Goal: Task Accomplishment & Management: Complete application form

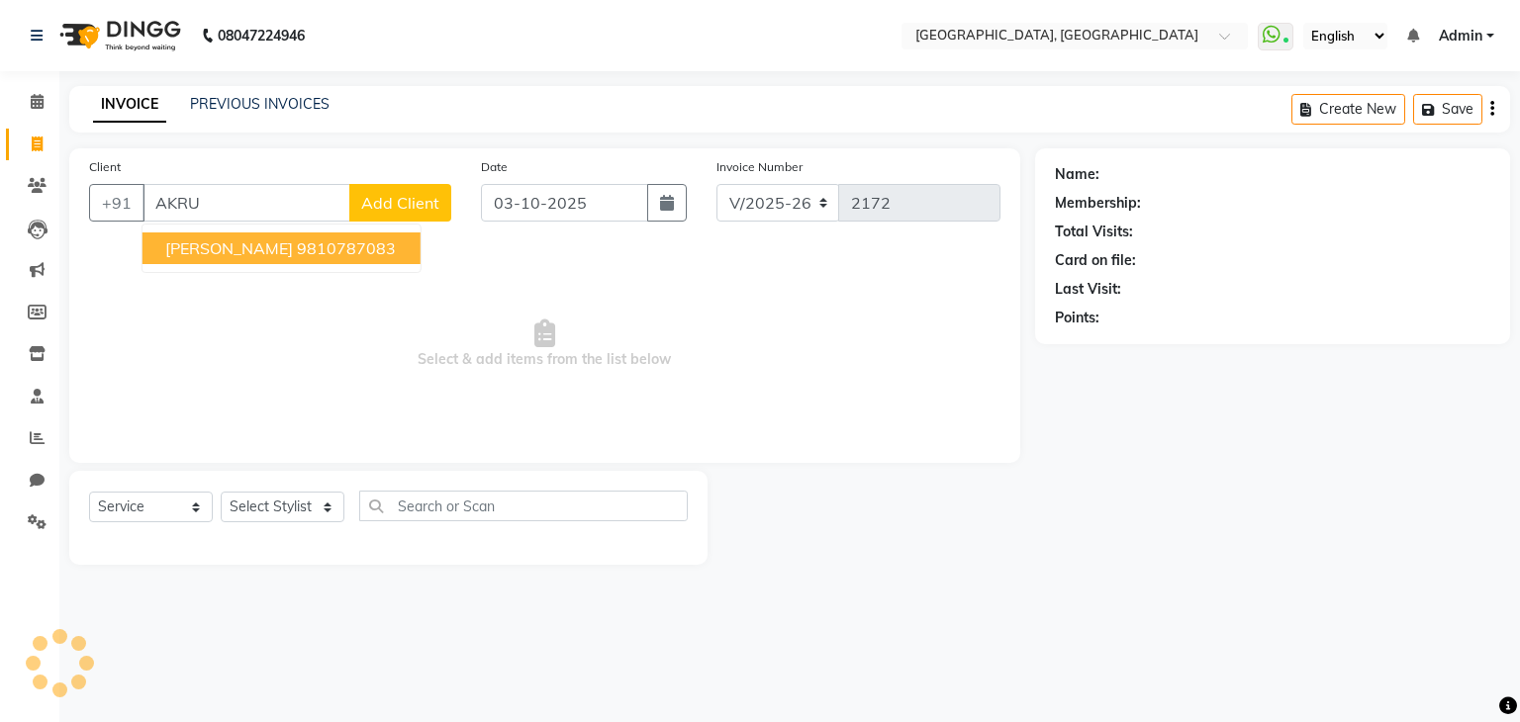
select select "6682"
select select "service"
click at [298, 256] on ngb-highlight "9810787083" at bounding box center [347, 249] width 99 height 20
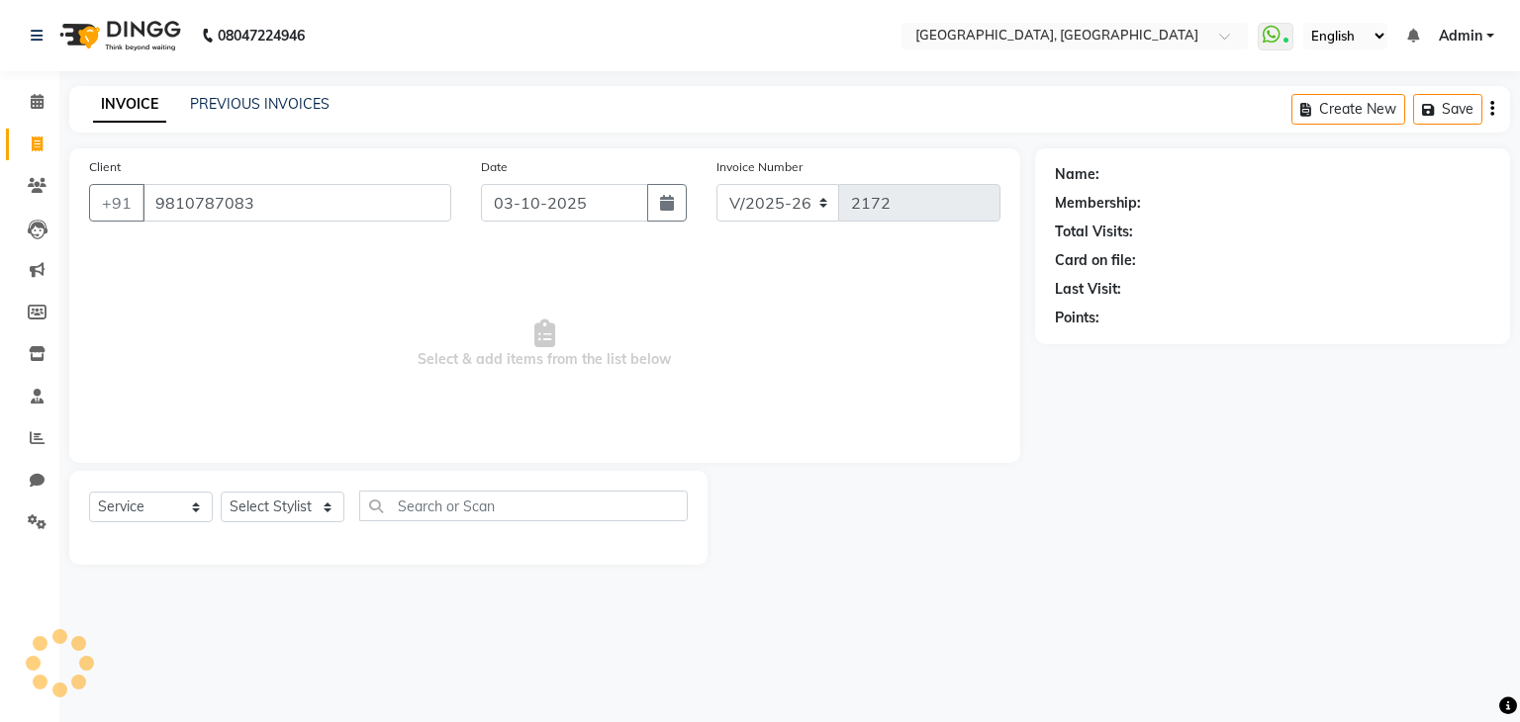
type input "9810787083"
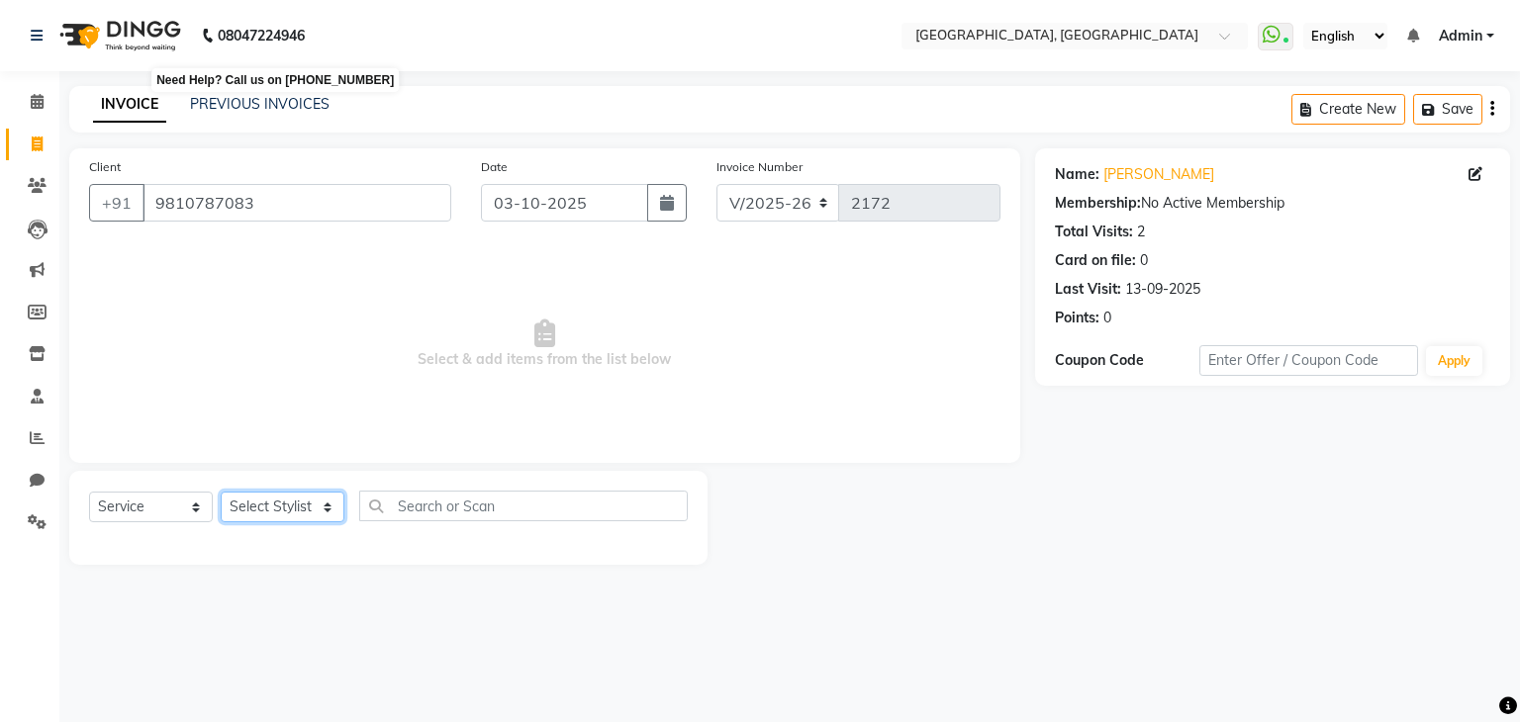
drag, startPoint x: 268, startPoint y: 513, endPoint x: 277, endPoint y: 34, distance: 479.1
click at [277, 34] on app-home "08047224946 Need Help? Call us on 08047224946 Select Location × Purple House, L…" at bounding box center [760, 297] width 1520 height 595
select select "52151"
click at [221, 493] on select "Select Stylist Aarti paswan Ankit Arjun Athing Femita [PERSON_NAME] [PERSON_NAM…" at bounding box center [283, 507] width 124 height 31
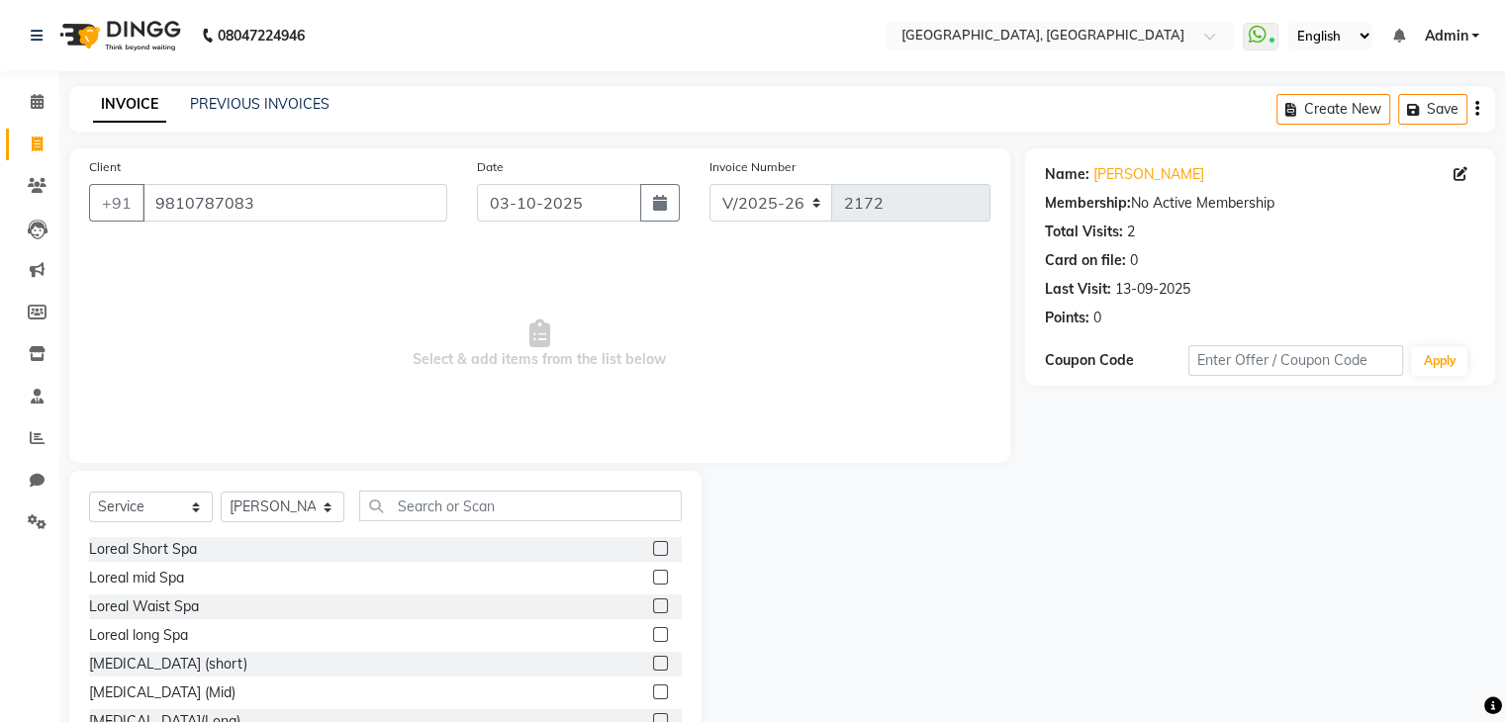
drag, startPoint x: 404, startPoint y: 524, endPoint x: 399, endPoint y: 514, distance: 11.1
click at [399, 514] on div "Select Service Product Membership Package Voucher Prepaid Gift Card Select Styl…" at bounding box center [385, 514] width 593 height 47
click at [399, 514] on input "text" at bounding box center [520, 506] width 323 height 31
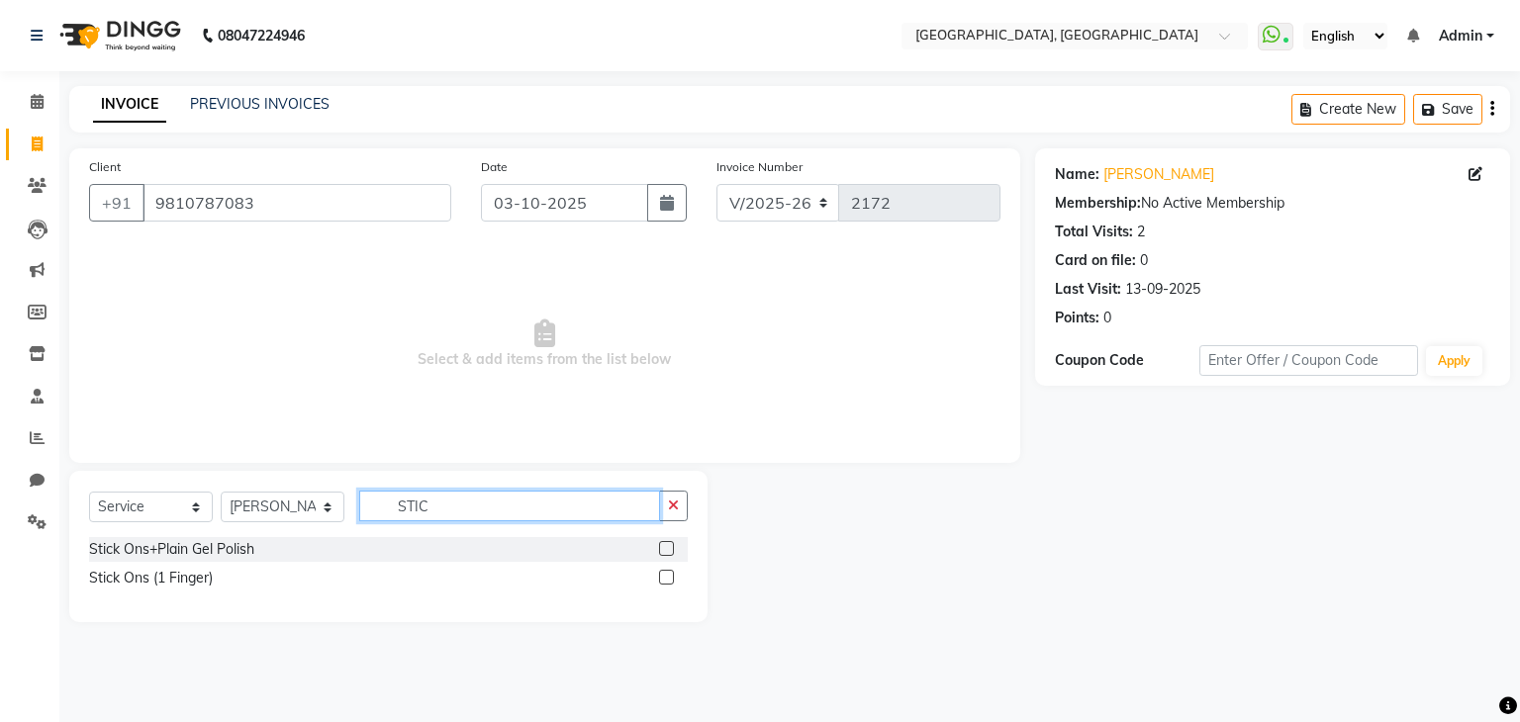
type input "STIC"
click at [666, 543] on label at bounding box center [666, 548] width 15 height 15
click at [666, 543] on input "checkbox" at bounding box center [665, 549] width 13 height 13
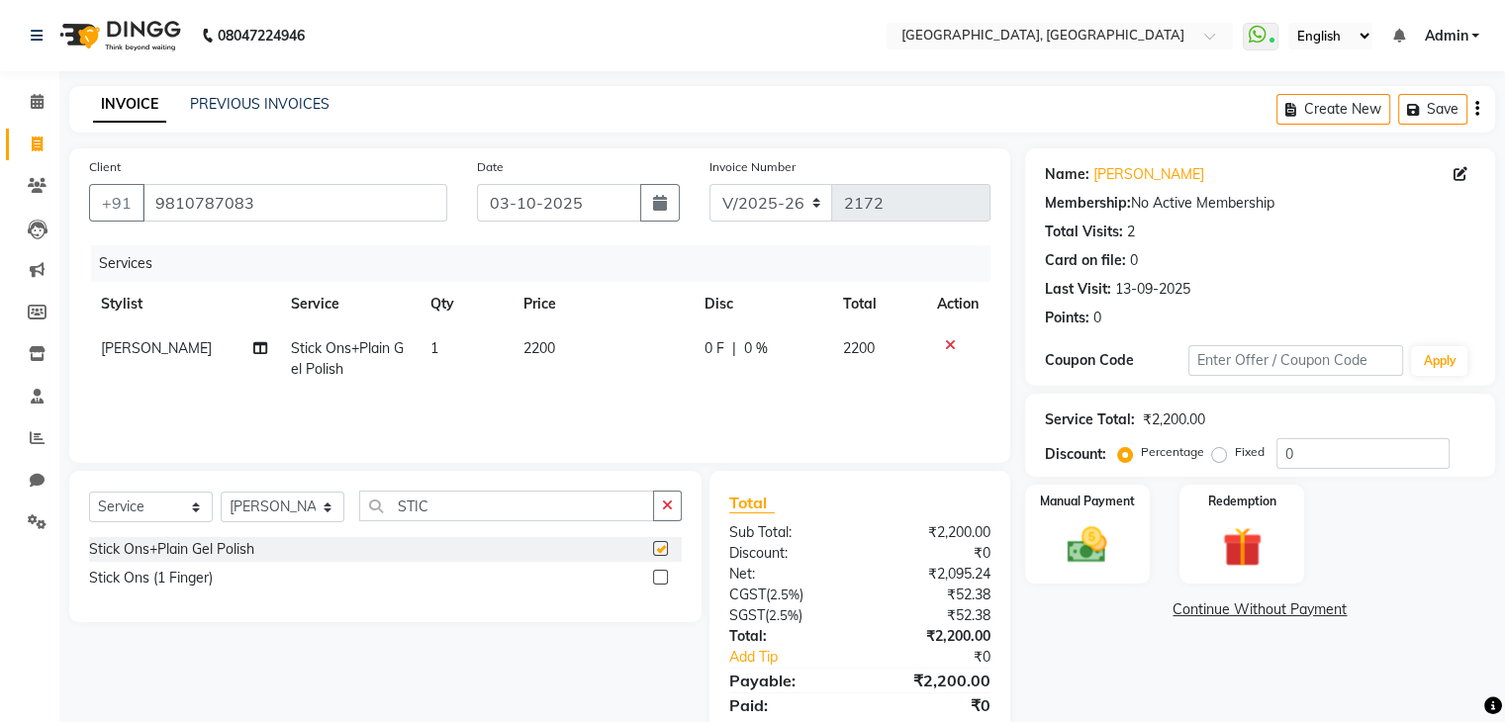
click at [618, 346] on td "2200" at bounding box center [602, 359] width 181 height 65
checkbox input "false"
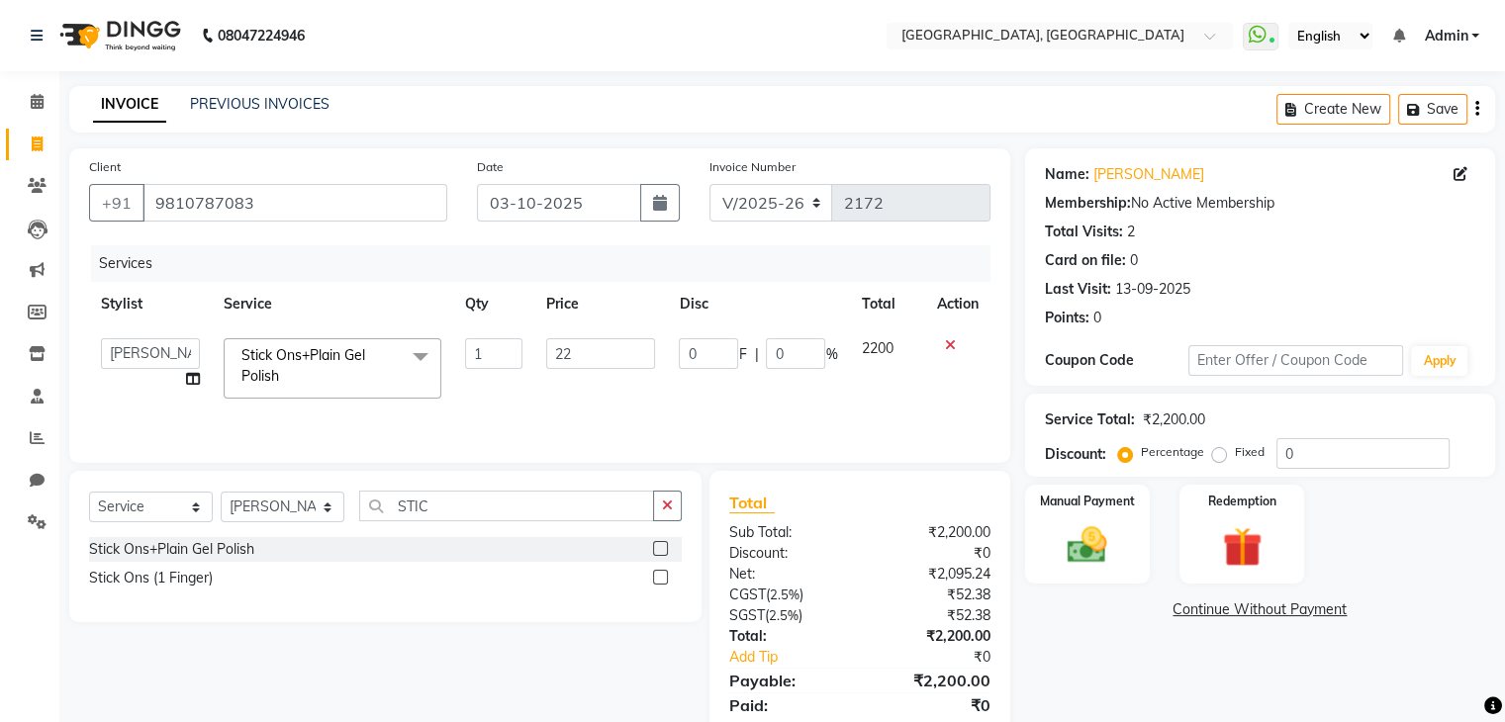
type input "2"
type input "1300"
click at [713, 399] on div "Services Stylist Service Qty Price Disc Total Action Aarti paswan Ankit Arjun A…" at bounding box center [540, 344] width 902 height 198
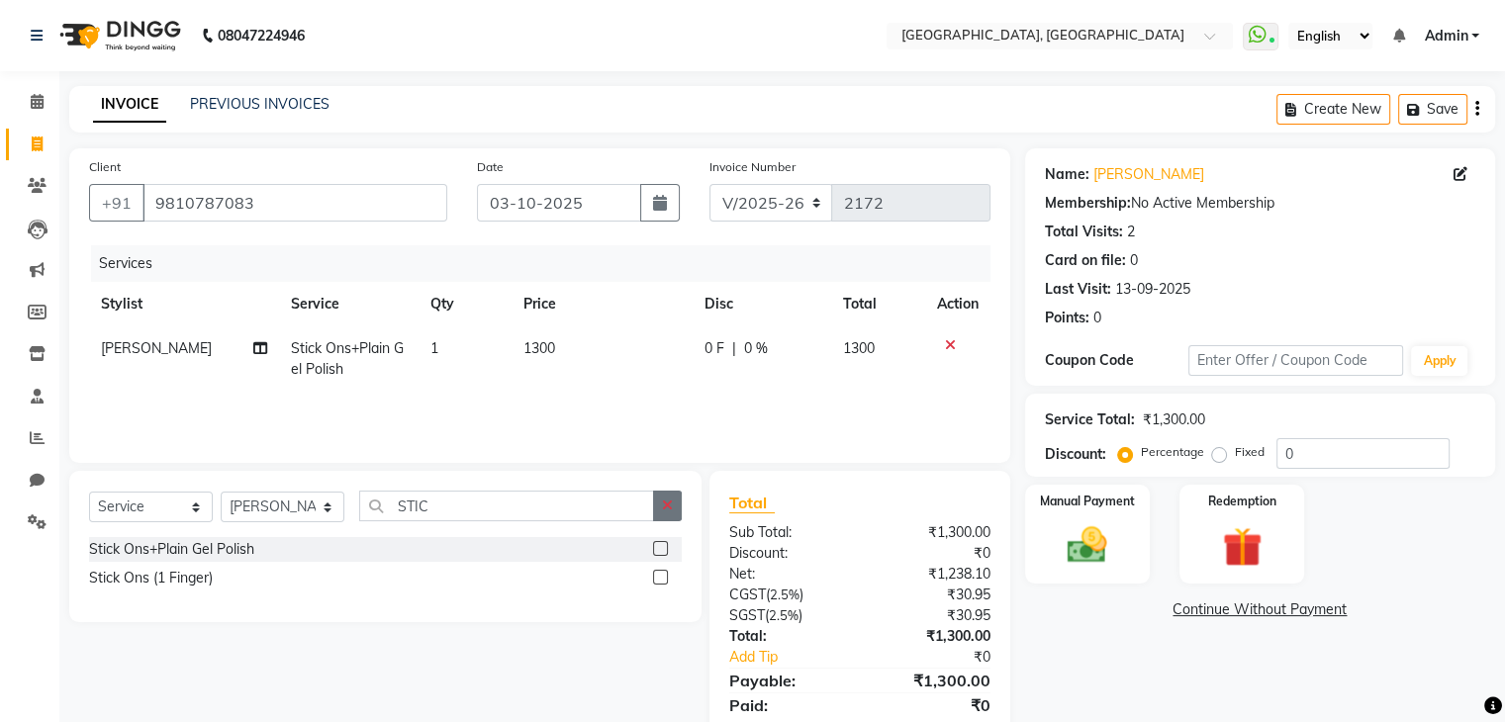
click at [669, 502] on icon "button" at bounding box center [667, 506] width 11 height 14
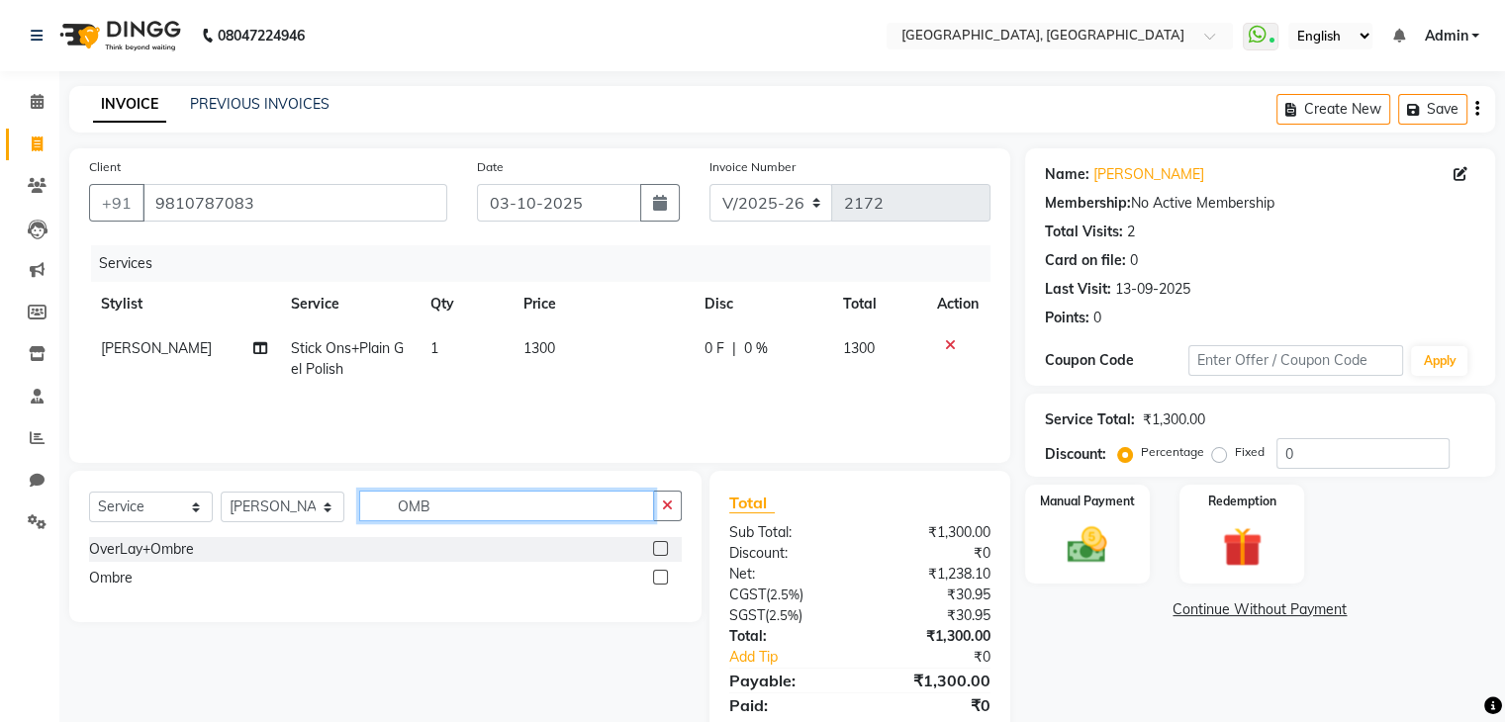
type input "OMB"
click at [660, 581] on label at bounding box center [660, 577] width 15 height 15
click at [660, 581] on input "checkbox" at bounding box center [659, 578] width 13 height 13
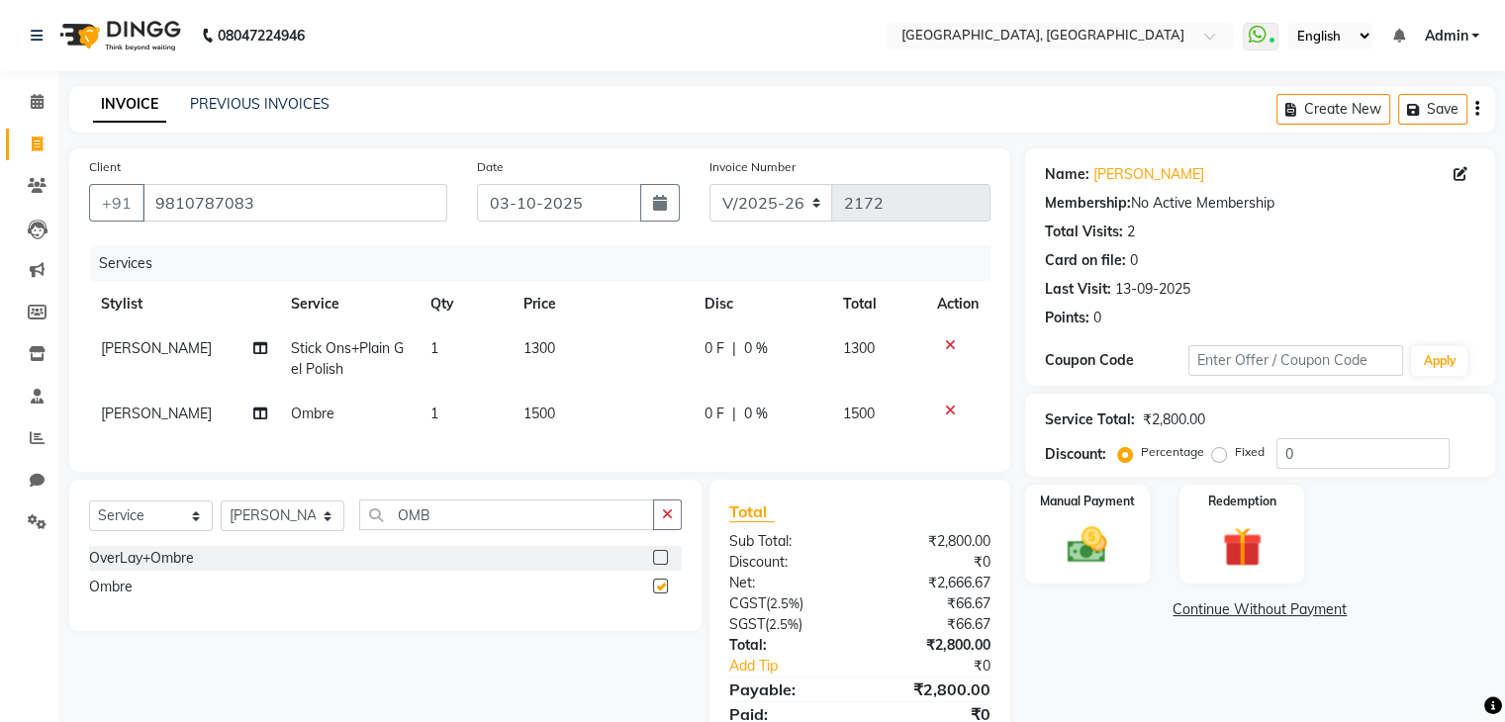
scroll to position [94, 0]
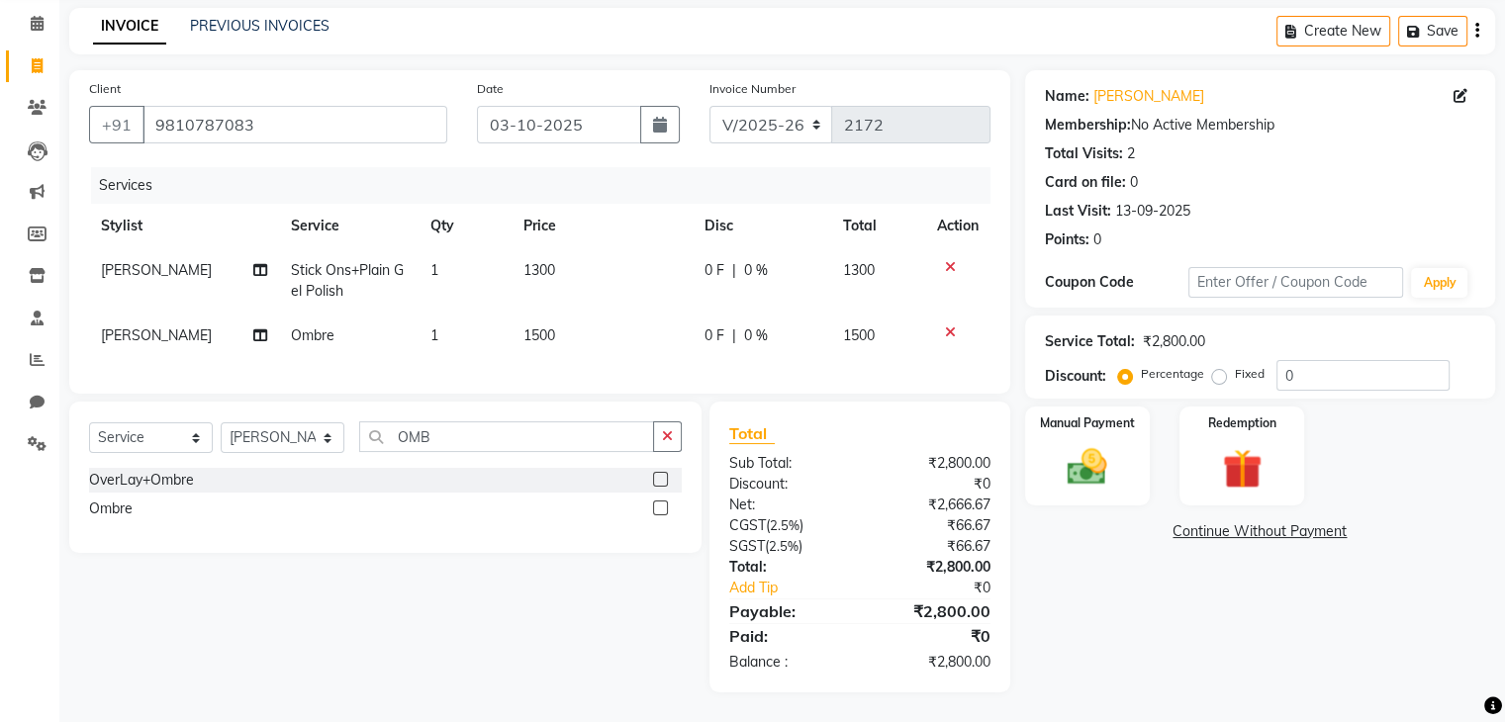
checkbox input "false"
click at [601, 334] on td "1500" at bounding box center [602, 336] width 181 height 45
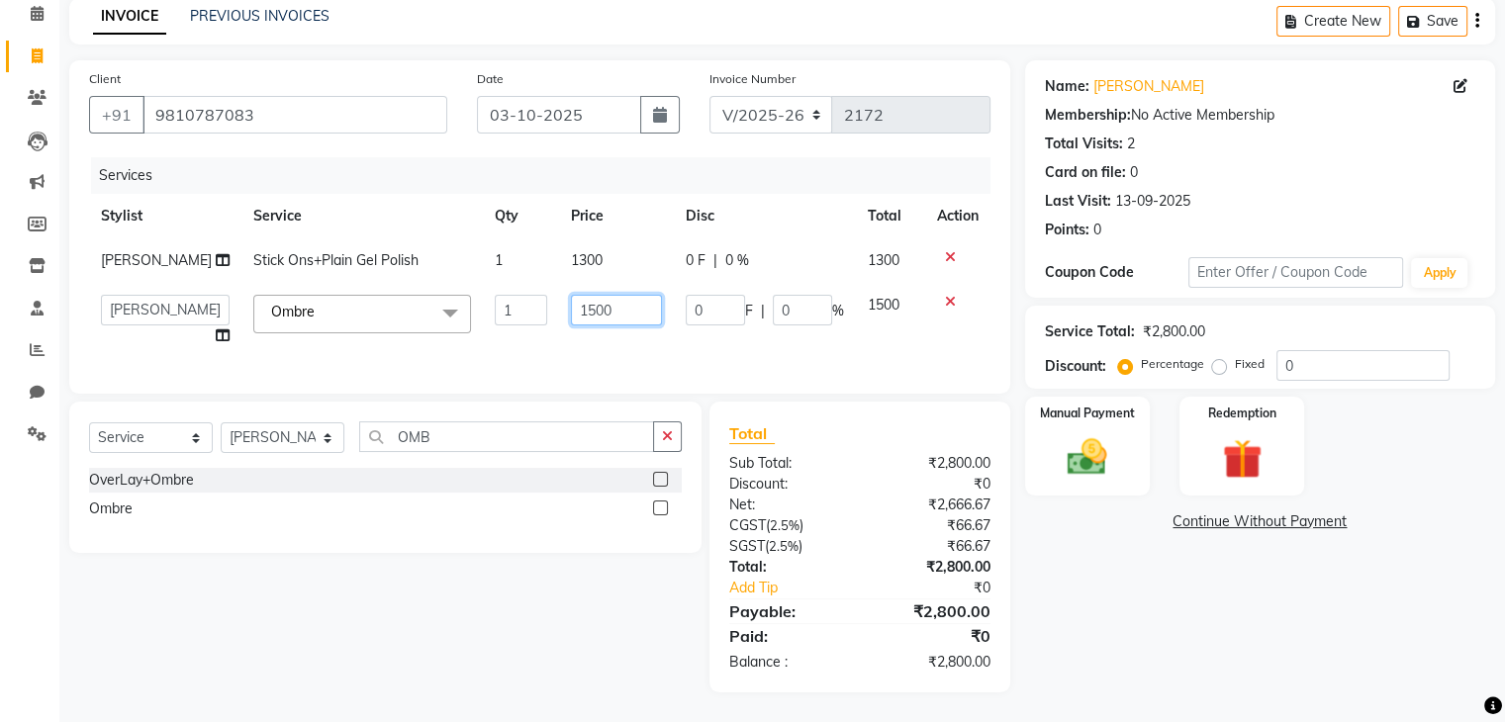
click at [624, 312] on input "1500" at bounding box center [616, 310] width 91 height 31
type input "1200"
click at [1157, 609] on div "Name: Akruti W Membership: No Active Membership Total Visits: 2 Card on file: 0…" at bounding box center [1267, 376] width 485 height 632
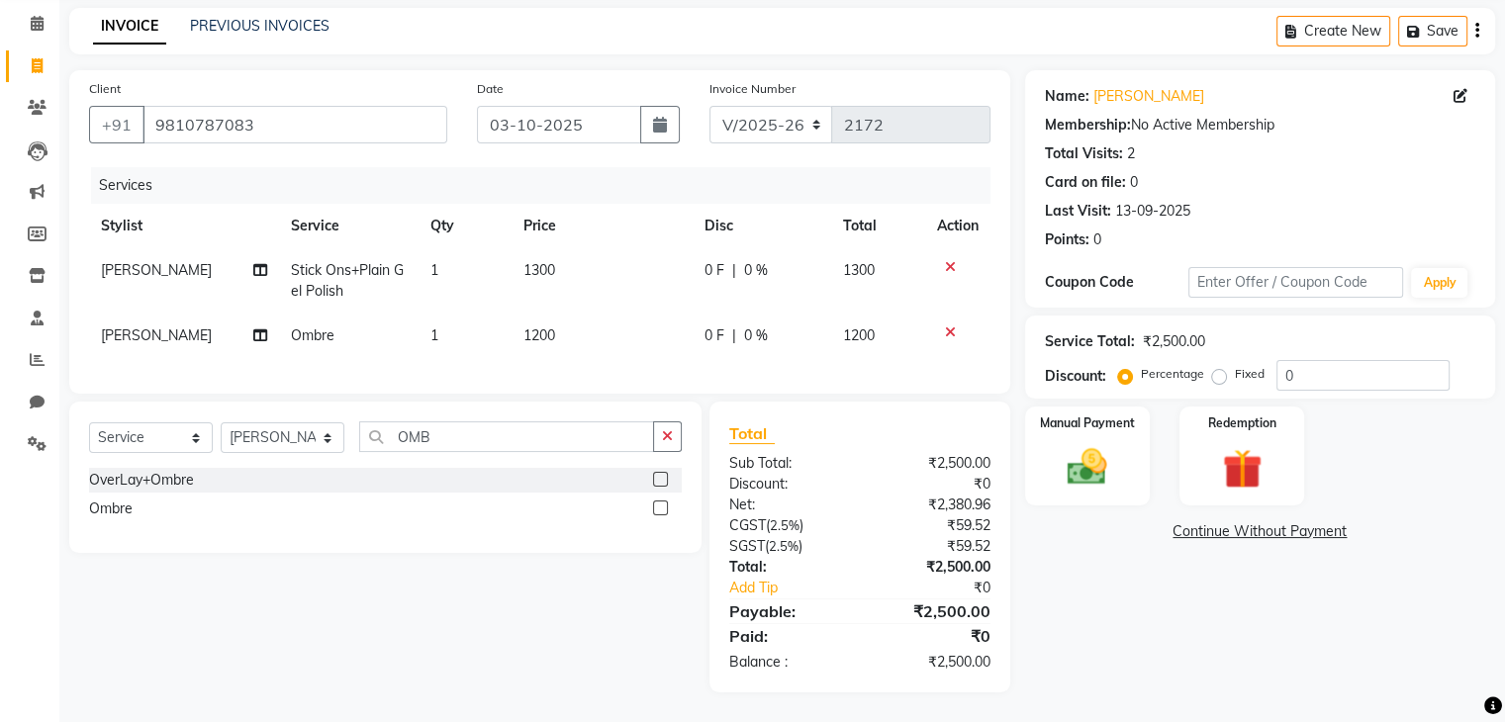
click at [585, 336] on td "1200" at bounding box center [602, 336] width 181 height 45
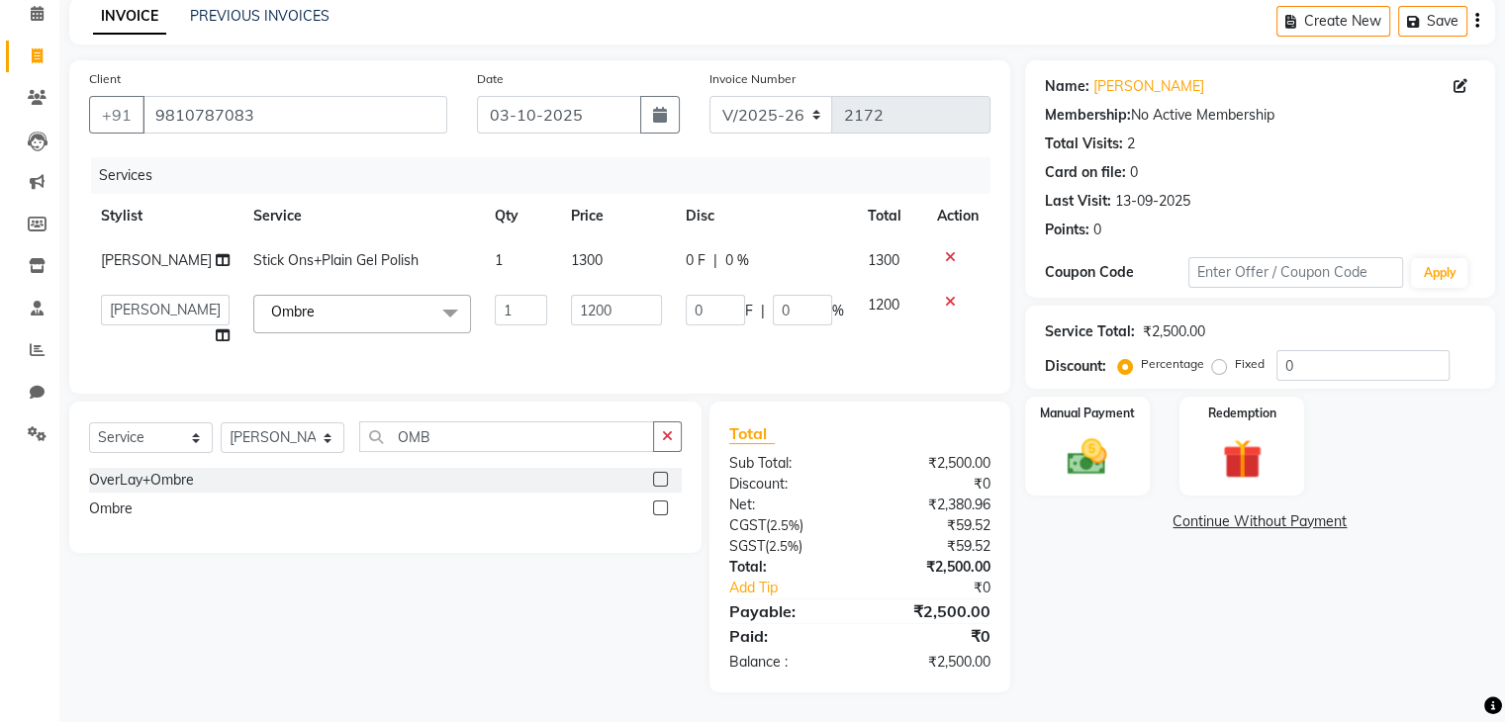
click at [597, 334] on td "1200" at bounding box center [616, 320] width 115 height 75
click at [604, 251] on td "1300" at bounding box center [616, 261] width 115 height 45
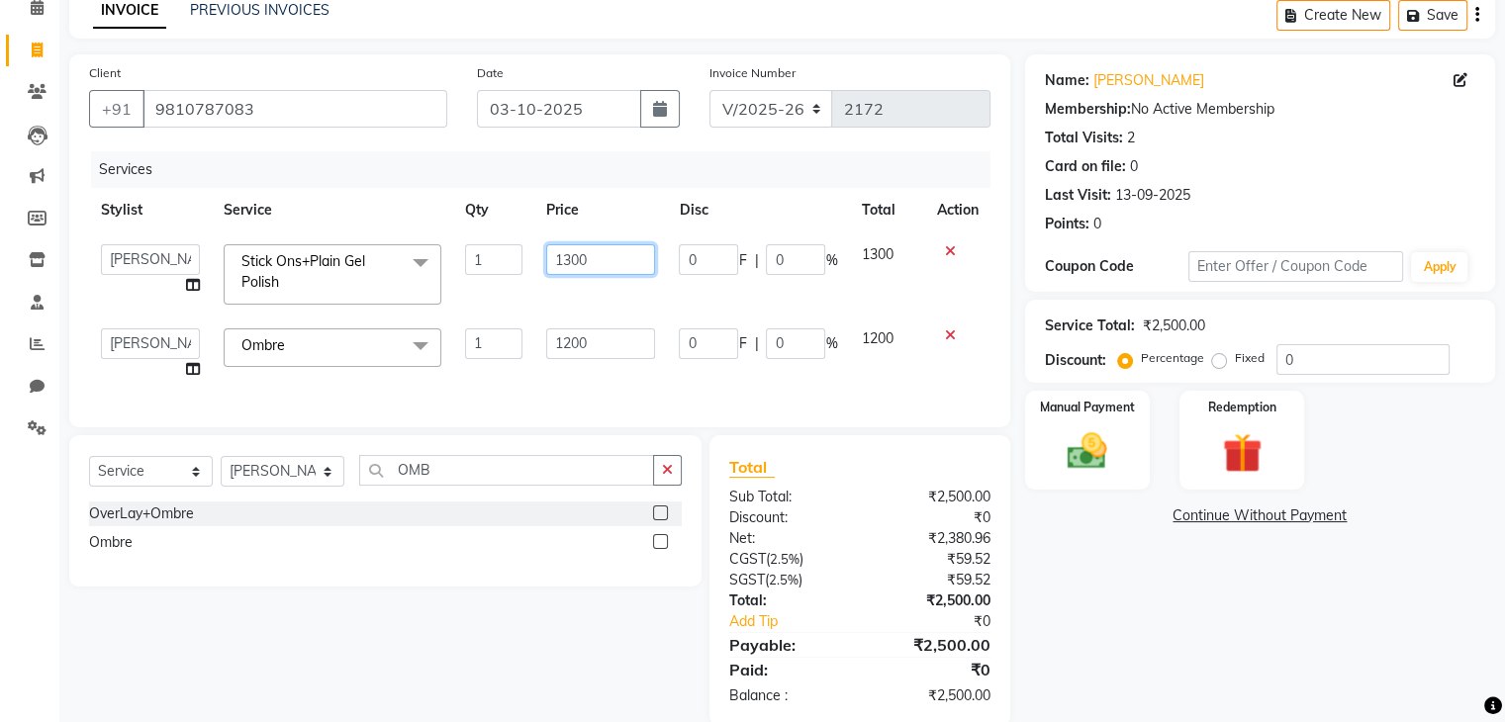
click at [574, 257] on input "1300" at bounding box center [600, 259] width 109 height 31
type input "1400"
click at [1089, 640] on div "Name: Akruti W Membership: No Active Membership Total Visits: 2 Card on file: 0…" at bounding box center [1267, 390] width 485 height 672
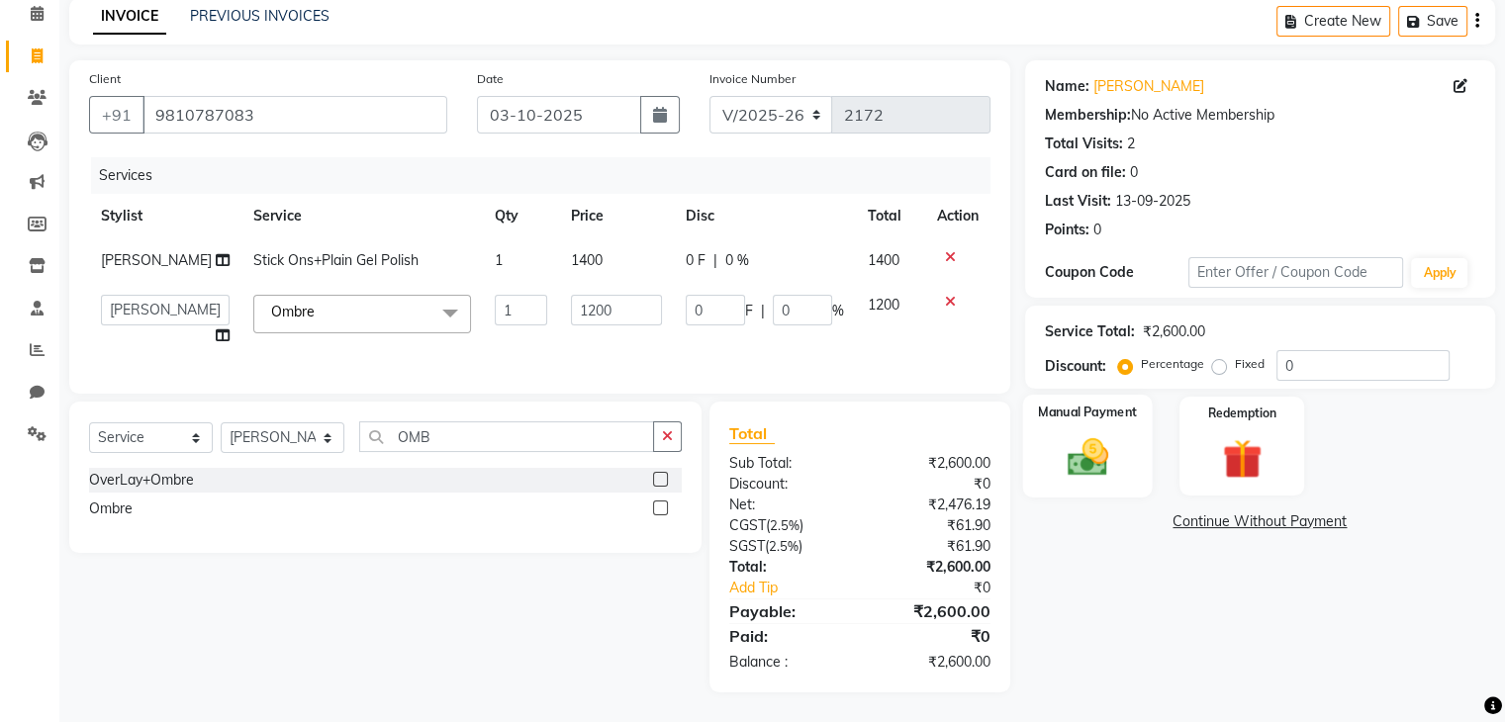
click at [1129, 448] on div "Manual Payment" at bounding box center [1087, 446] width 130 height 102
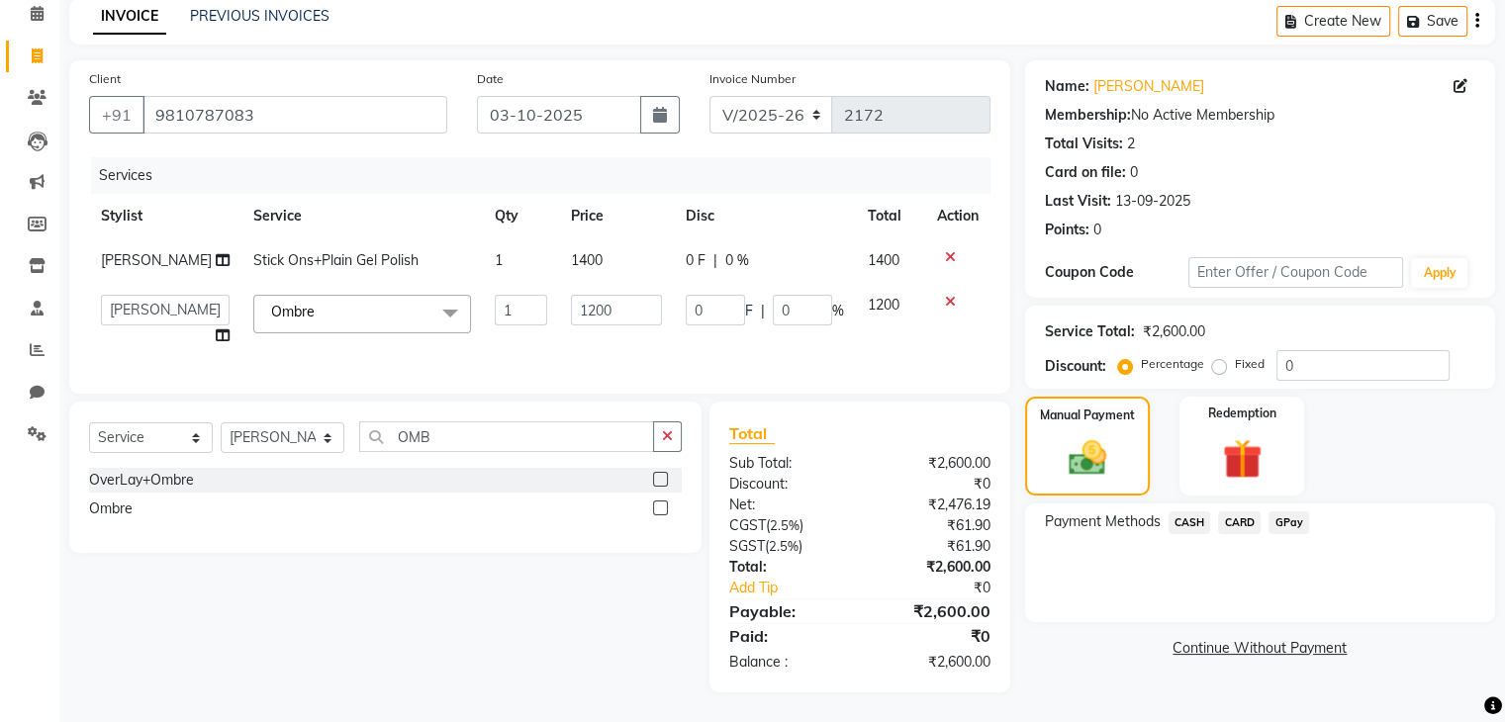
click at [1284, 523] on span "GPay" at bounding box center [1289, 523] width 41 height 23
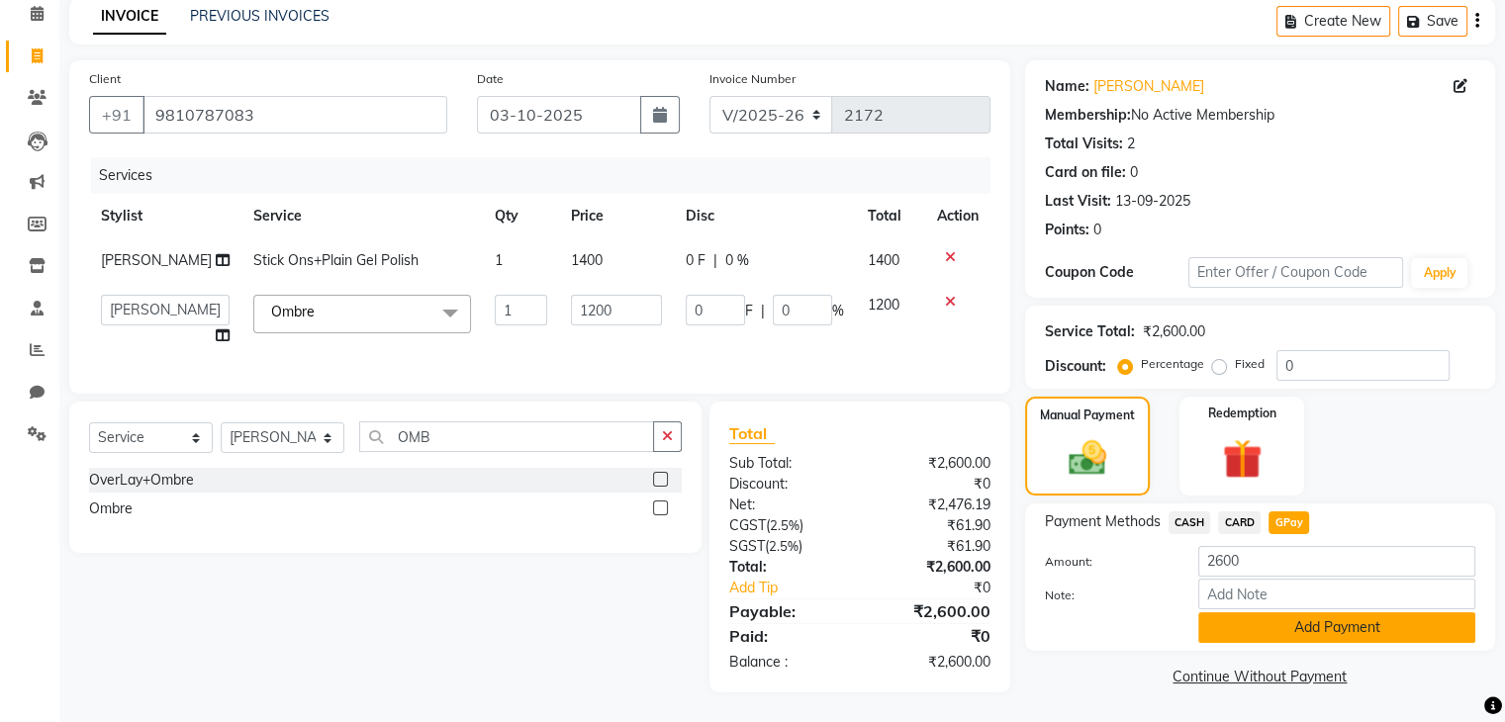
click at [1292, 631] on button "Add Payment" at bounding box center [1336, 628] width 277 height 31
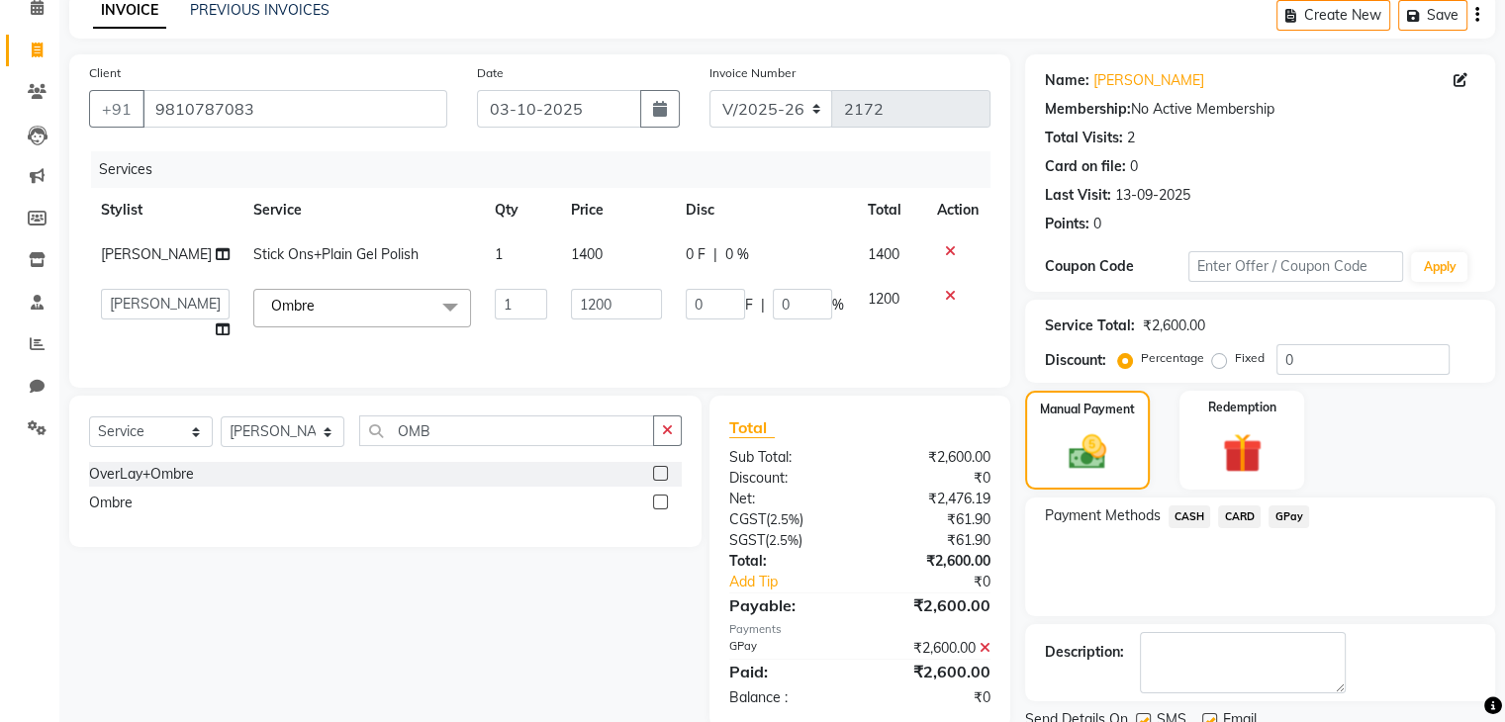
scroll to position [169, 0]
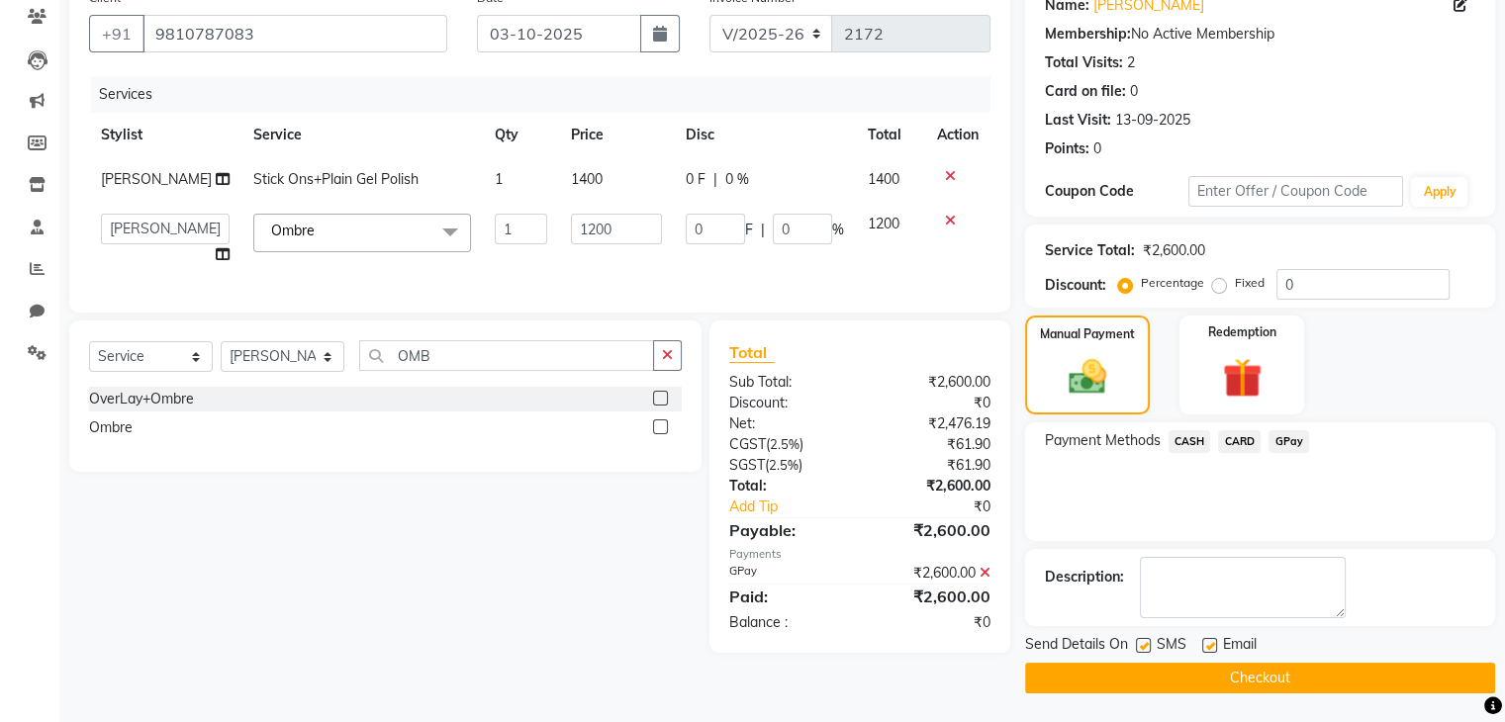
click at [1233, 683] on button "Checkout" at bounding box center [1260, 678] width 470 height 31
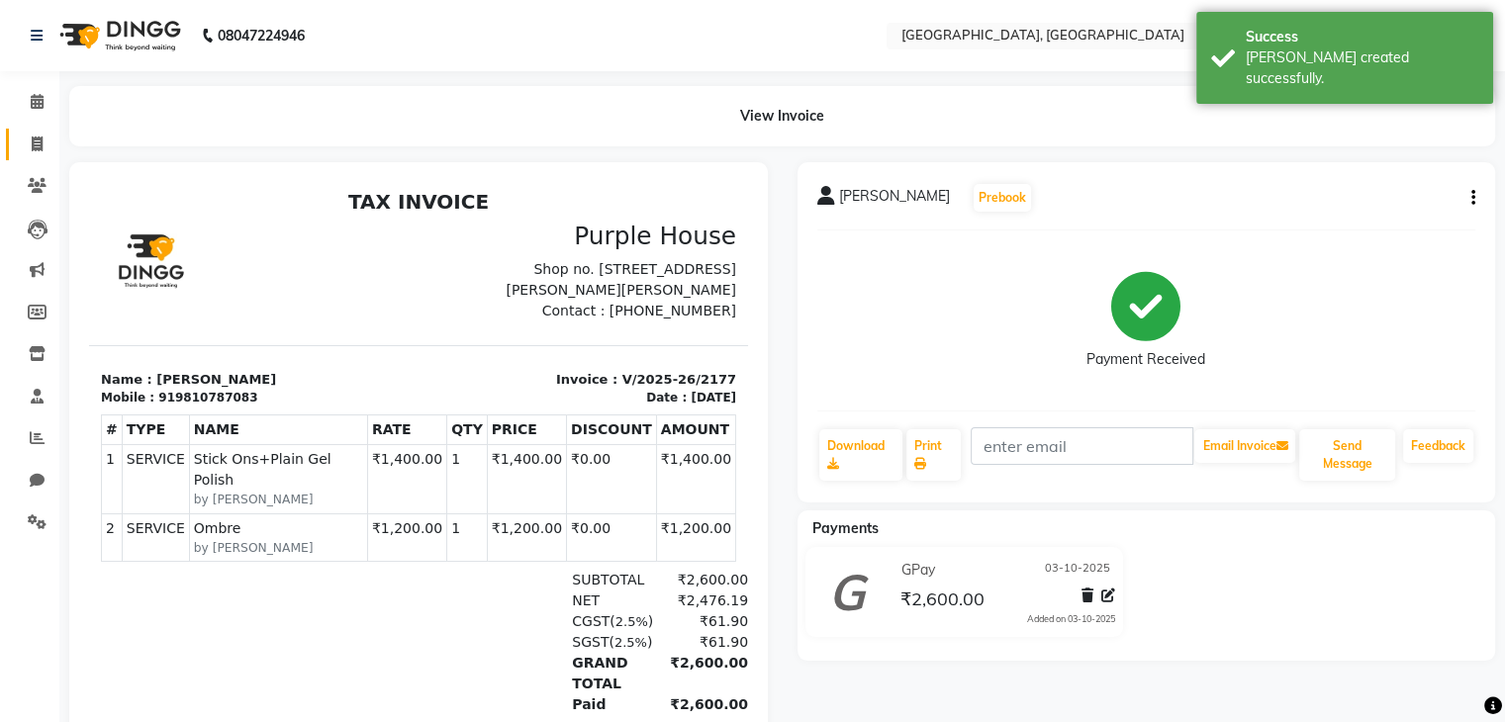
click at [33, 149] on icon at bounding box center [37, 144] width 11 height 15
select select "6682"
select select "service"
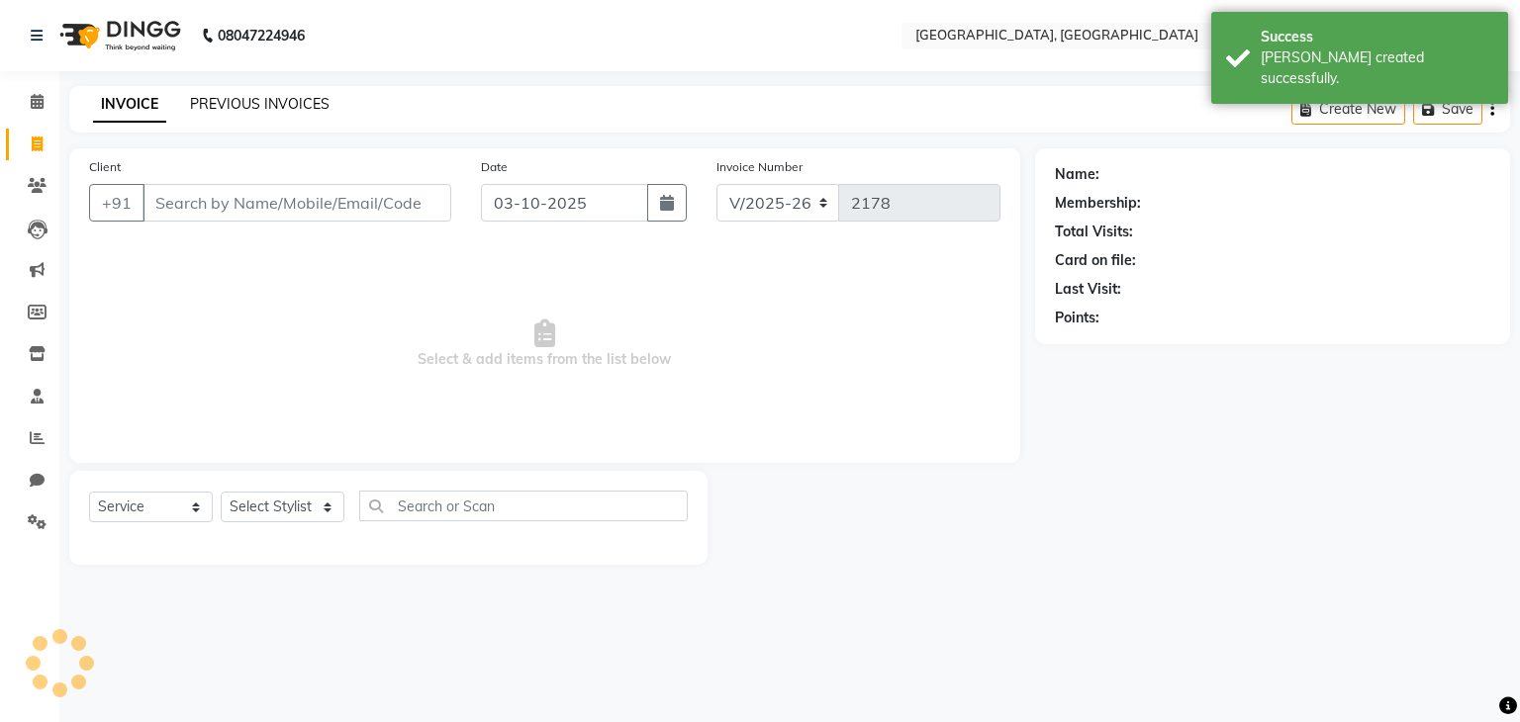
click at [198, 102] on link "PREVIOUS INVOICES" at bounding box center [260, 104] width 140 height 18
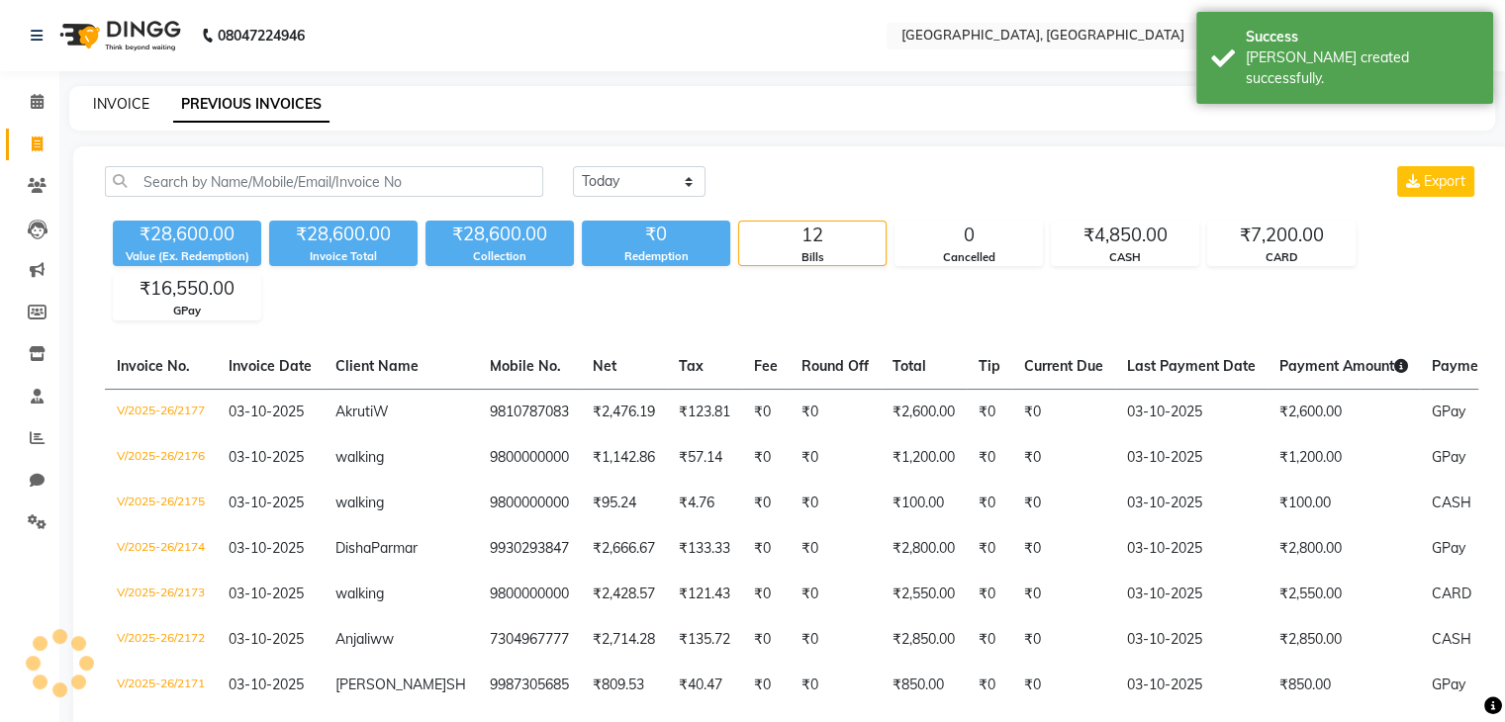
click at [102, 103] on link "INVOICE" at bounding box center [121, 104] width 56 height 18
select select "service"
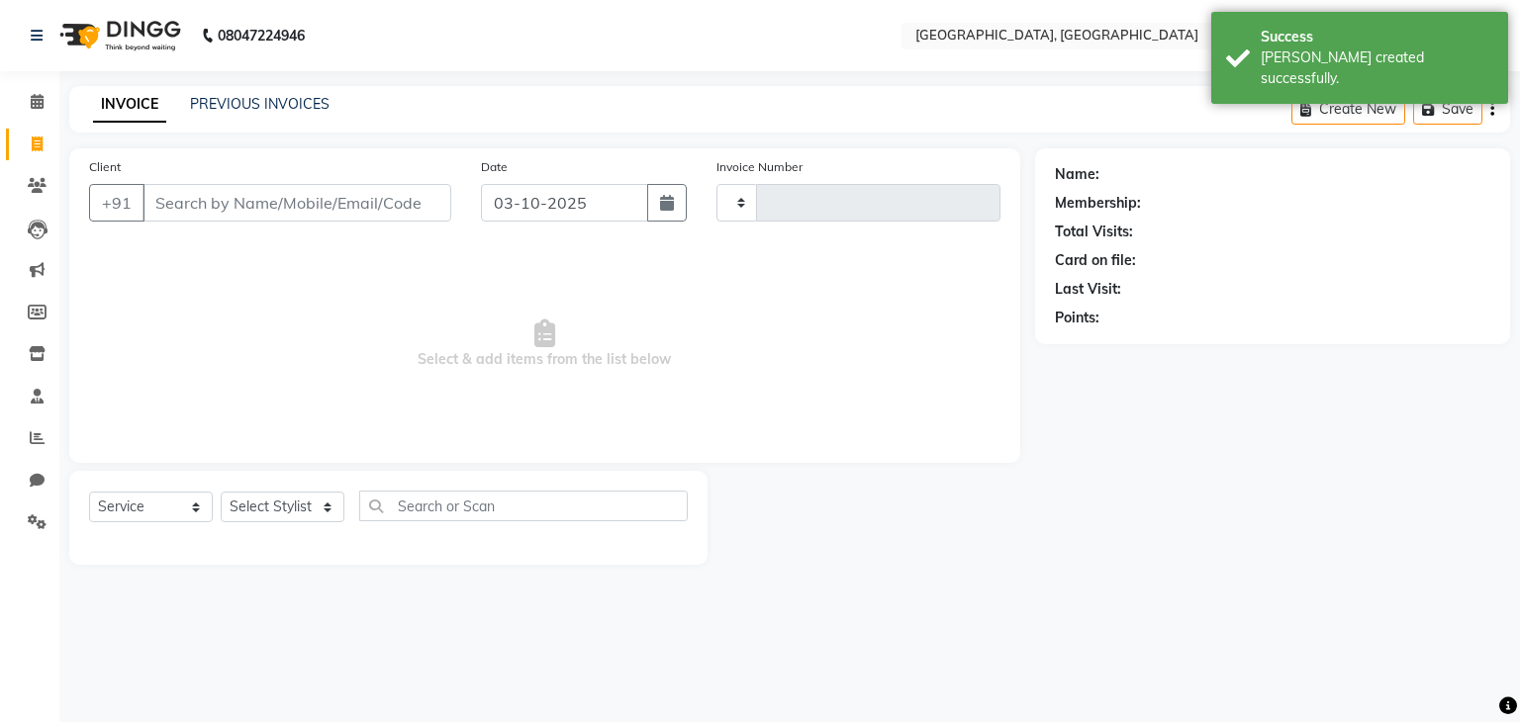
type input "2178"
select select "6682"
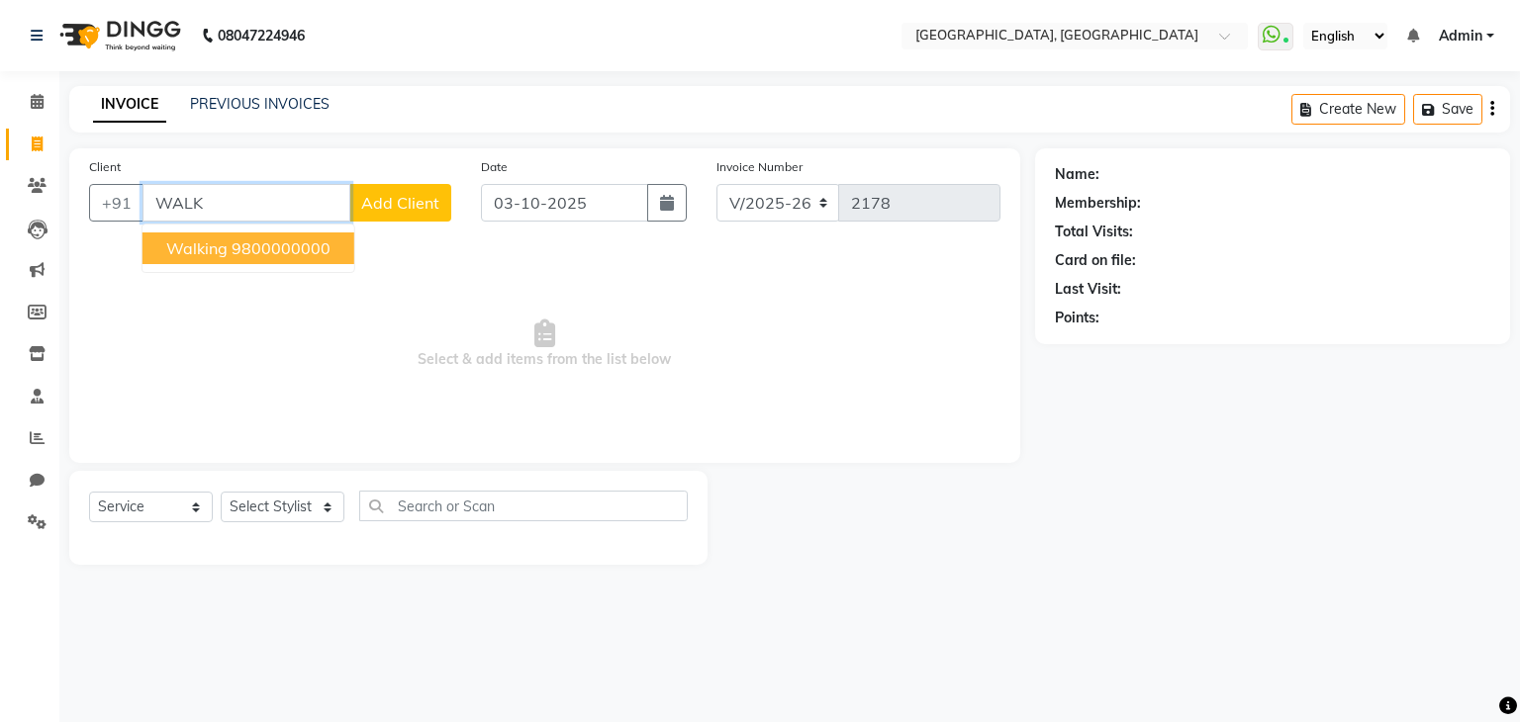
click at [276, 253] on ngb-highlight "9800000000" at bounding box center [281, 249] width 99 height 20
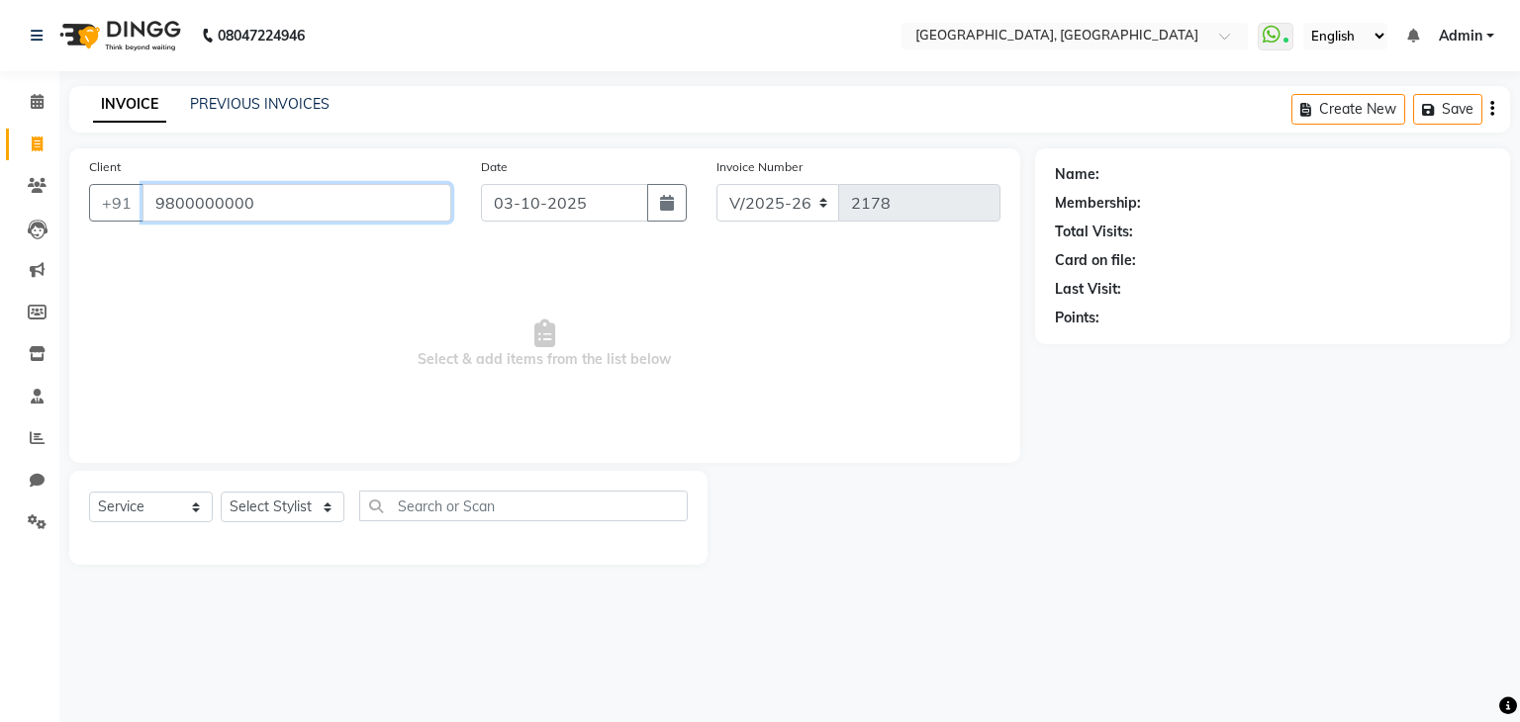
type input "9800000000"
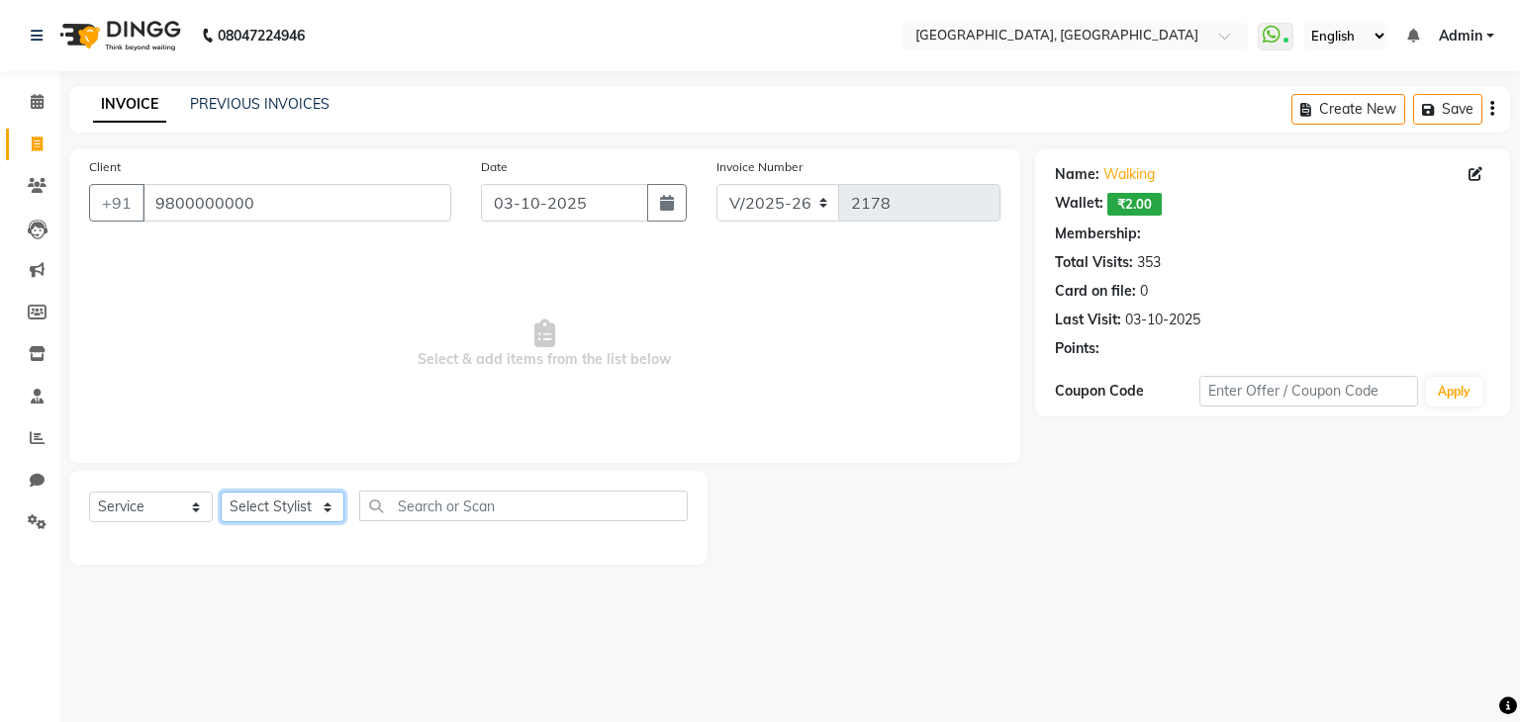
click at [277, 505] on select "Select Stylist Aarti paswan Ankit Arjun Athing Femita [PERSON_NAME] [PERSON_NAM…" at bounding box center [283, 507] width 124 height 31
select select "75783"
click at [221, 493] on select "Select Stylist Aarti paswan Ankit Arjun Athing Femita [PERSON_NAME] [PERSON_NAM…" at bounding box center [283, 507] width 124 height 31
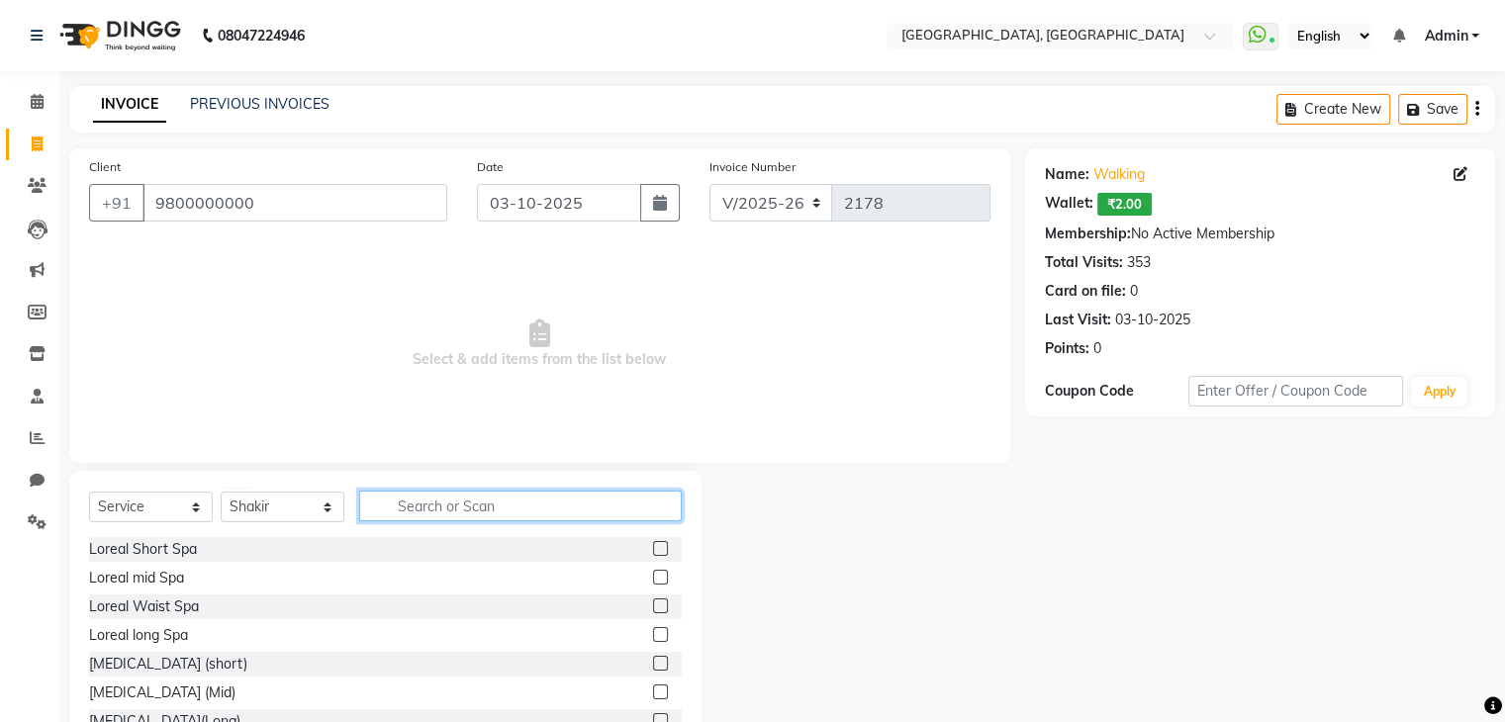
click at [416, 508] on input "text" at bounding box center [520, 506] width 323 height 31
type input "TOU"
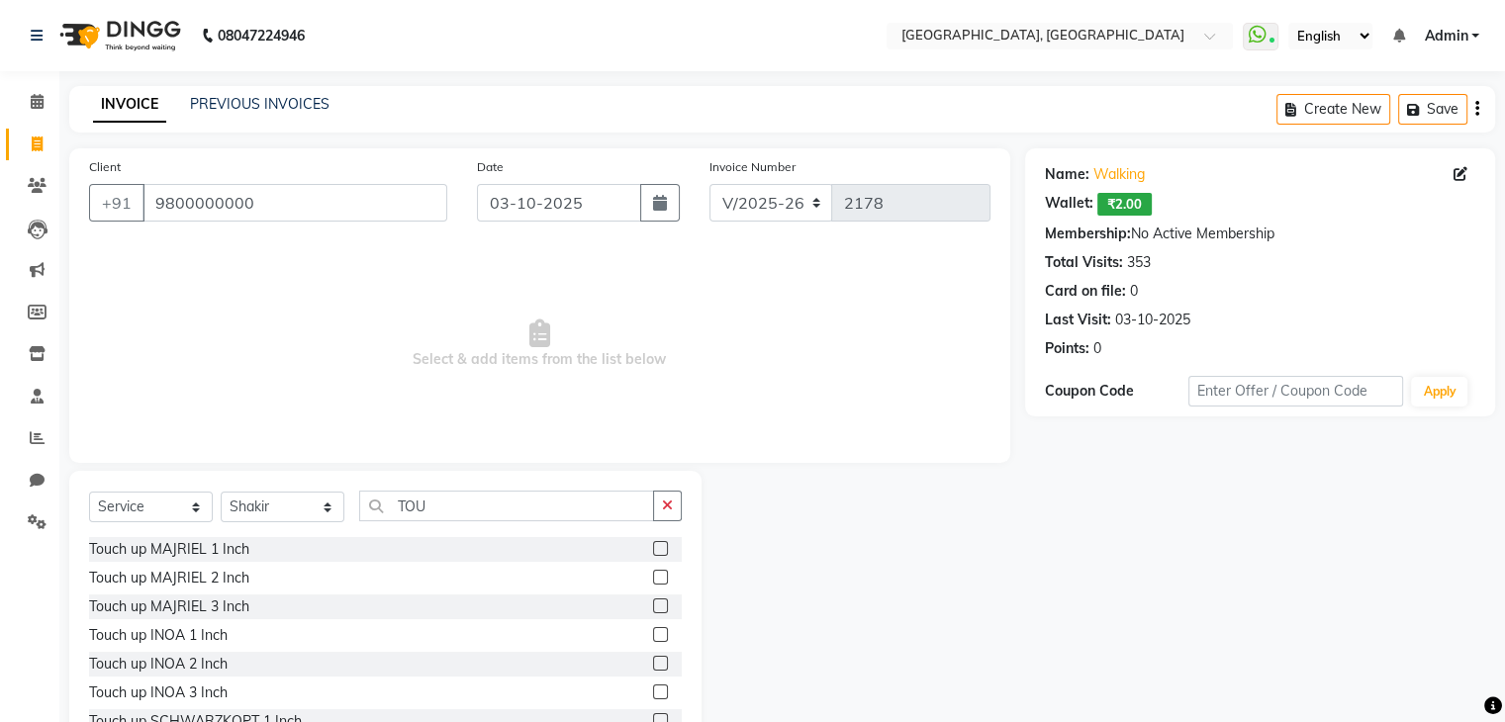
click at [653, 549] on label at bounding box center [660, 548] width 15 height 15
click at [653, 549] on input "checkbox" at bounding box center [659, 549] width 13 height 13
checkbox input "true"
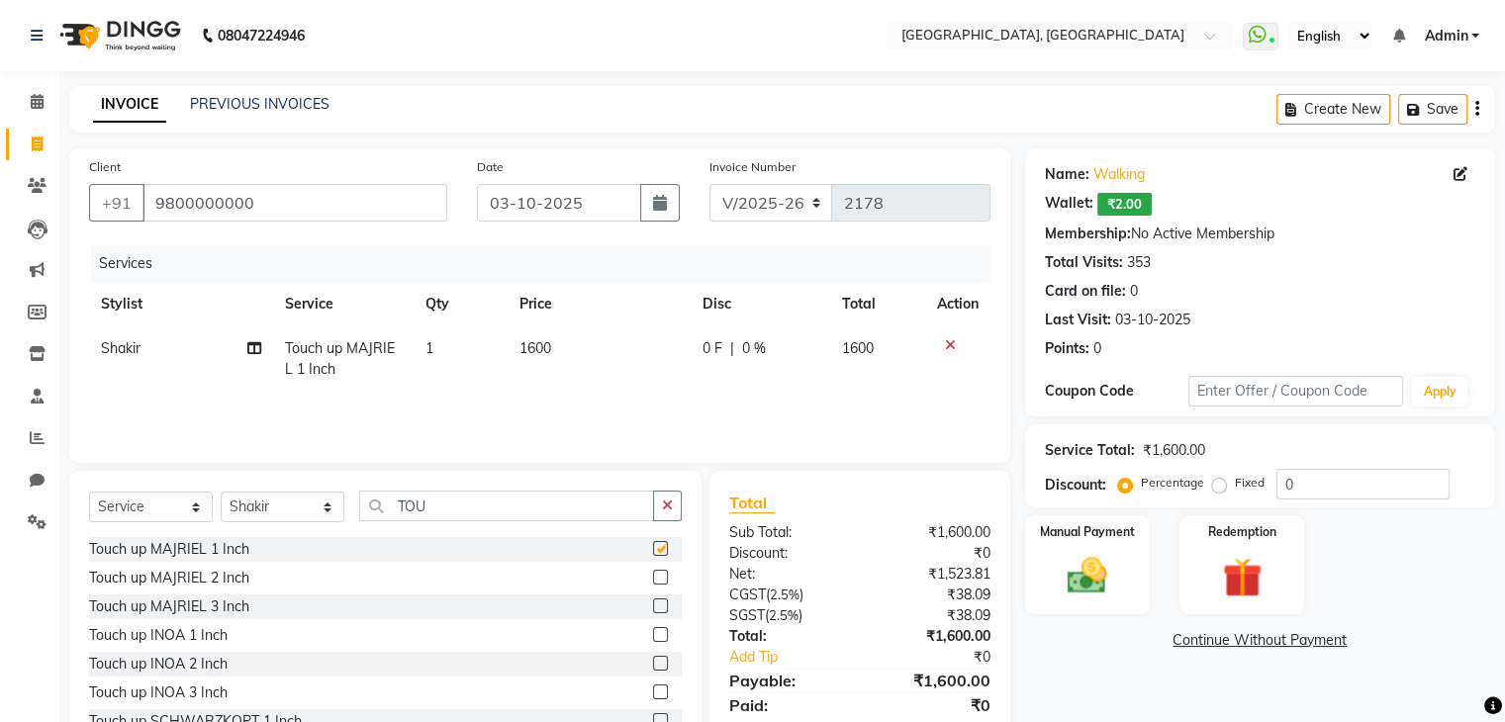
click at [632, 391] on td "1600" at bounding box center [599, 359] width 183 height 65
select select "75783"
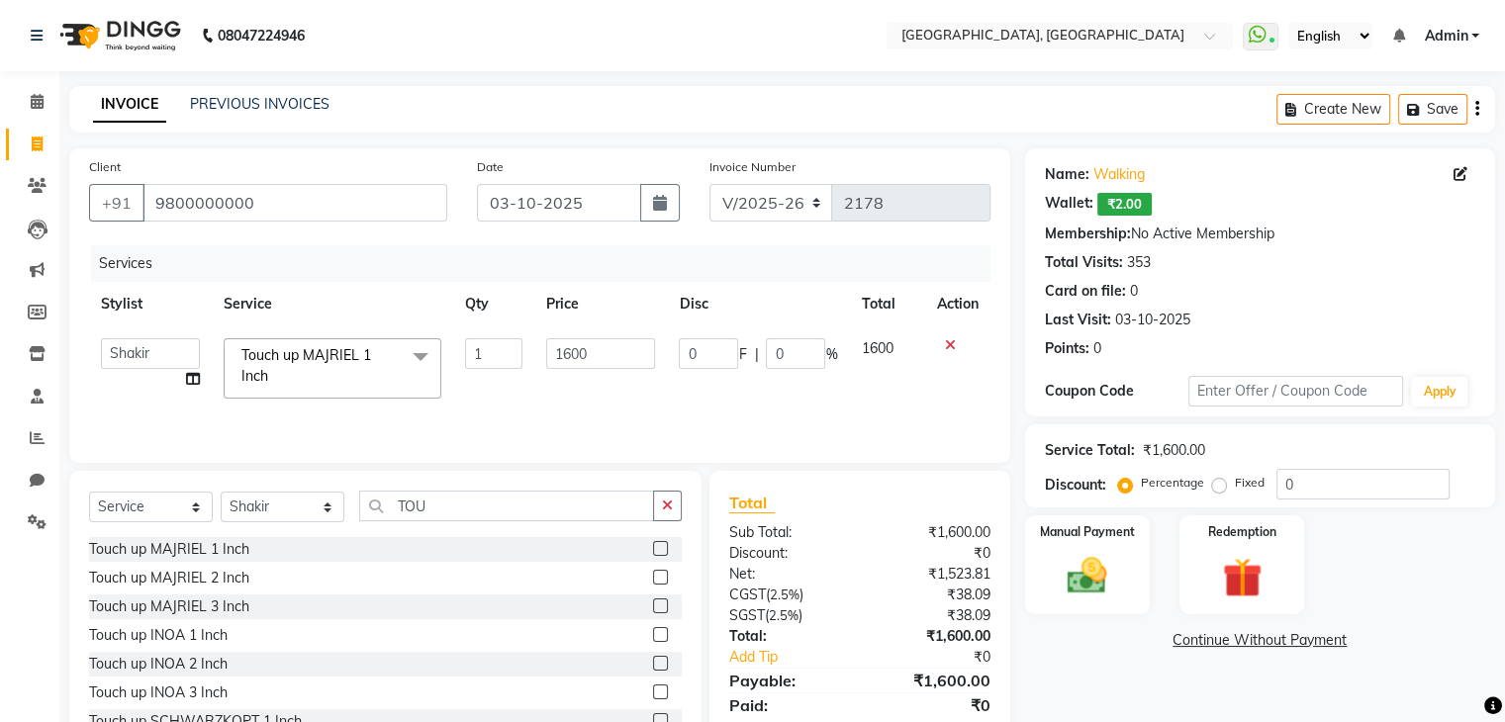
checkbox input "false"
click at [631, 351] on input "1600" at bounding box center [600, 353] width 109 height 31
type input "1500"
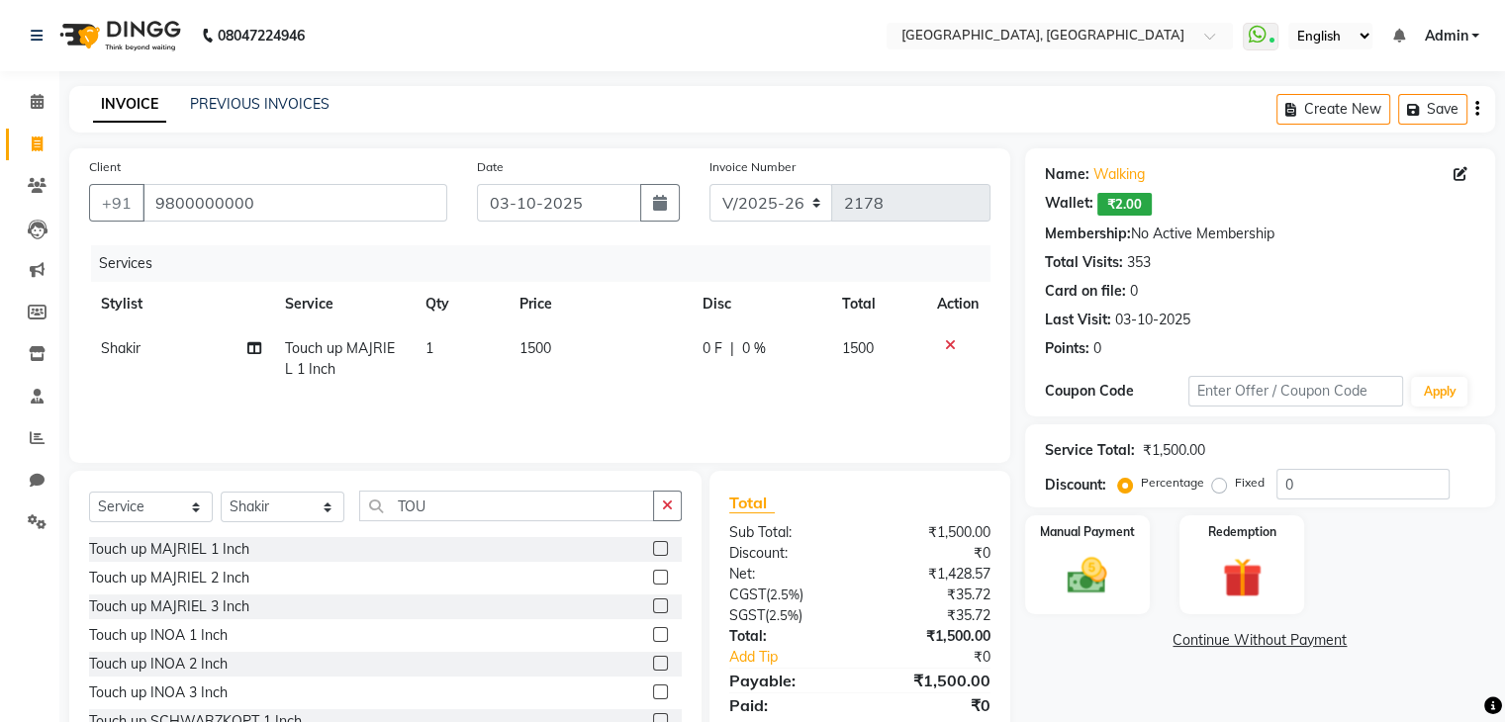
click at [603, 360] on td "1500" at bounding box center [599, 359] width 183 height 65
select select "75783"
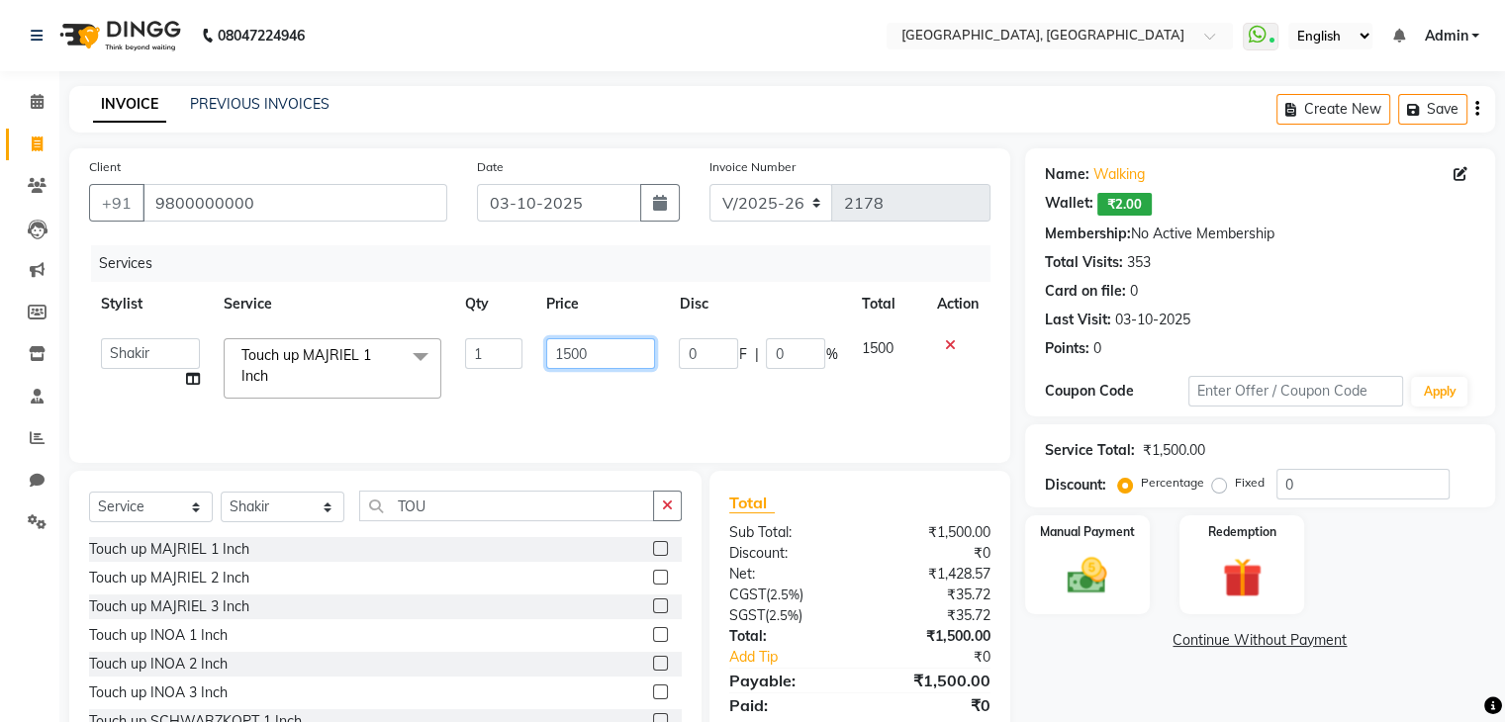
click at [614, 352] on input "1500" at bounding box center [600, 353] width 109 height 31
type input "1200"
click at [1089, 589] on img at bounding box center [1087, 577] width 66 height 48
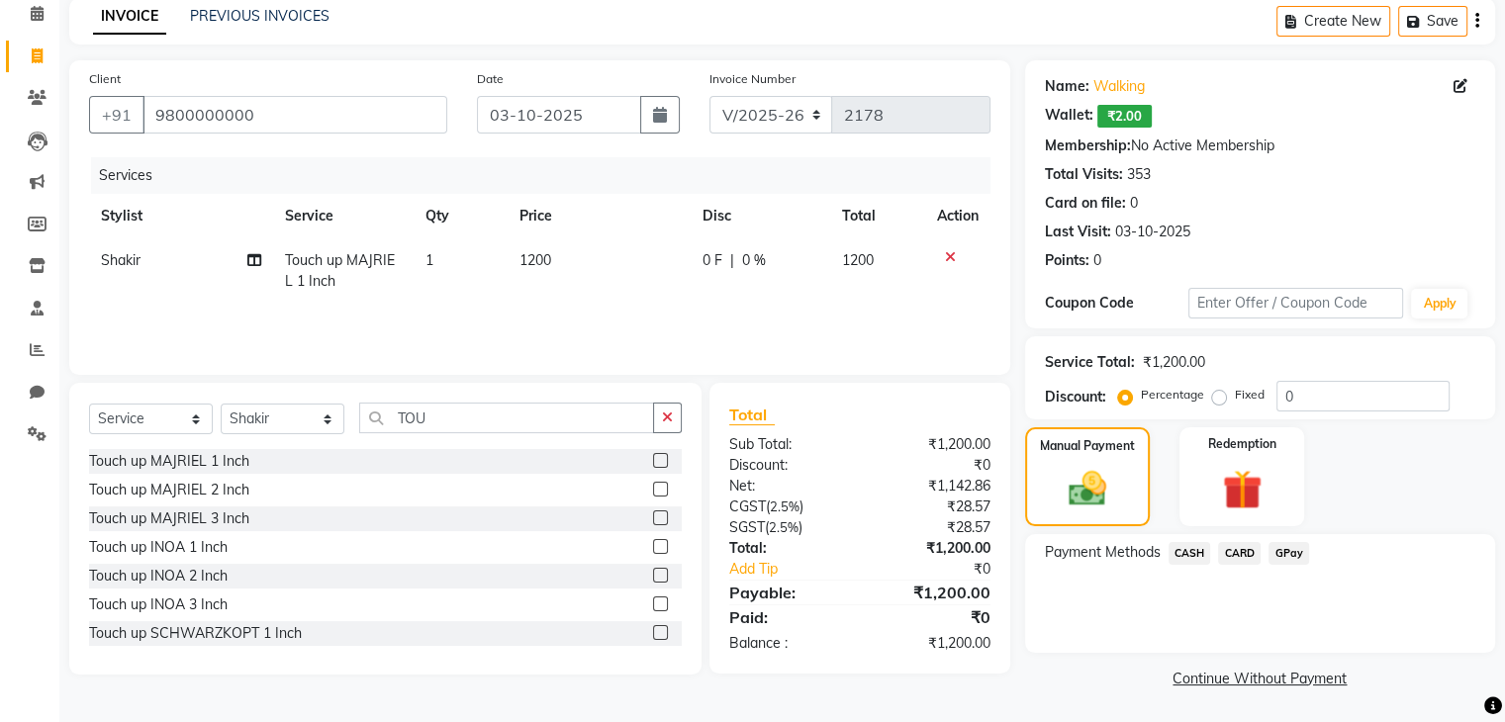
click at [1180, 552] on span "CASH" at bounding box center [1190, 553] width 43 height 23
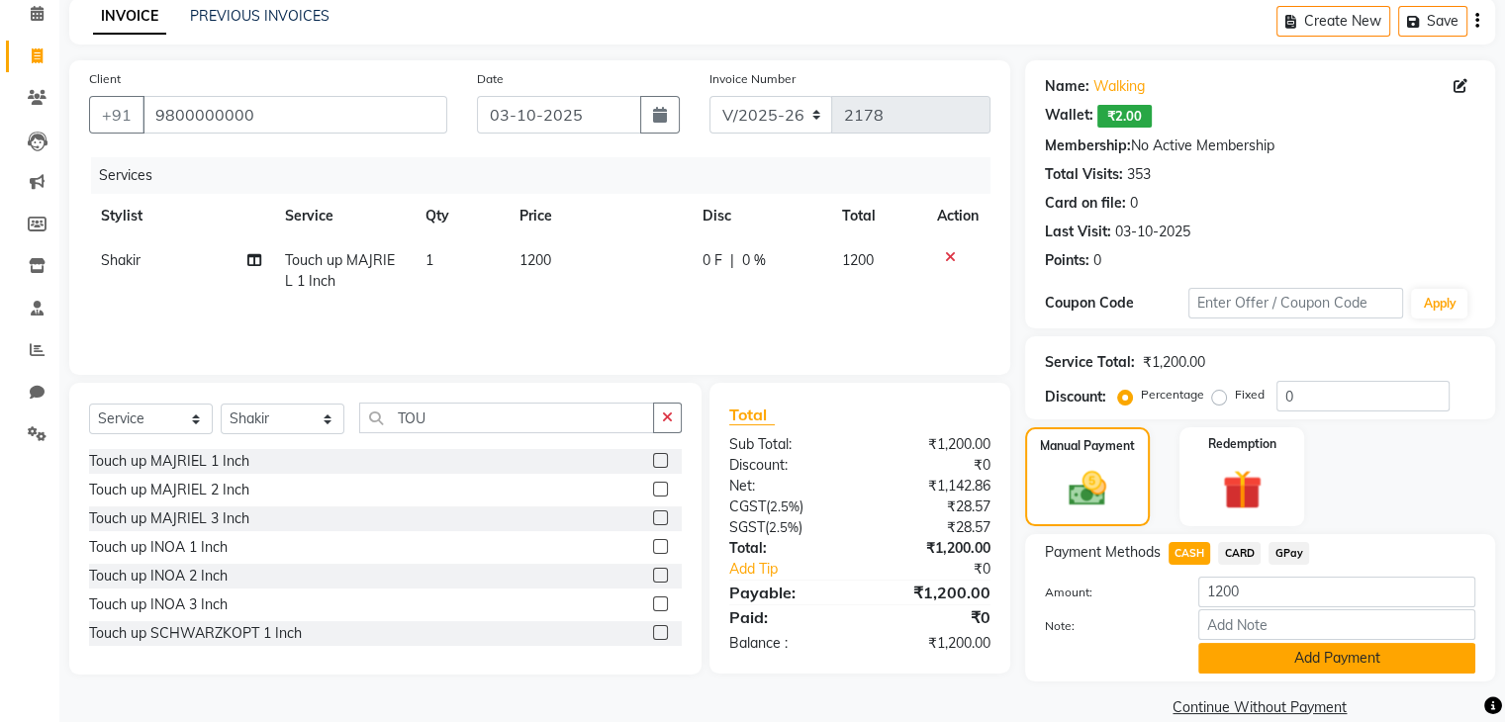
click at [1231, 658] on button "Add Payment" at bounding box center [1336, 658] width 277 height 31
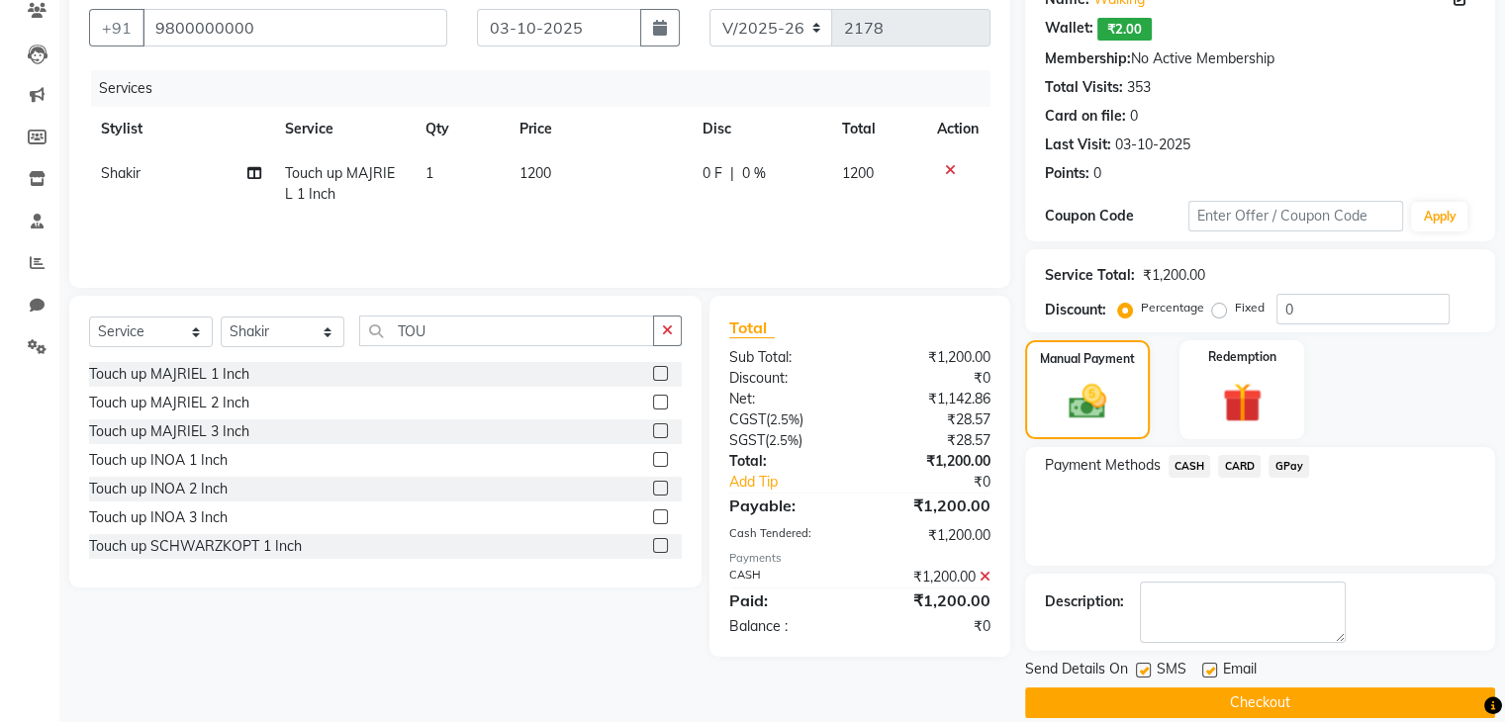
scroll to position [199, 0]
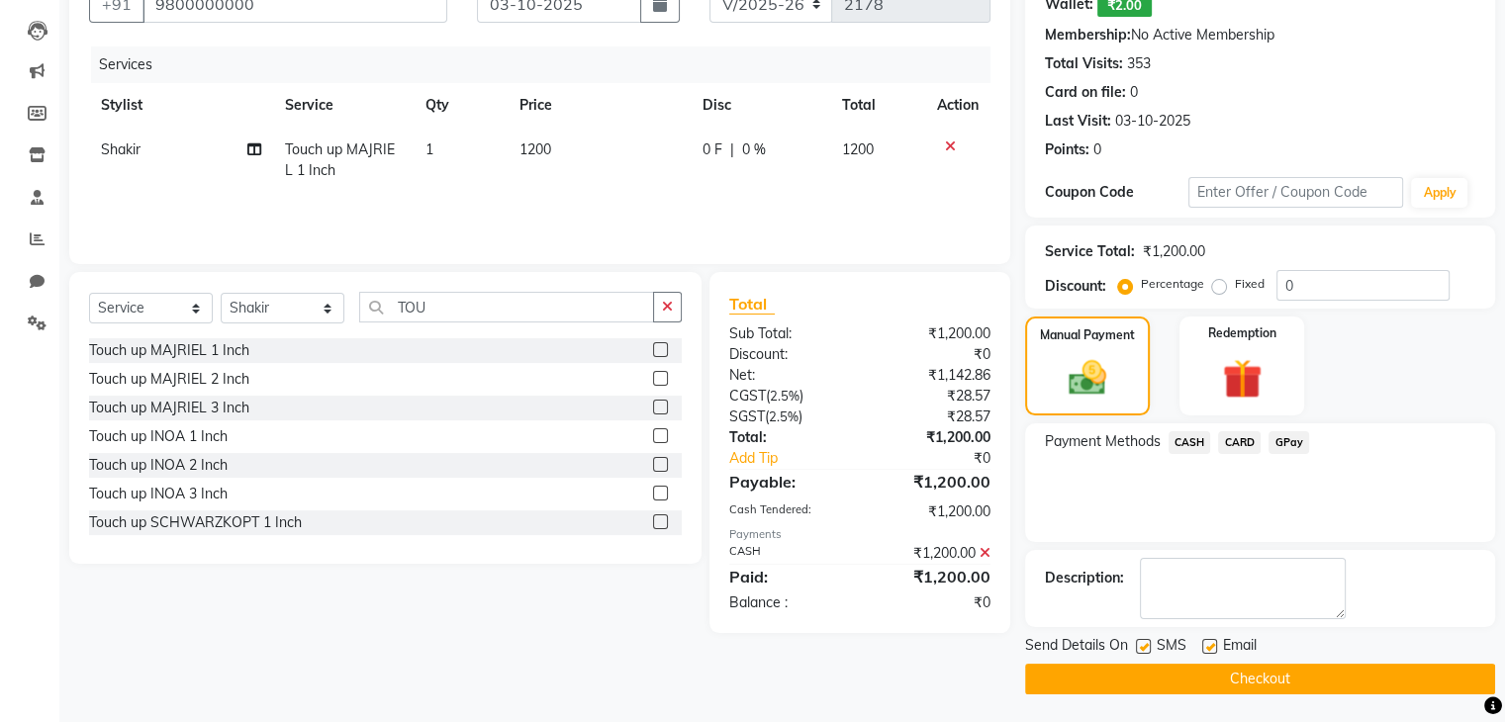
click at [1310, 682] on button "Checkout" at bounding box center [1260, 679] width 470 height 31
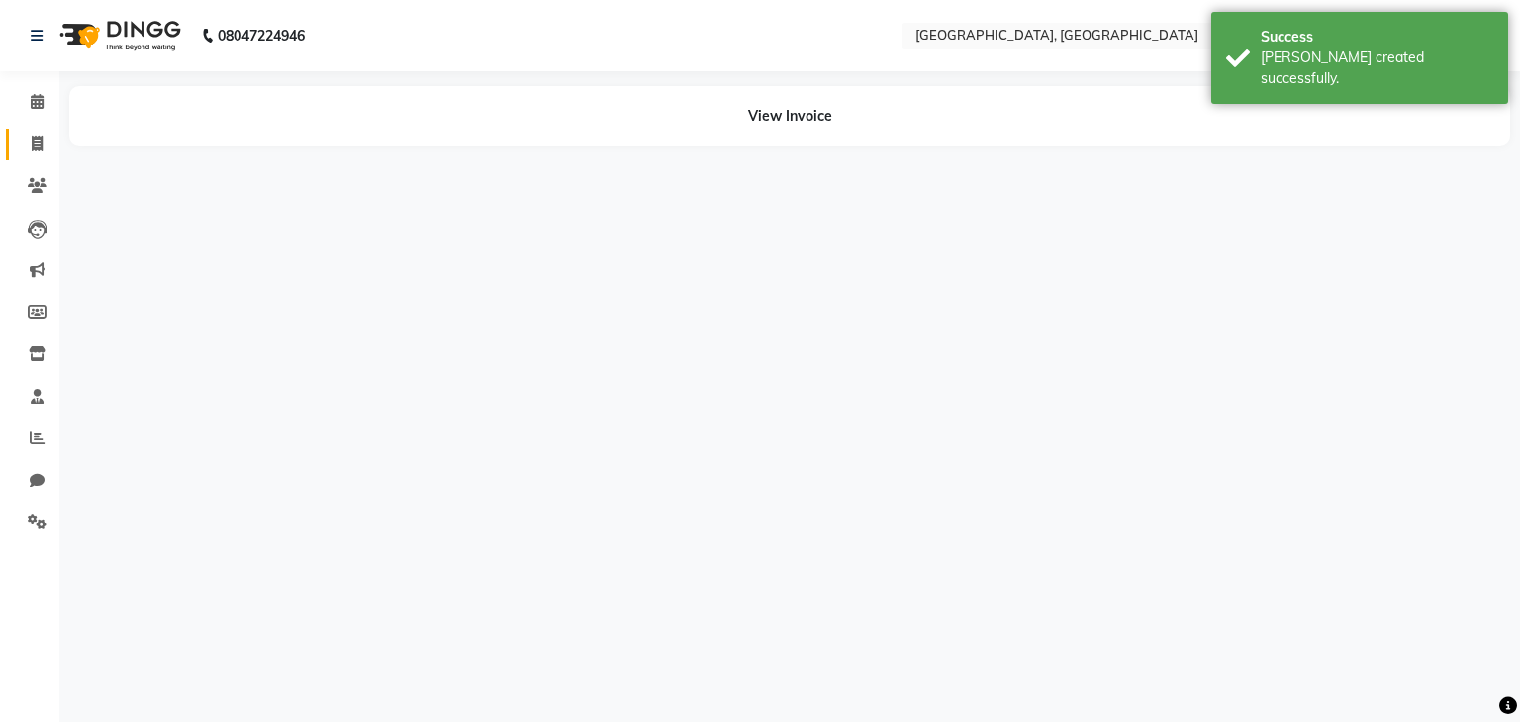
click at [38, 156] on link "Invoice" at bounding box center [30, 145] width 48 height 33
select select "service"
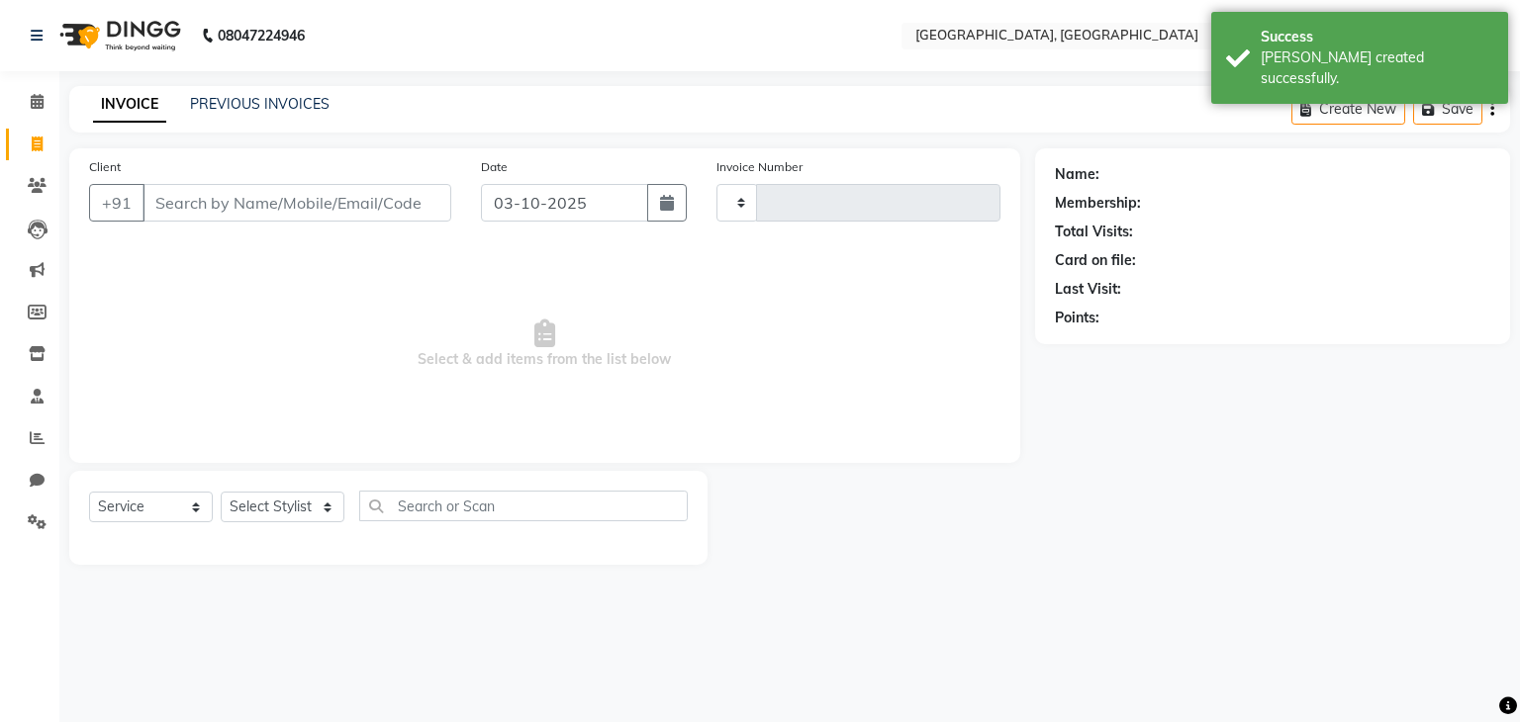
type input "2179"
select select "6682"
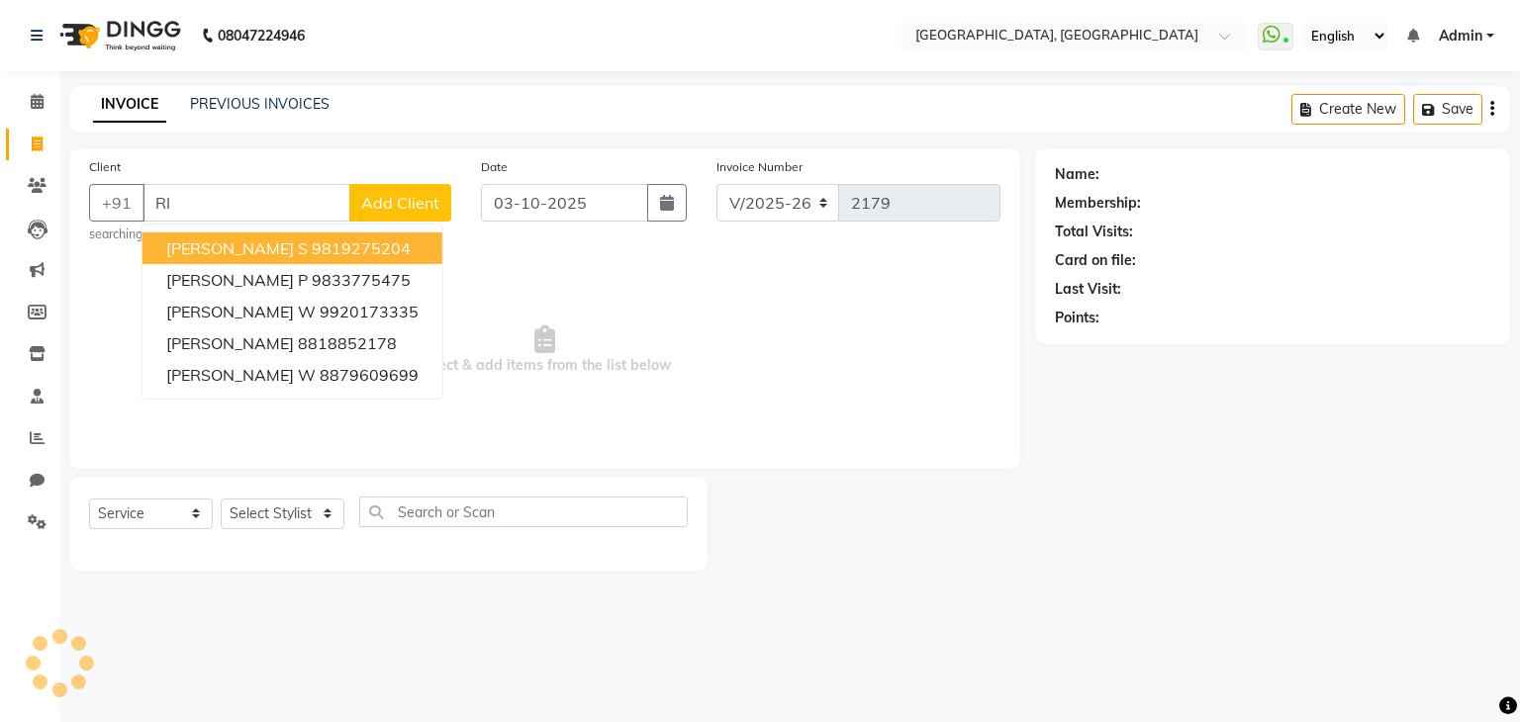
type input "R"
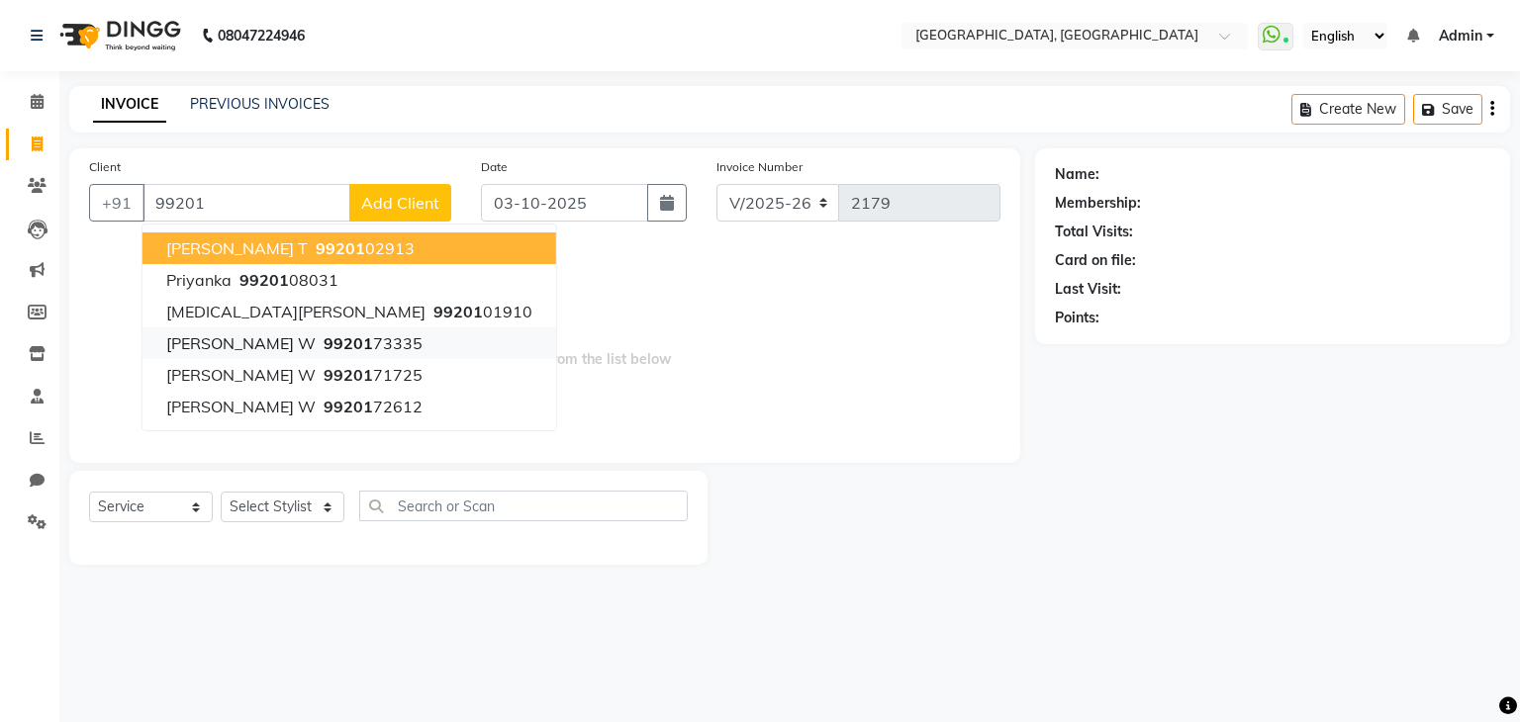
click at [336, 348] on ngb-highlight "99201 73335" at bounding box center [371, 344] width 103 height 20
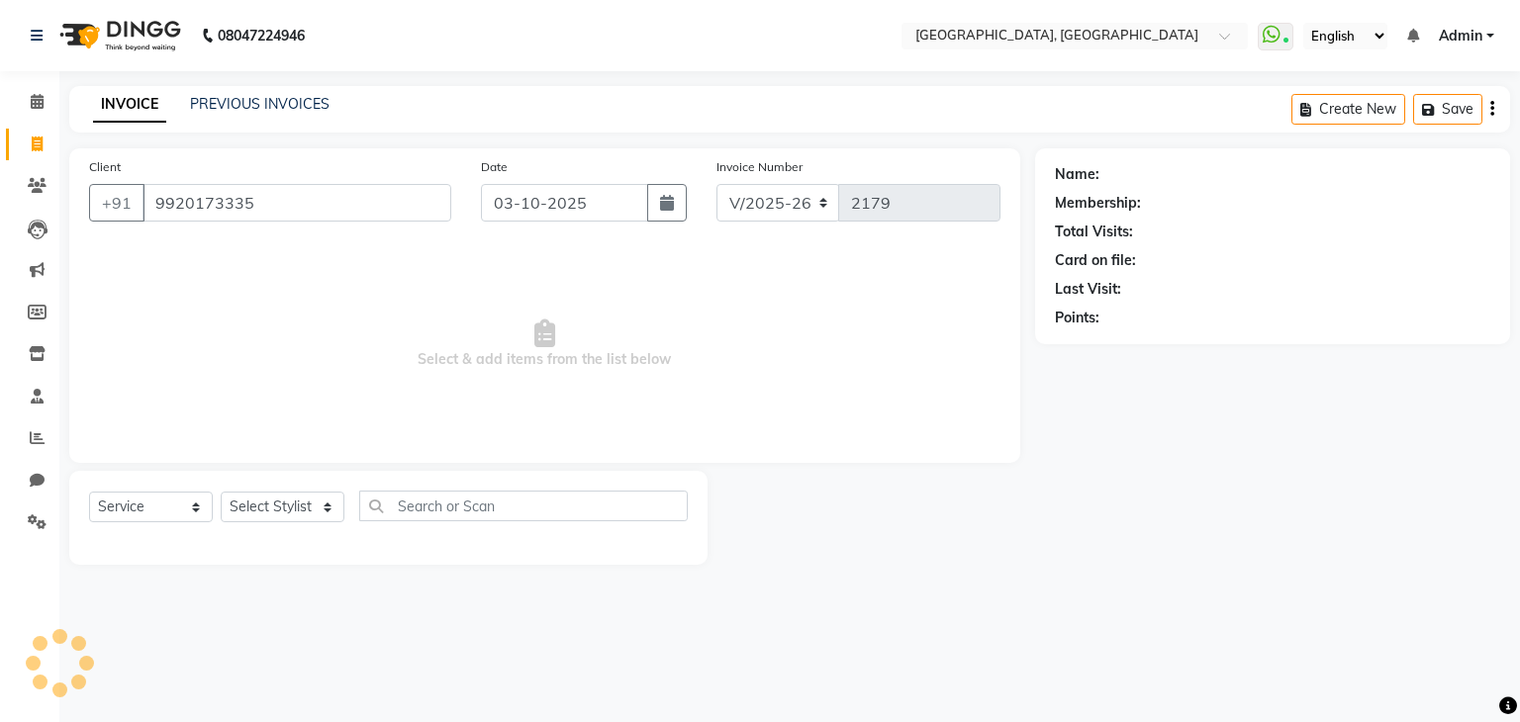
type input "9920173335"
click at [1487, 177] on span at bounding box center [1480, 174] width 22 height 21
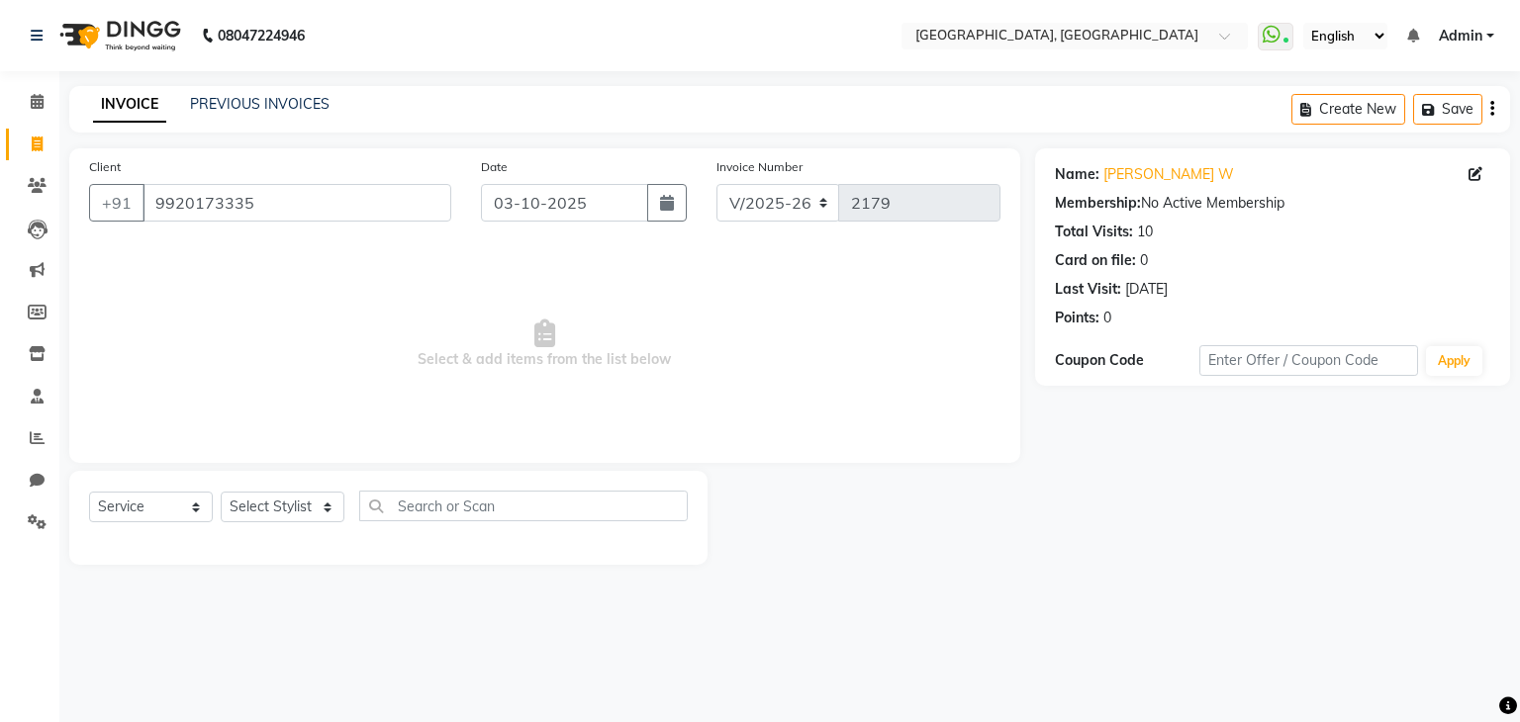
click at [1471, 168] on icon at bounding box center [1476, 174] width 14 height 14
select select "female"
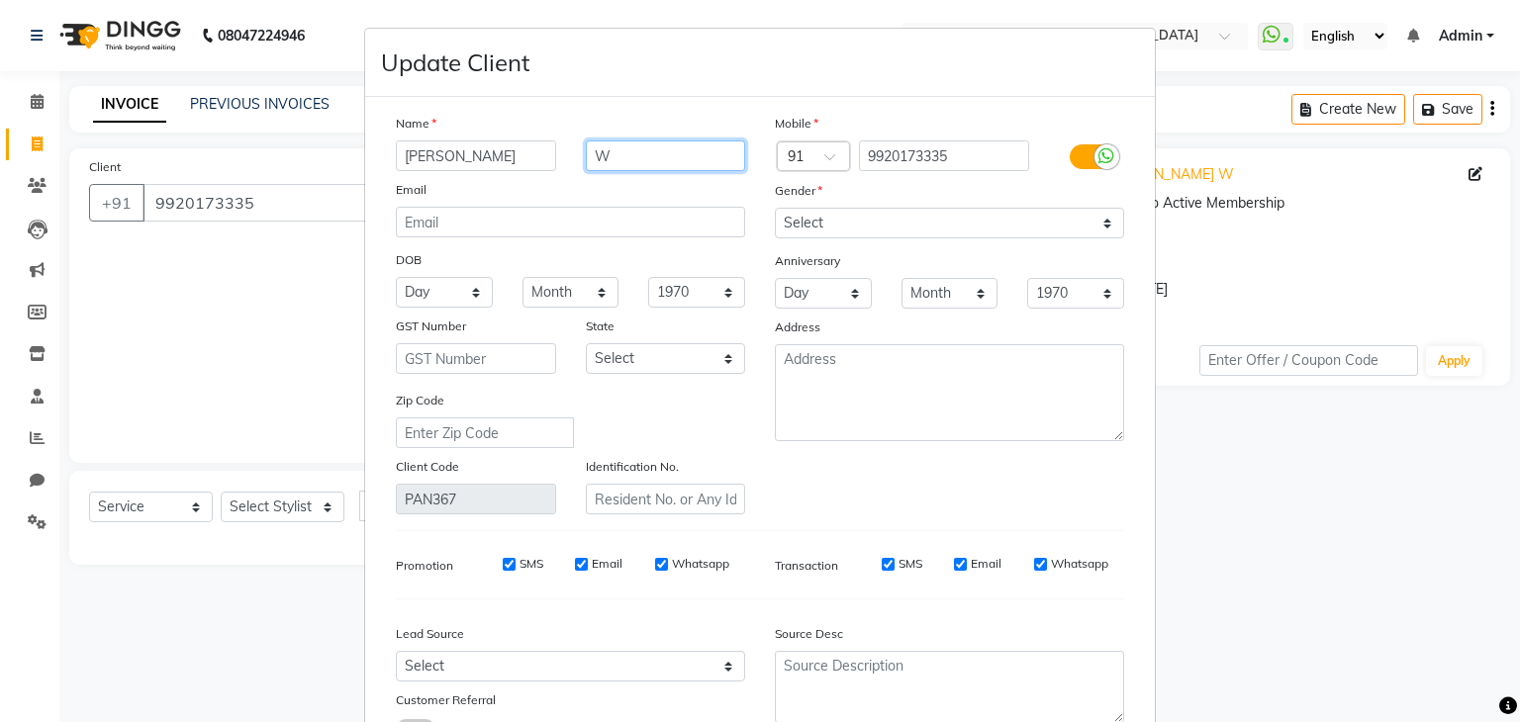
click at [588, 155] on input "W" at bounding box center [666, 156] width 160 height 31
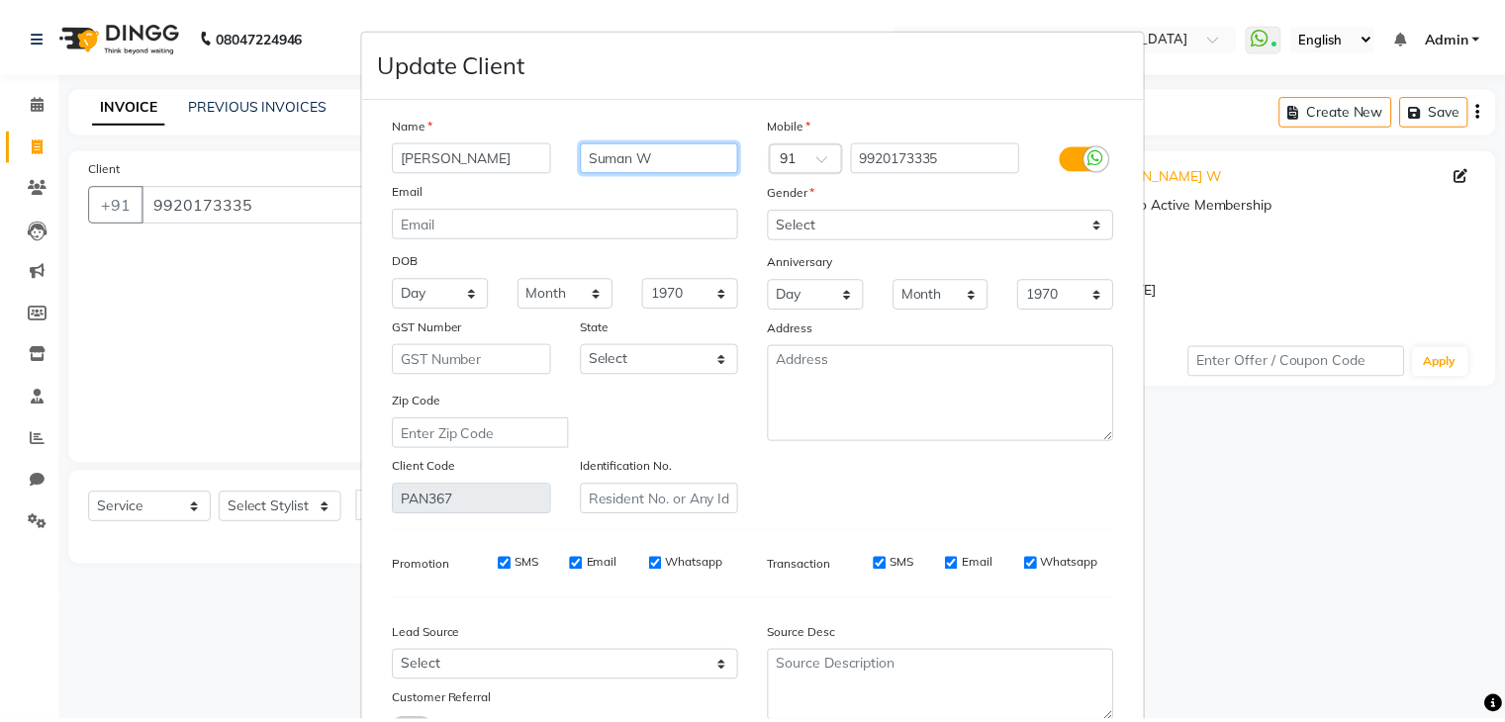
scroll to position [166, 0]
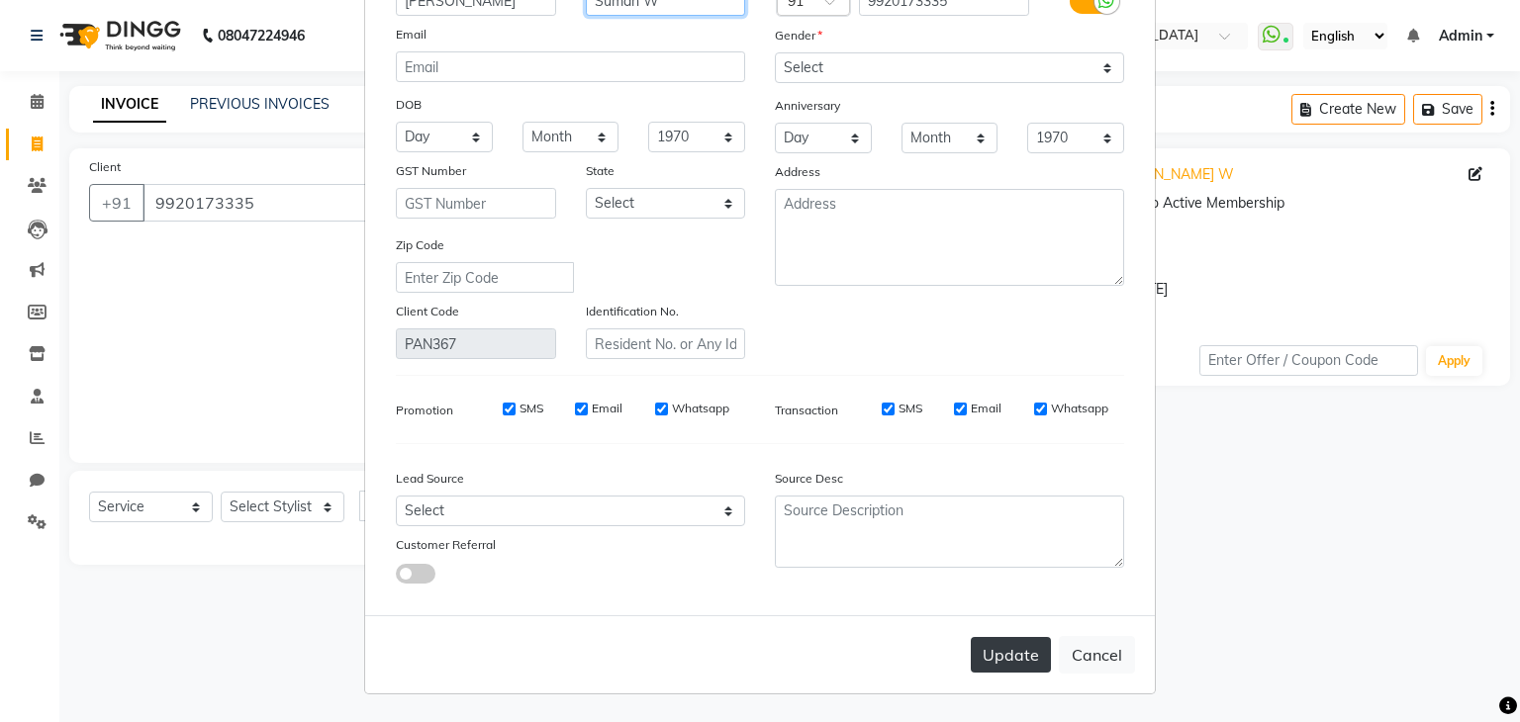
type input "Suman W"
click at [974, 653] on button "Update" at bounding box center [1011, 655] width 80 height 36
select select
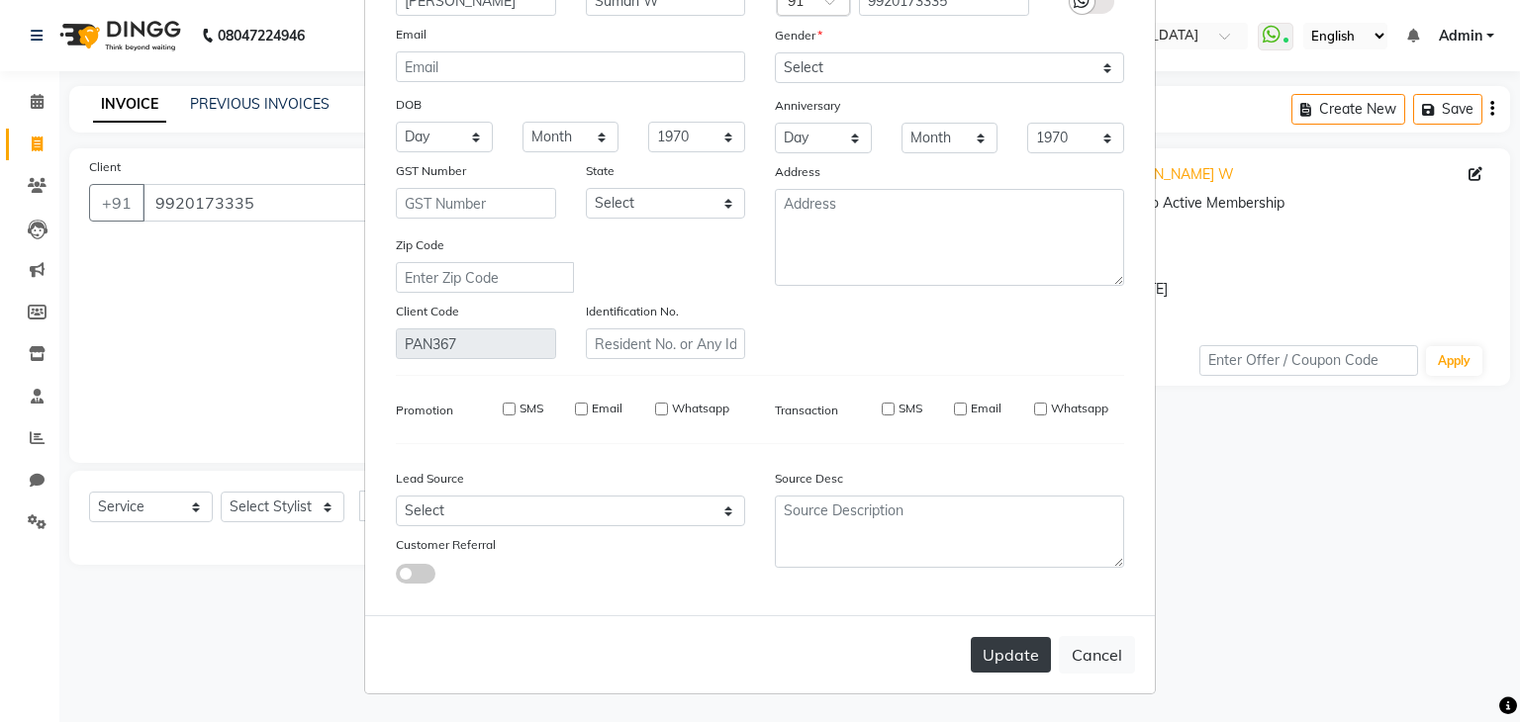
select select
checkbox input "false"
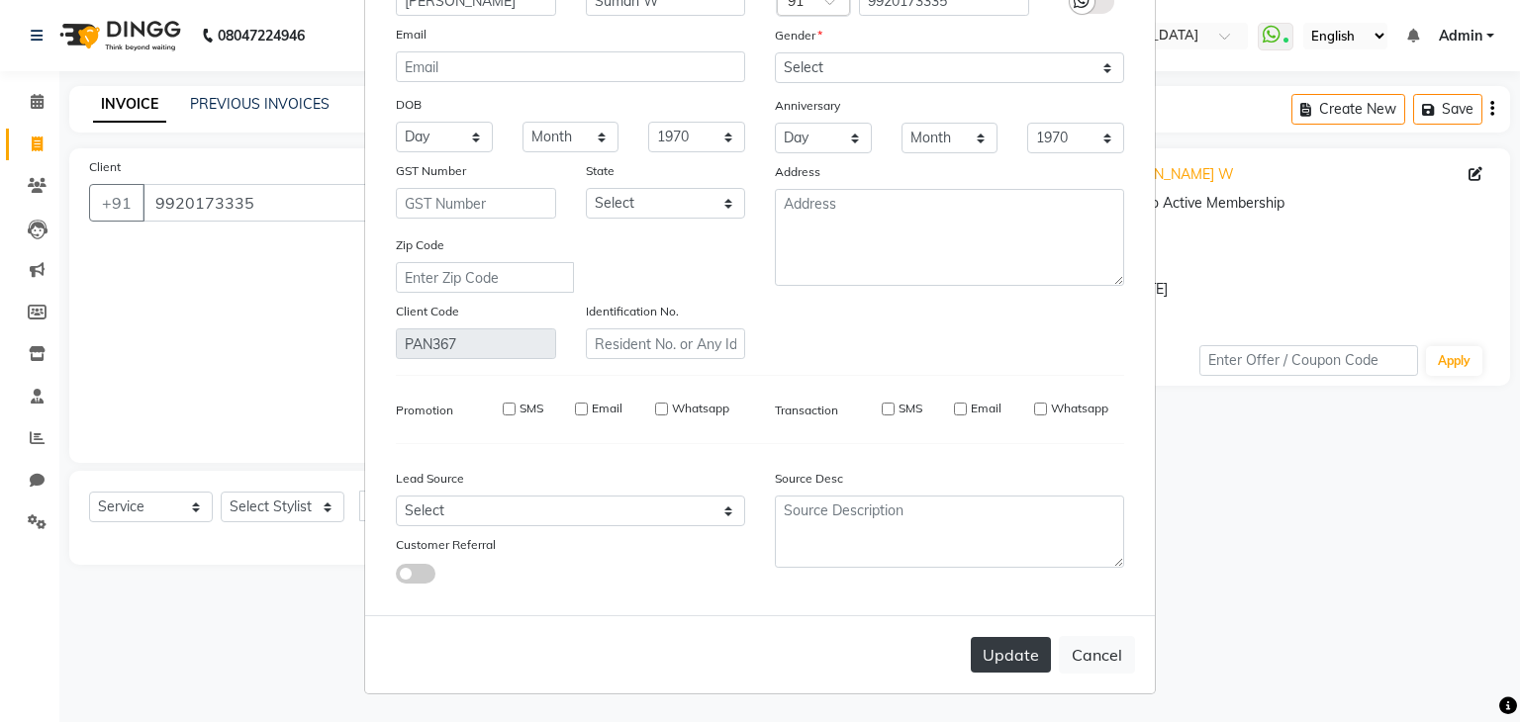
checkbox input "false"
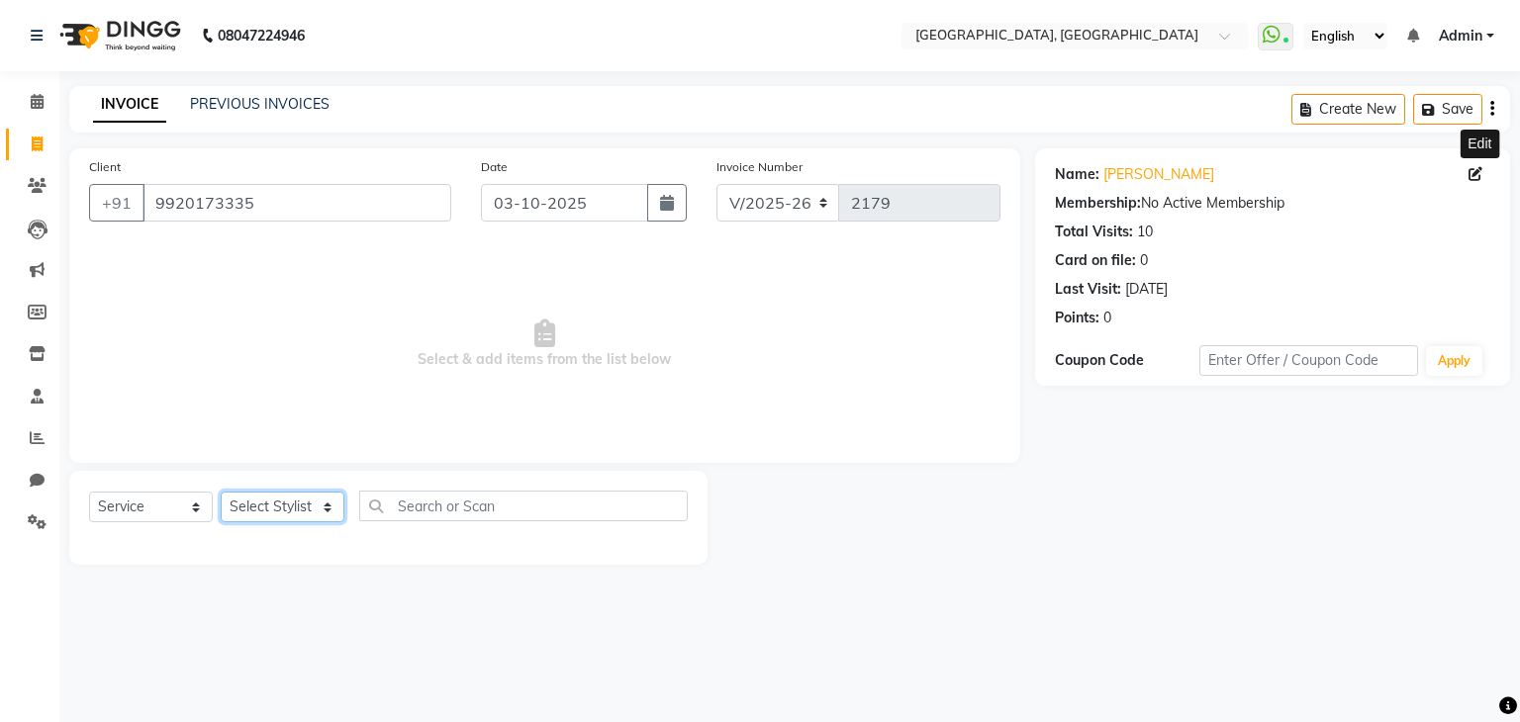
click at [303, 506] on select "Select Stylist Aarti paswan Ankit Arjun Athing Femita [PERSON_NAME] [PERSON_NAM…" at bounding box center [283, 507] width 124 height 31
select select "71762"
click at [221, 493] on select "Select Stylist Aarti paswan Ankit Arjun Athing Femita [PERSON_NAME] [PERSON_NAM…" at bounding box center [283, 507] width 124 height 31
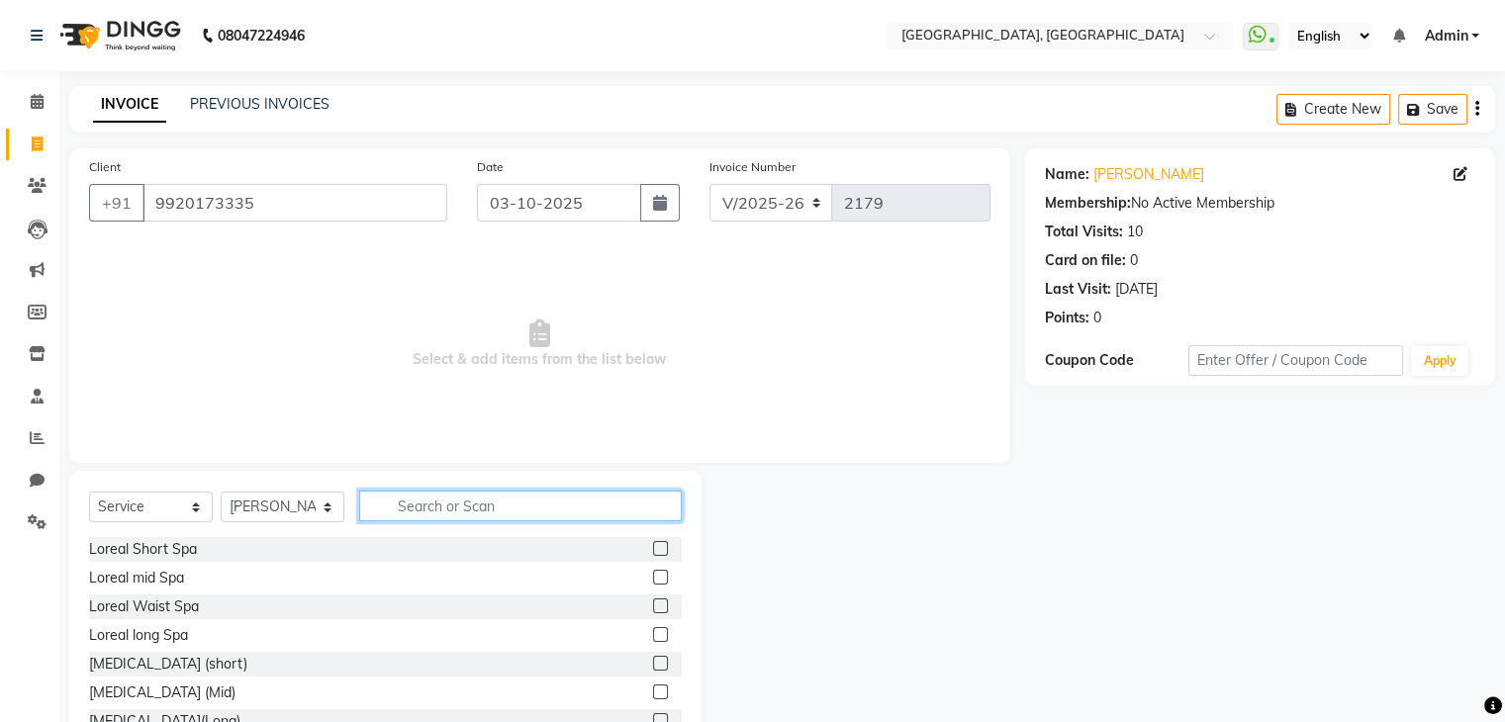
click at [451, 499] on input "text" at bounding box center [520, 506] width 323 height 31
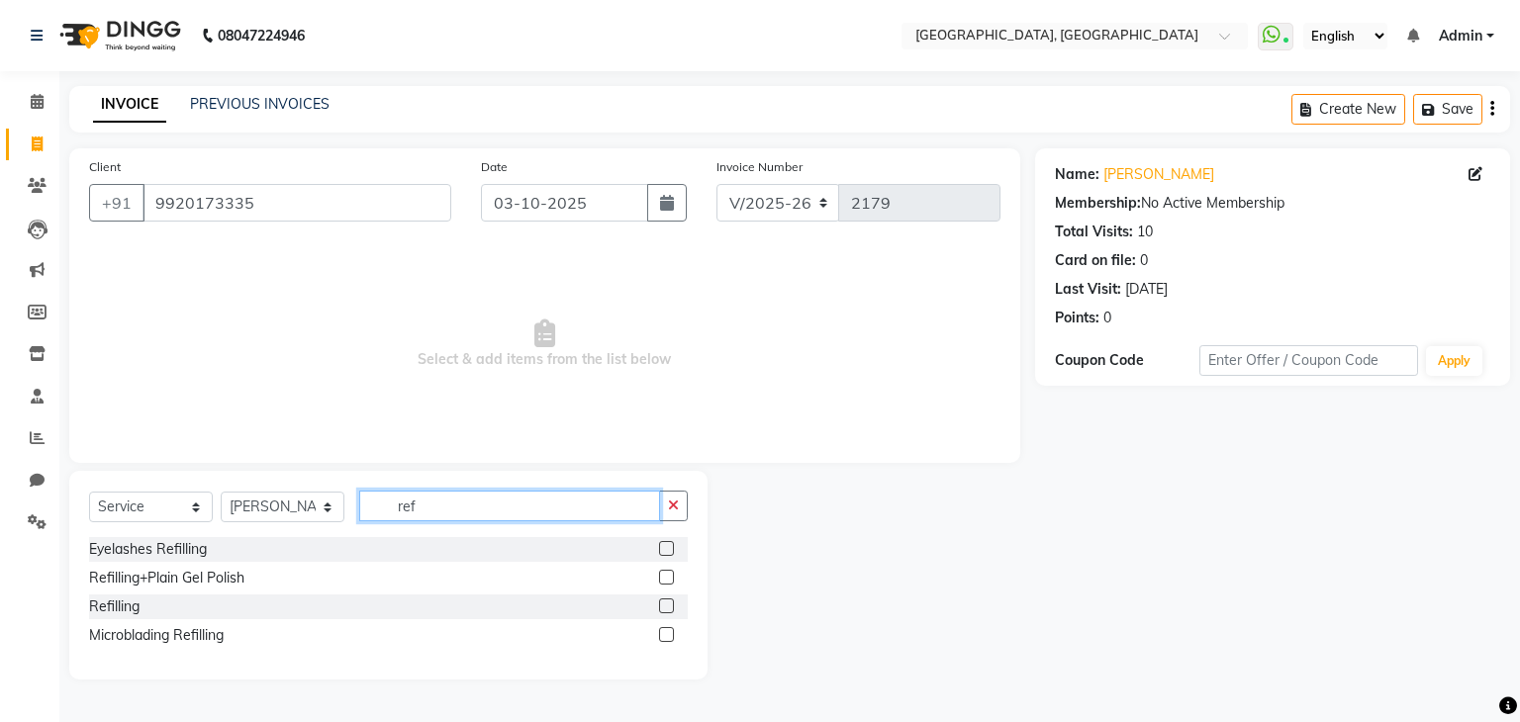
type input "ref"
click at [668, 607] on label at bounding box center [666, 606] width 15 height 15
click at [668, 607] on input "checkbox" at bounding box center [665, 607] width 13 height 13
checkbox input "true"
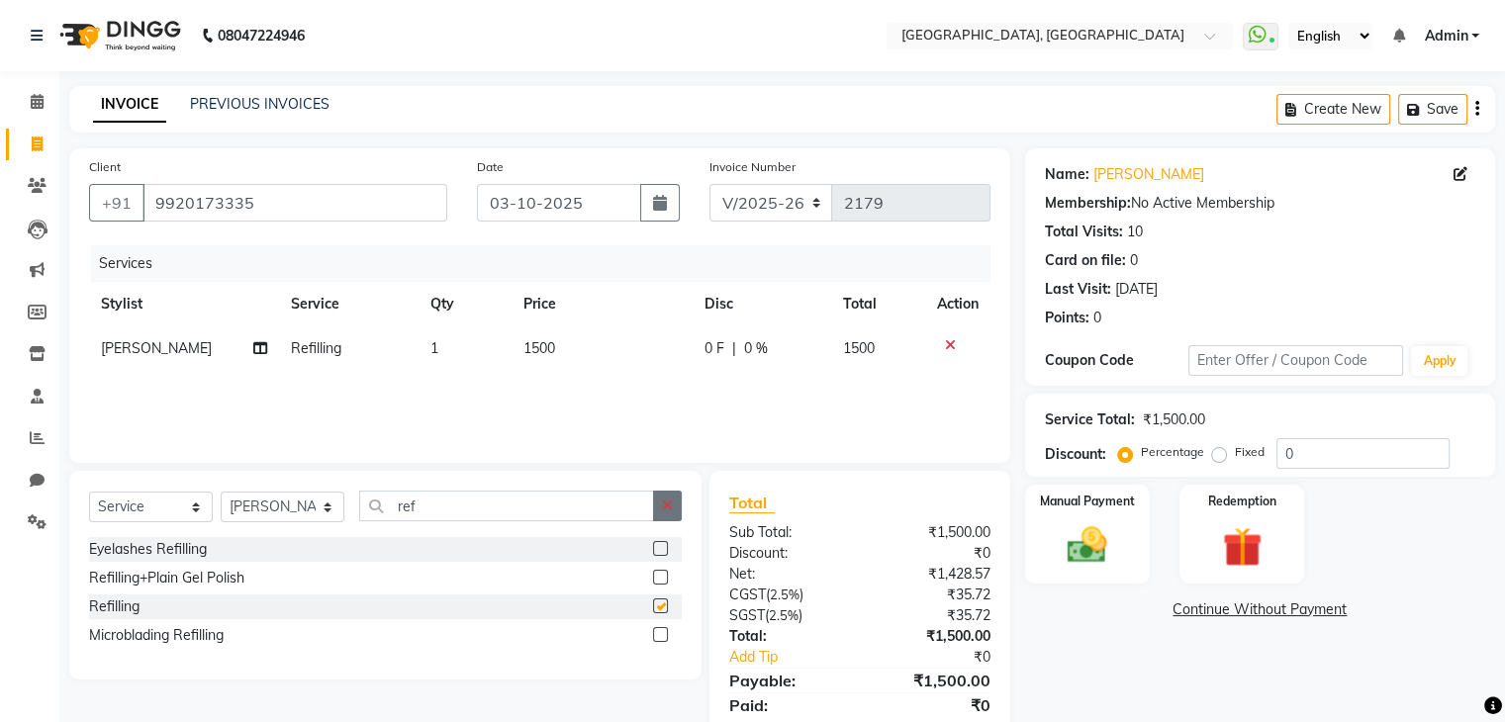
click at [676, 510] on button "button" at bounding box center [667, 506] width 29 height 31
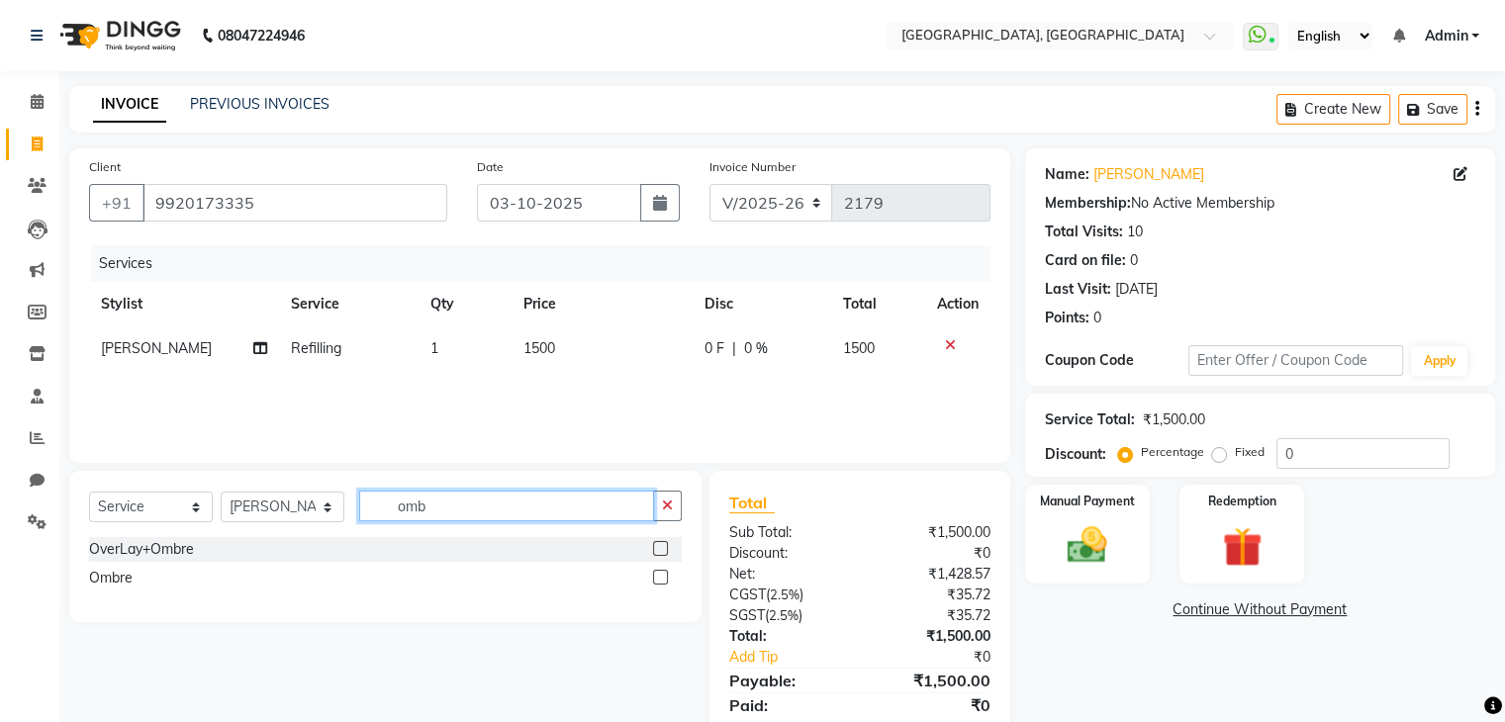
type input "omb"
click at [657, 578] on label at bounding box center [660, 577] width 15 height 15
click at [657, 578] on input "checkbox" at bounding box center [659, 578] width 13 height 13
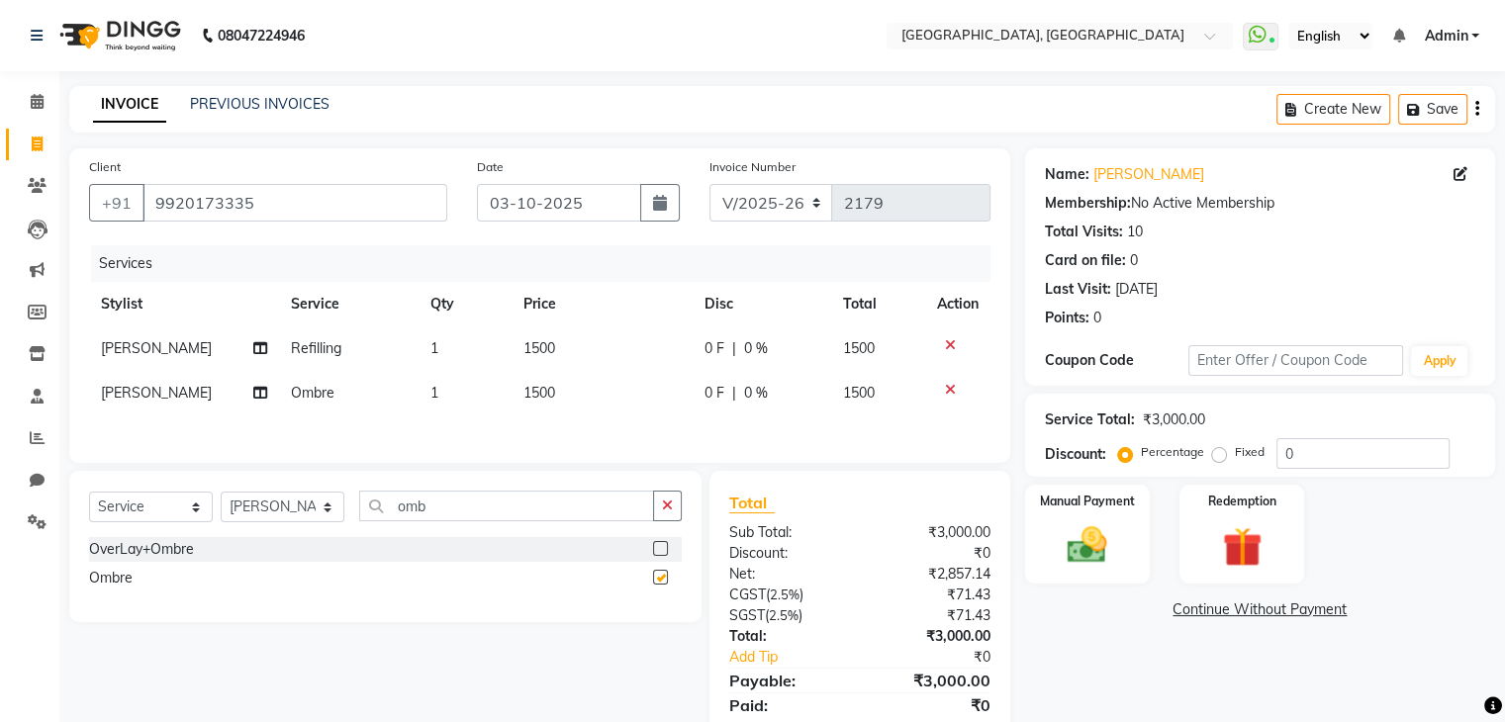
checkbox input "false"
click at [1145, 539] on div "Manual Payment" at bounding box center [1087, 534] width 130 height 102
click at [1196, 616] on span "CASH" at bounding box center [1190, 611] width 43 height 23
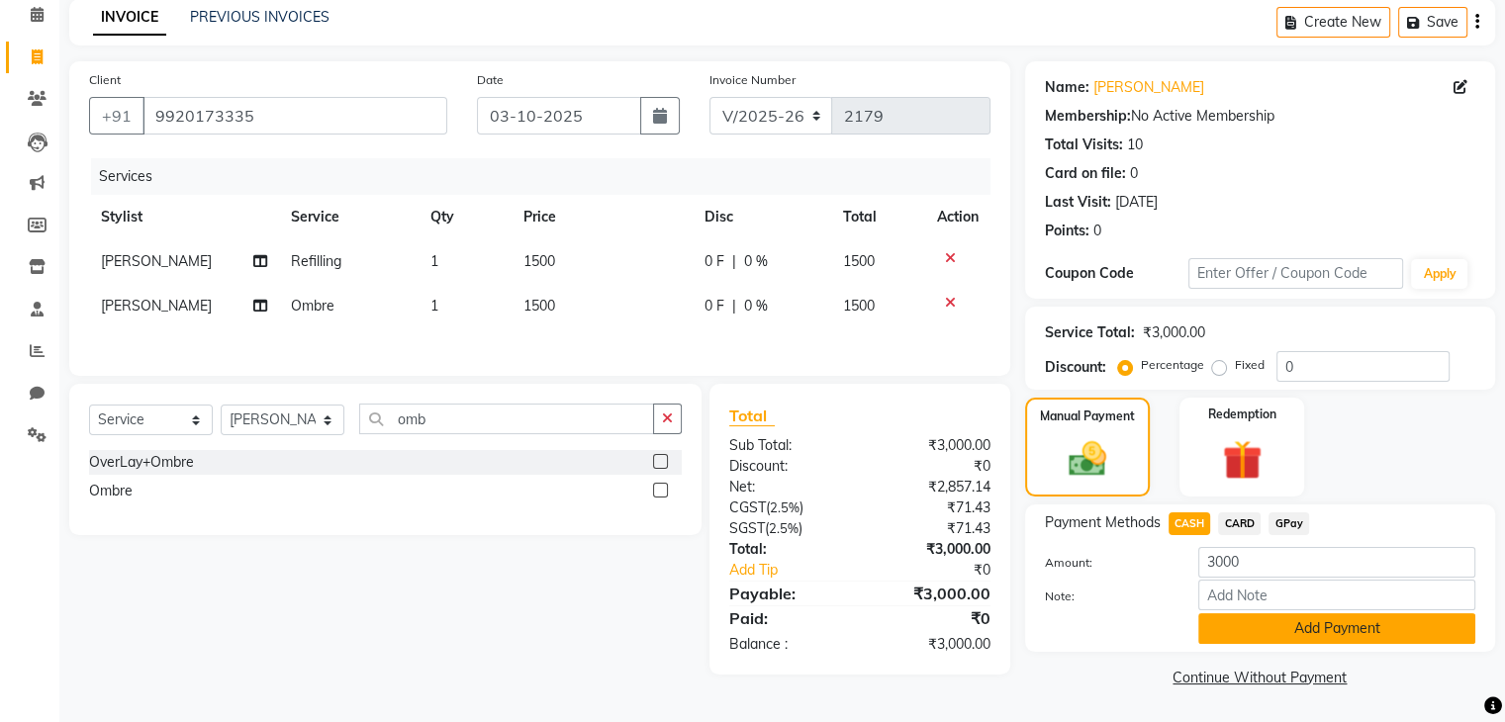
click at [1290, 621] on button "Add Payment" at bounding box center [1336, 629] width 277 height 31
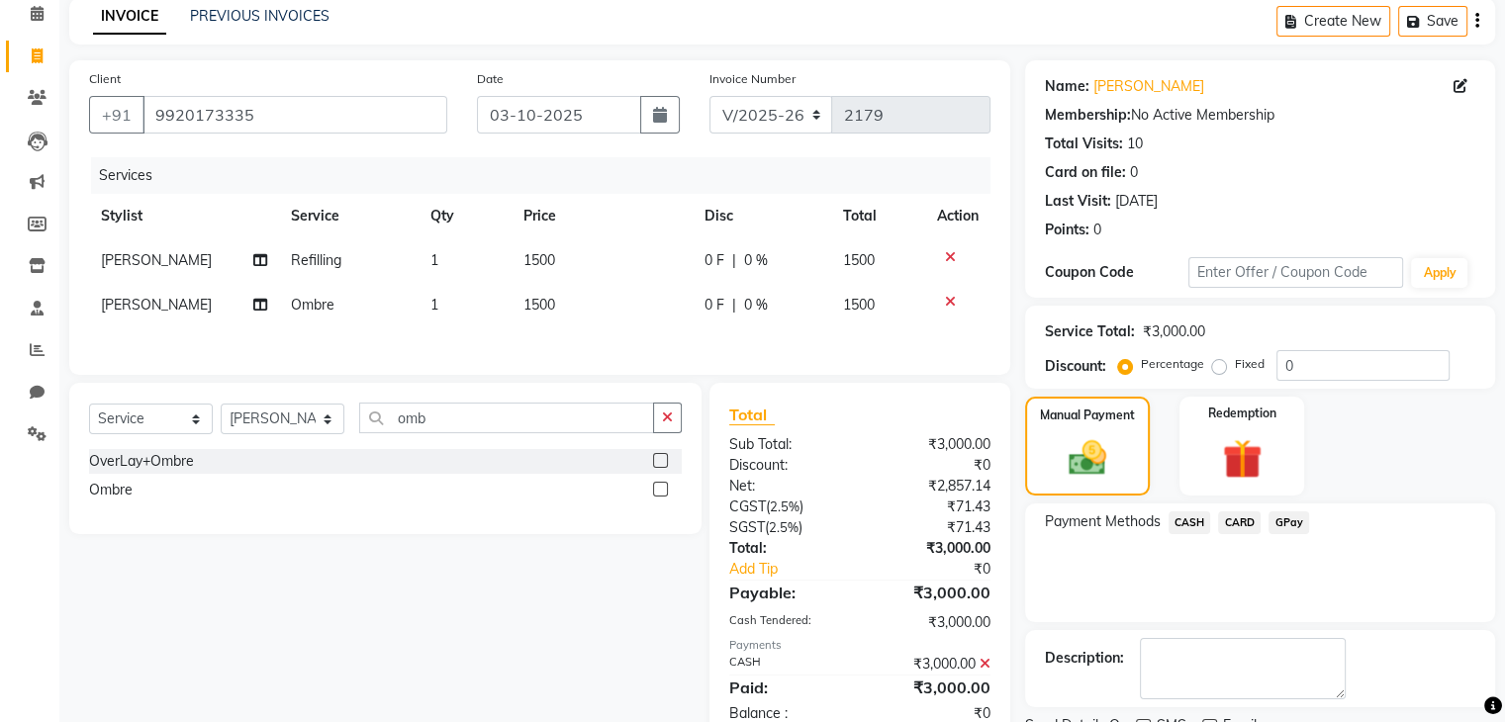
scroll to position [169, 0]
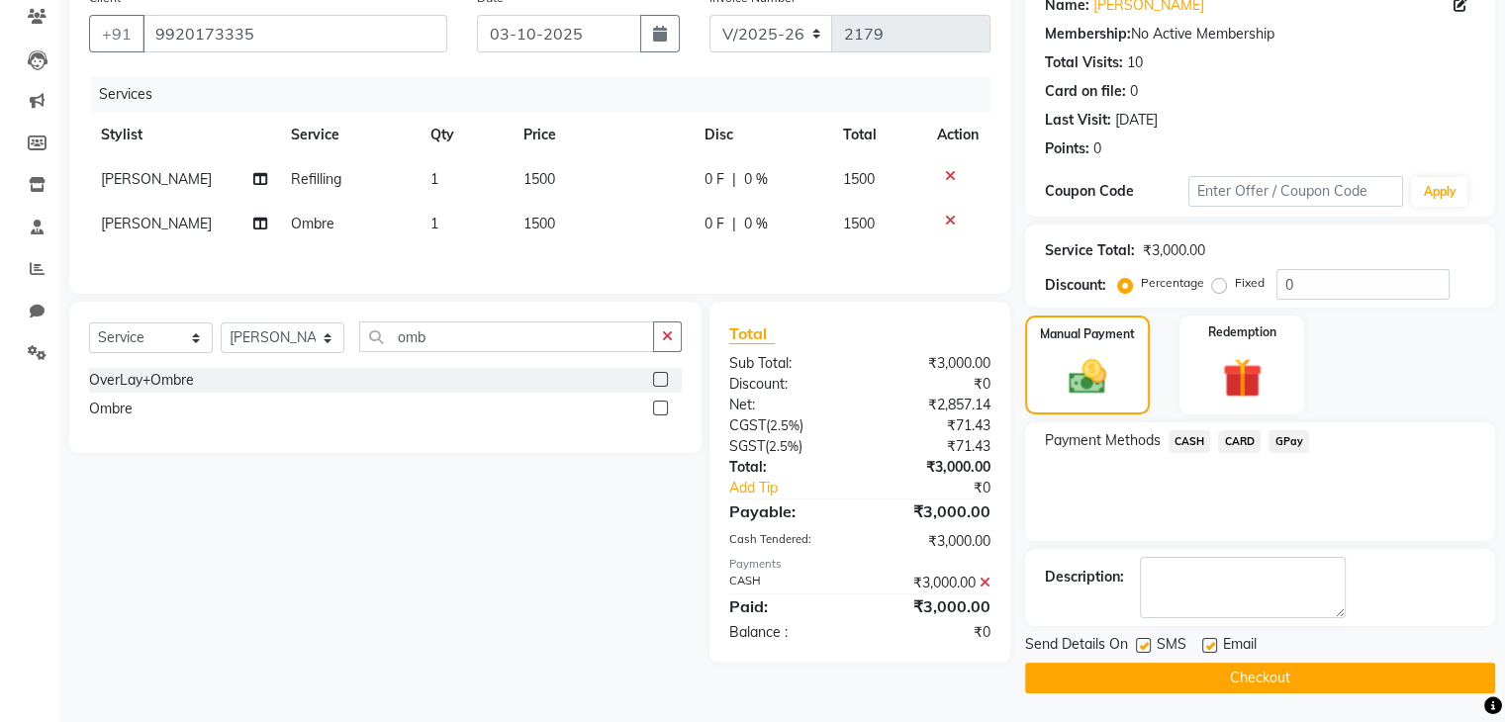
click at [1343, 682] on button "Checkout" at bounding box center [1260, 678] width 470 height 31
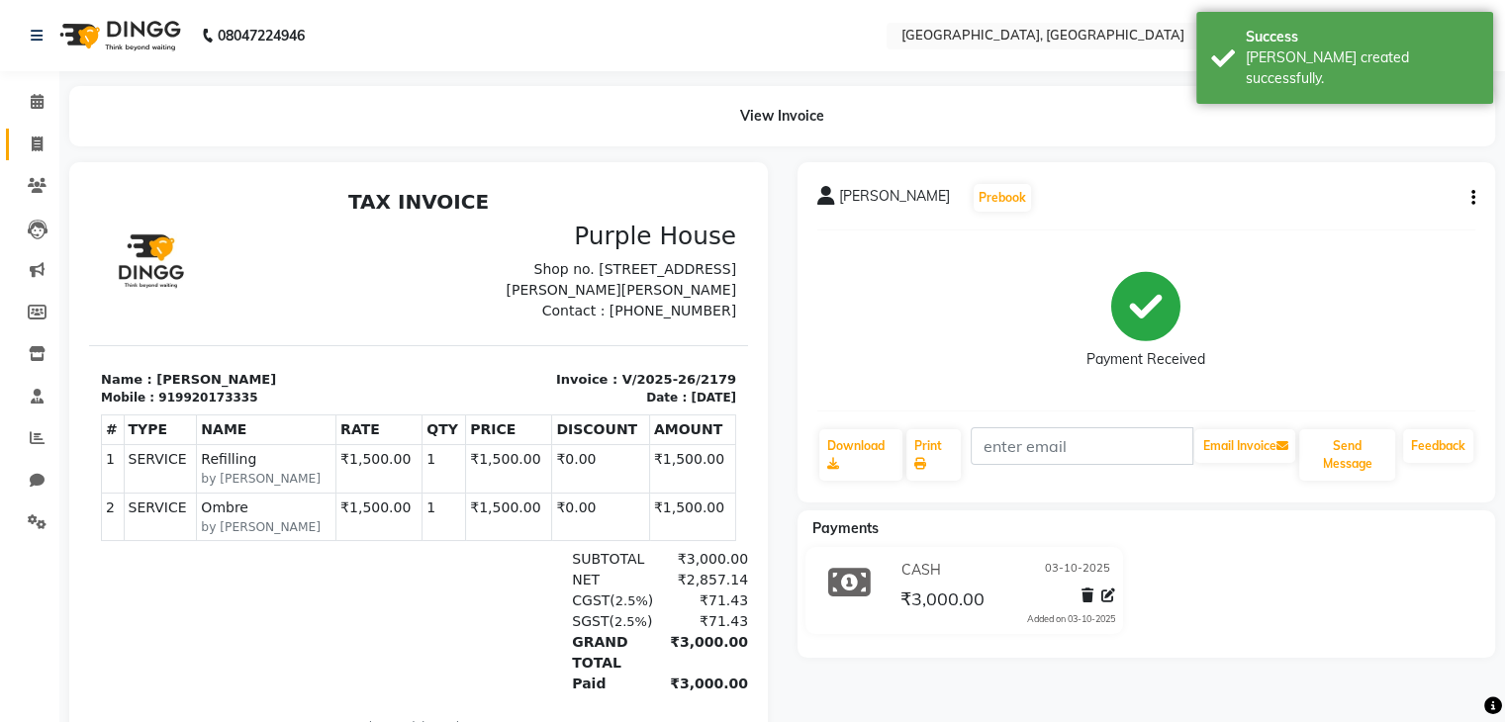
click at [40, 155] on link "Invoice" at bounding box center [30, 145] width 48 height 33
select select "6682"
select select "service"
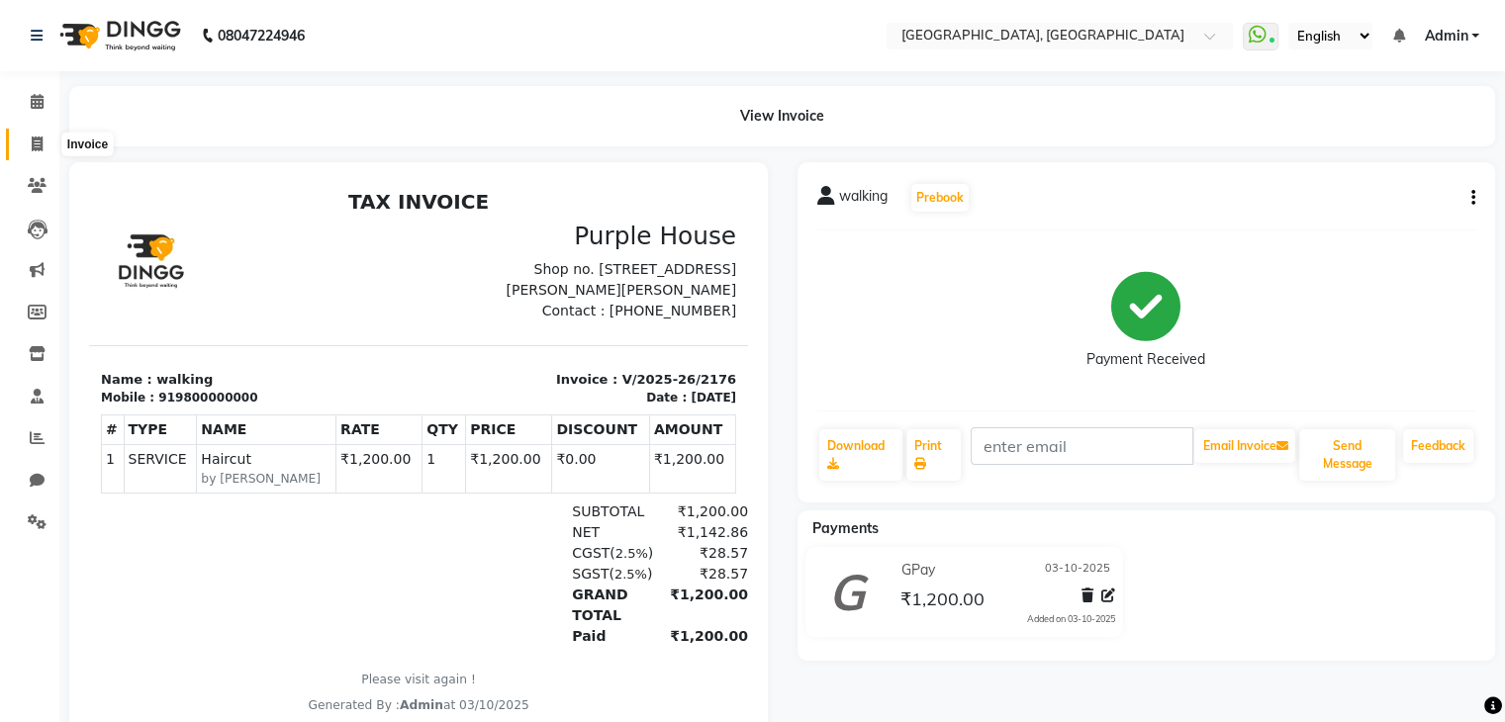
drag, startPoint x: 0, startPoint y: 0, endPoint x: 44, endPoint y: 138, distance: 144.3
click at [44, 138] on span at bounding box center [37, 145] width 35 height 23
select select "service"
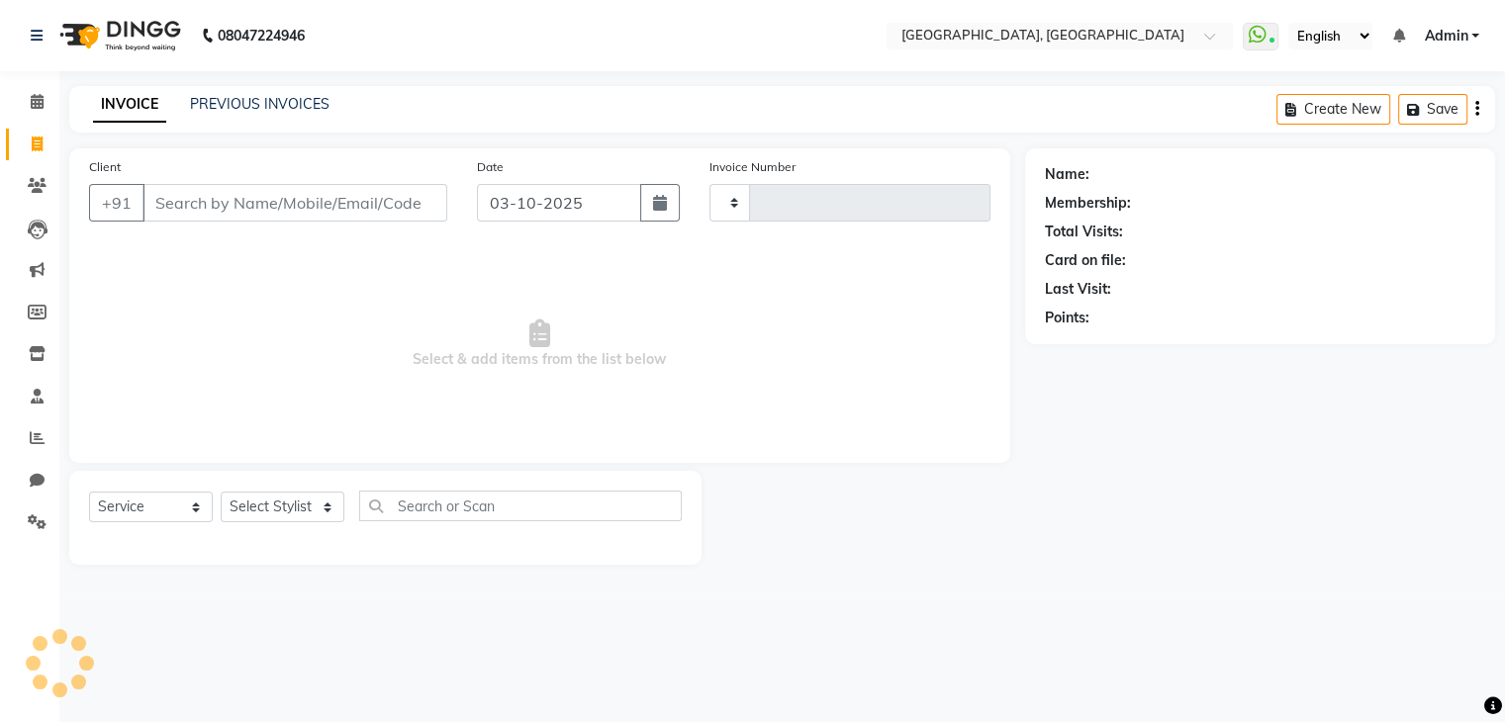
type input "2178"
select select "6682"
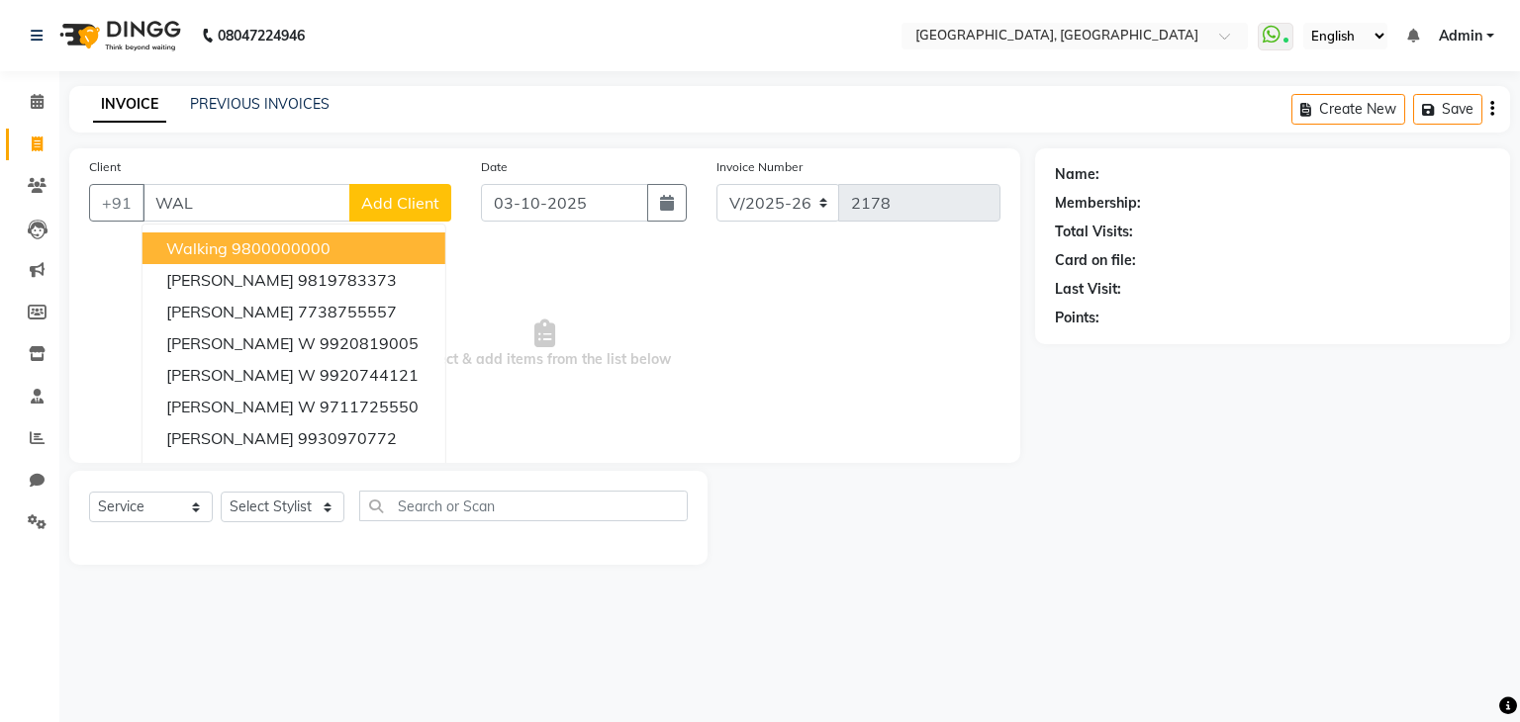
click at [333, 259] on button "walking 9800000000" at bounding box center [294, 249] width 303 height 32
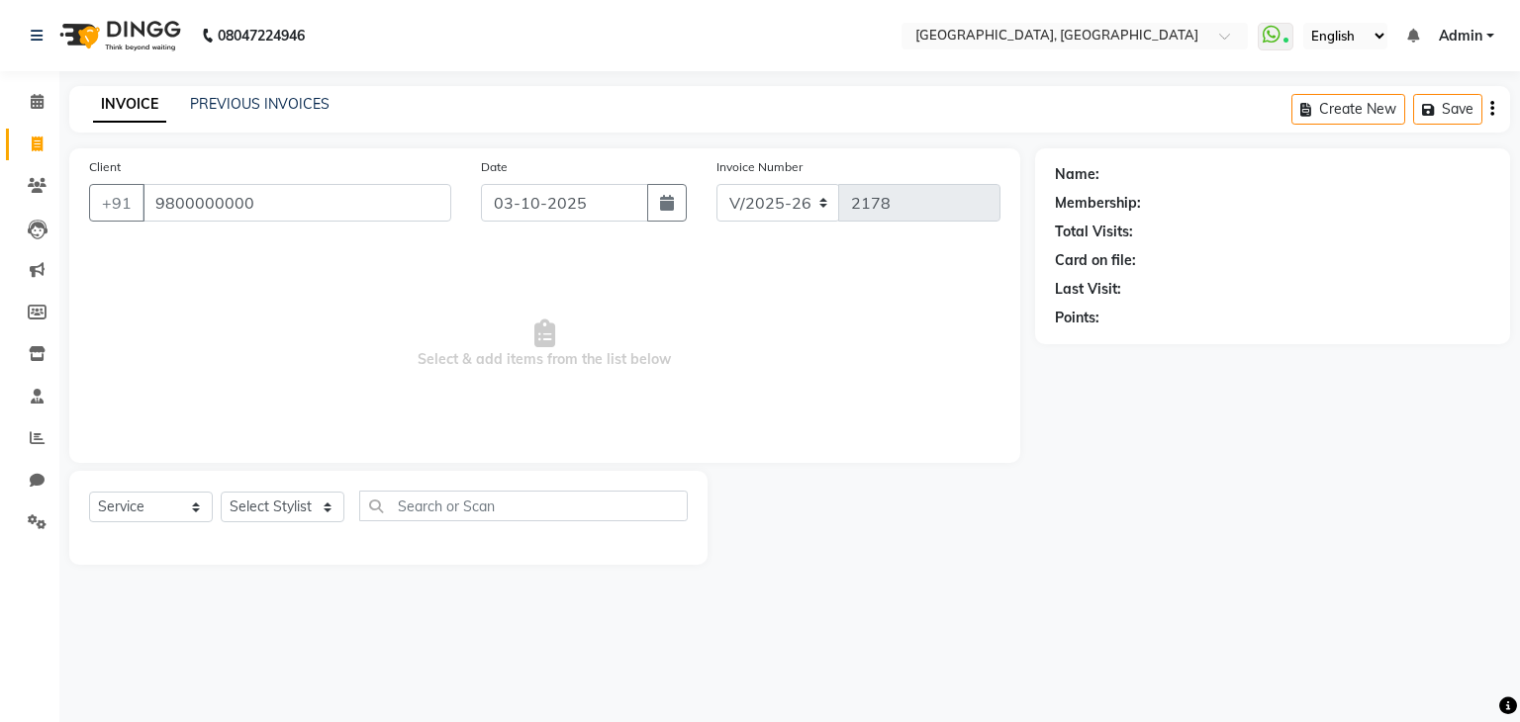
type input "9800000000"
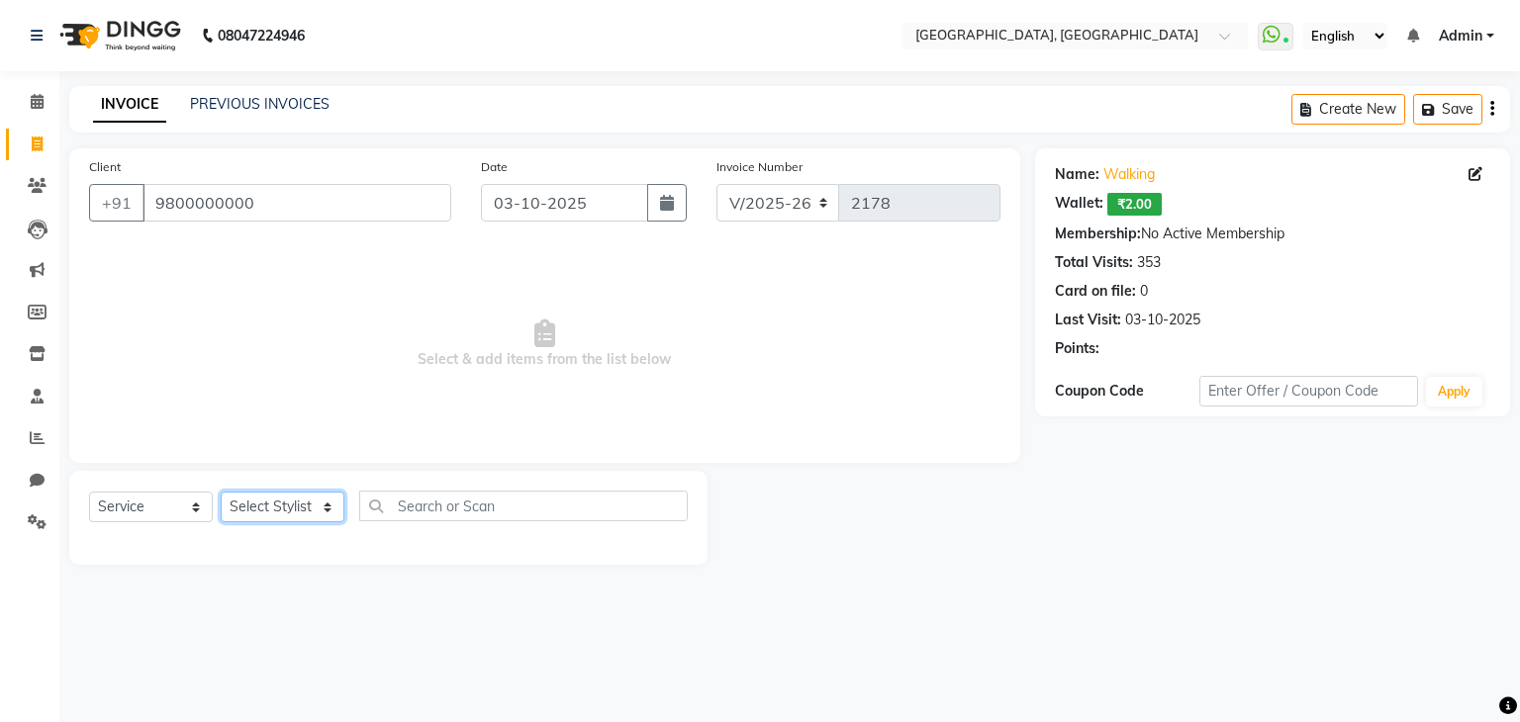
click at [304, 523] on select "Select Stylist Aarti paswan Ankit Arjun Athing Femita [PERSON_NAME] [PERSON_NAM…" at bounding box center [283, 507] width 124 height 31
select select "68292"
click at [221, 493] on select "Select Stylist Aarti paswan Ankit Arjun Athing Femita [PERSON_NAME] [PERSON_NAM…" at bounding box center [283, 507] width 124 height 31
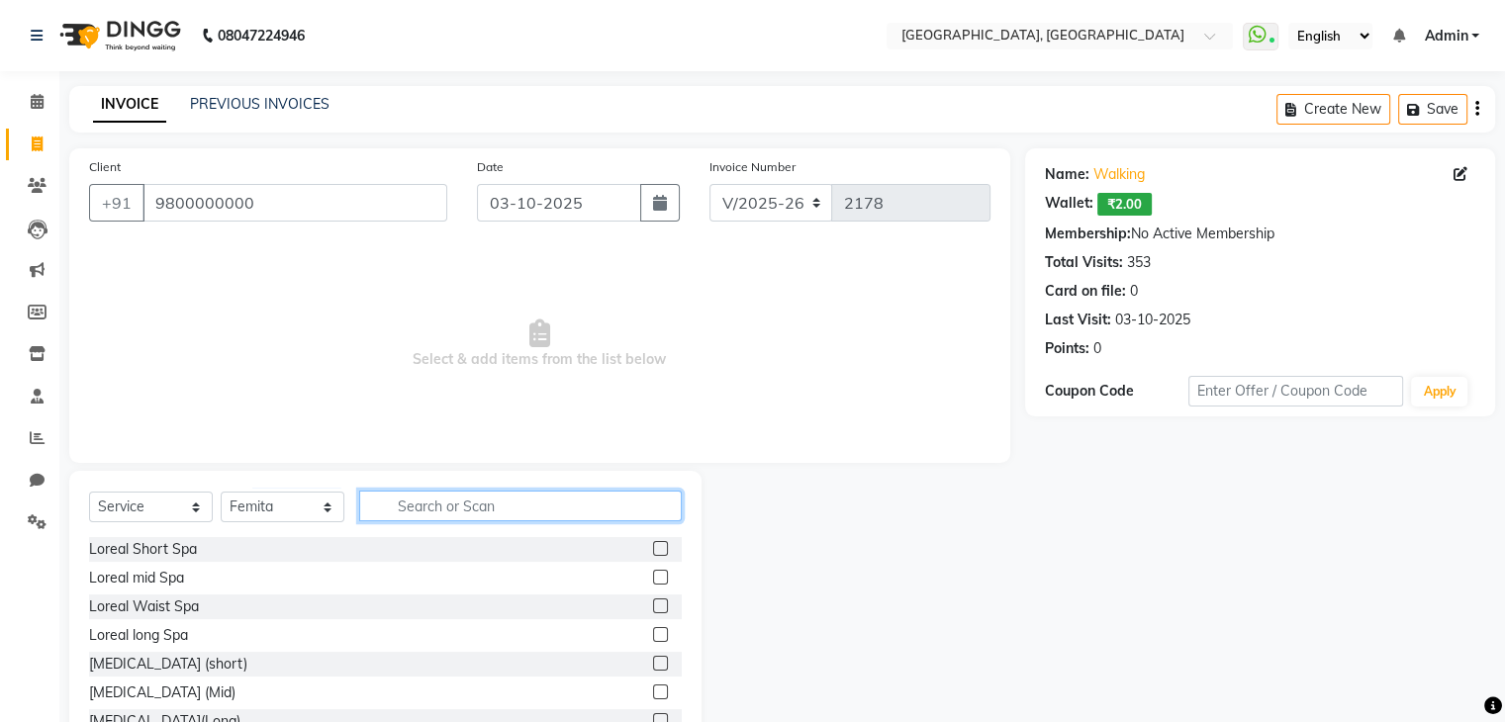
click at [466, 511] on input "text" at bounding box center [520, 506] width 323 height 31
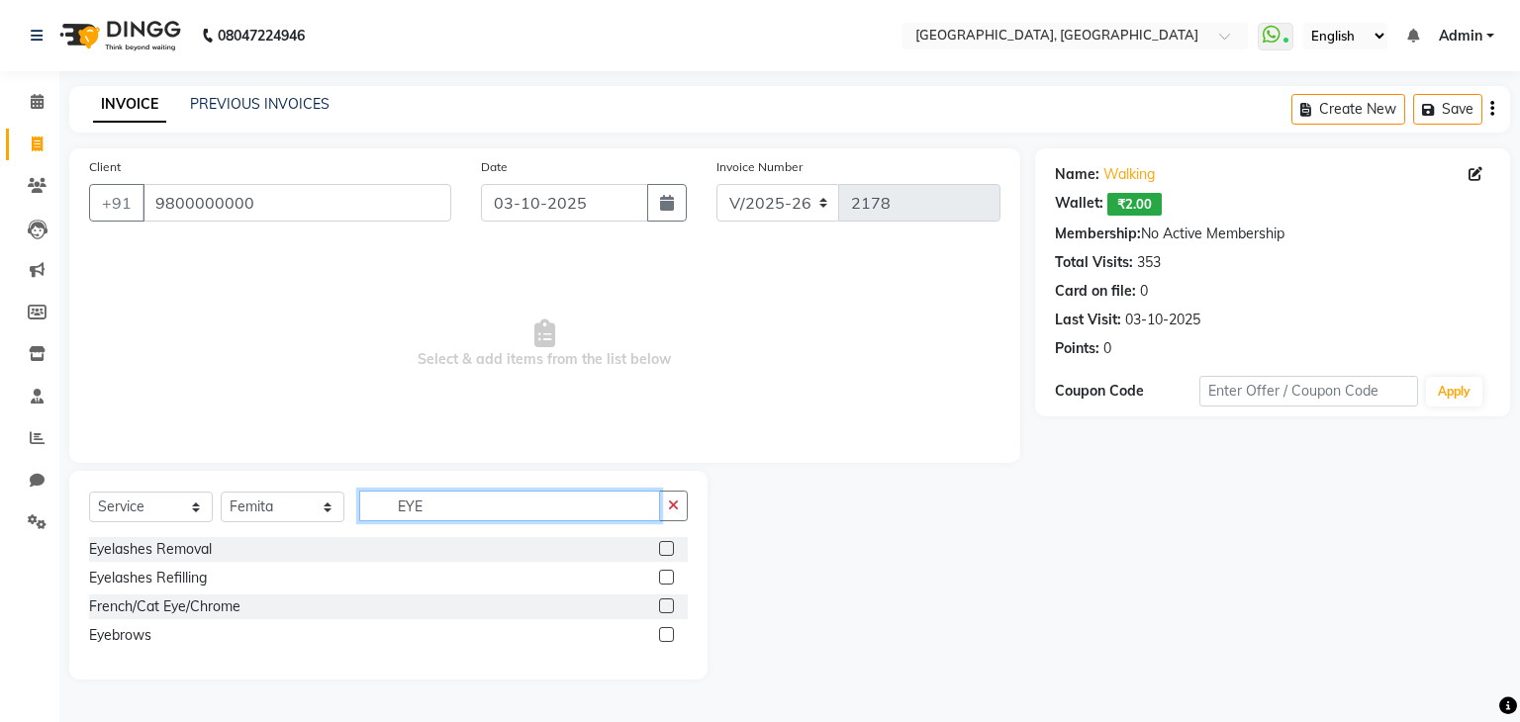
type input "EYE"
click at [662, 658] on div "Eyelashes Removal Eyelashes Refilling French/Cat Eye/Chrome Eyebrows" at bounding box center [388, 598] width 599 height 123
click at [668, 635] on label at bounding box center [666, 634] width 15 height 15
click at [668, 635] on input "checkbox" at bounding box center [665, 635] width 13 height 13
checkbox input "true"
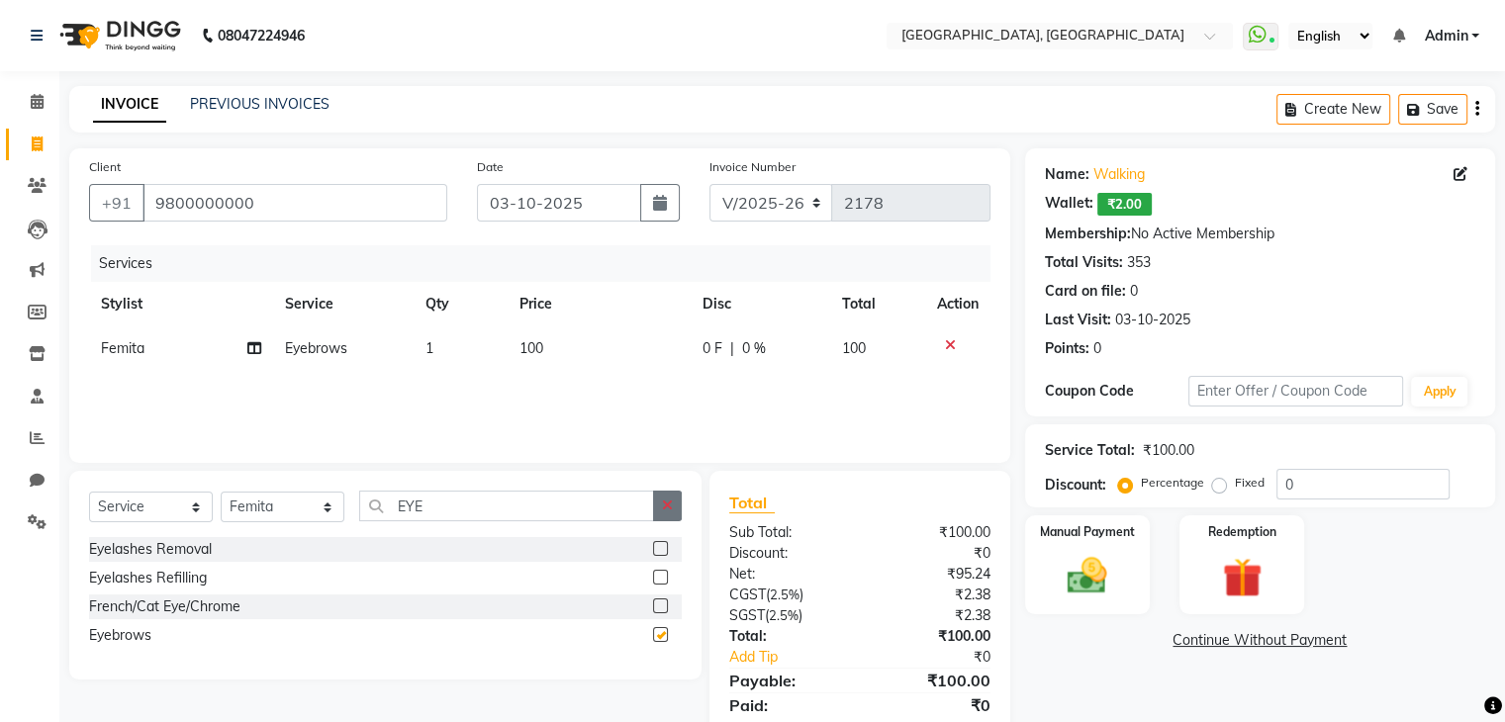
click at [670, 519] on button "button" at bounding box center [667, 506] width 29 height 31
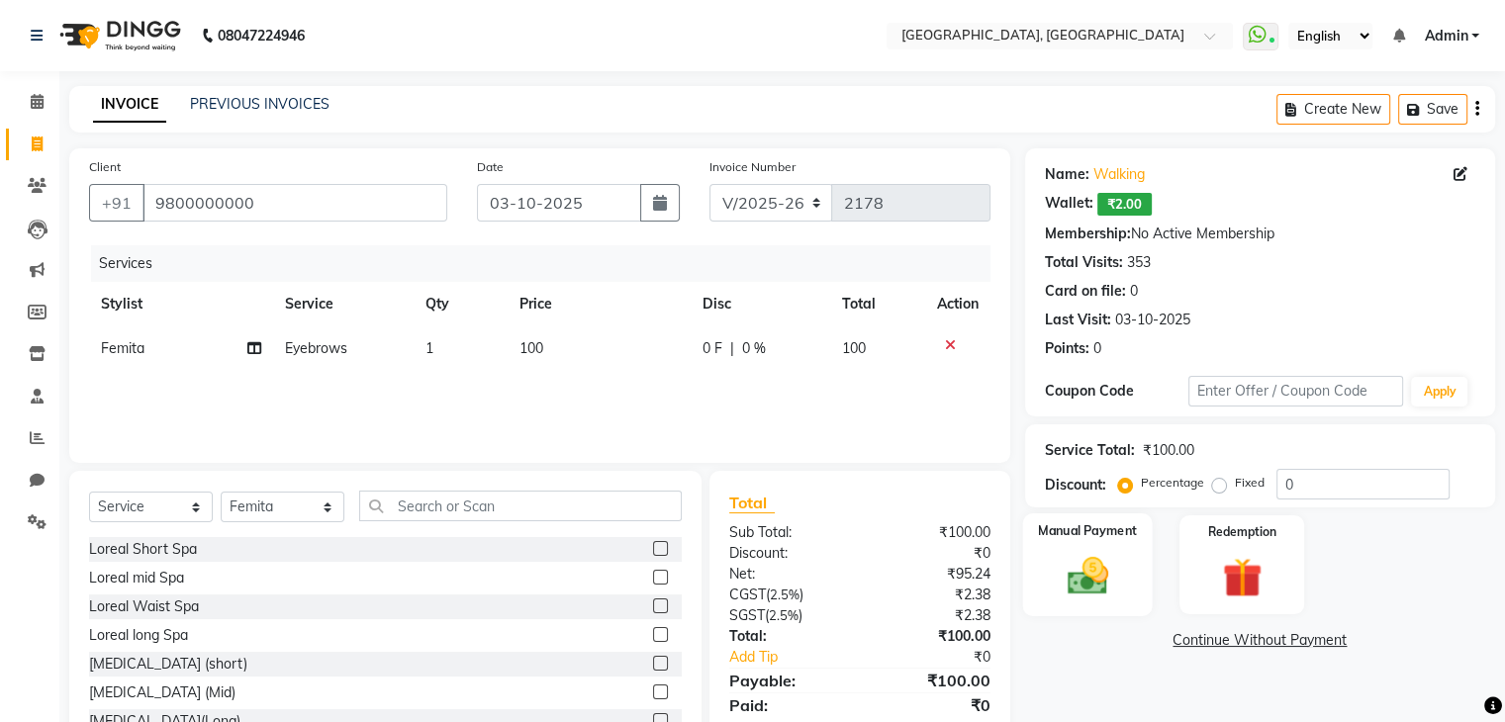
click at [1092, 582] on img at bounding box center [1087, 577] width 66 height 48
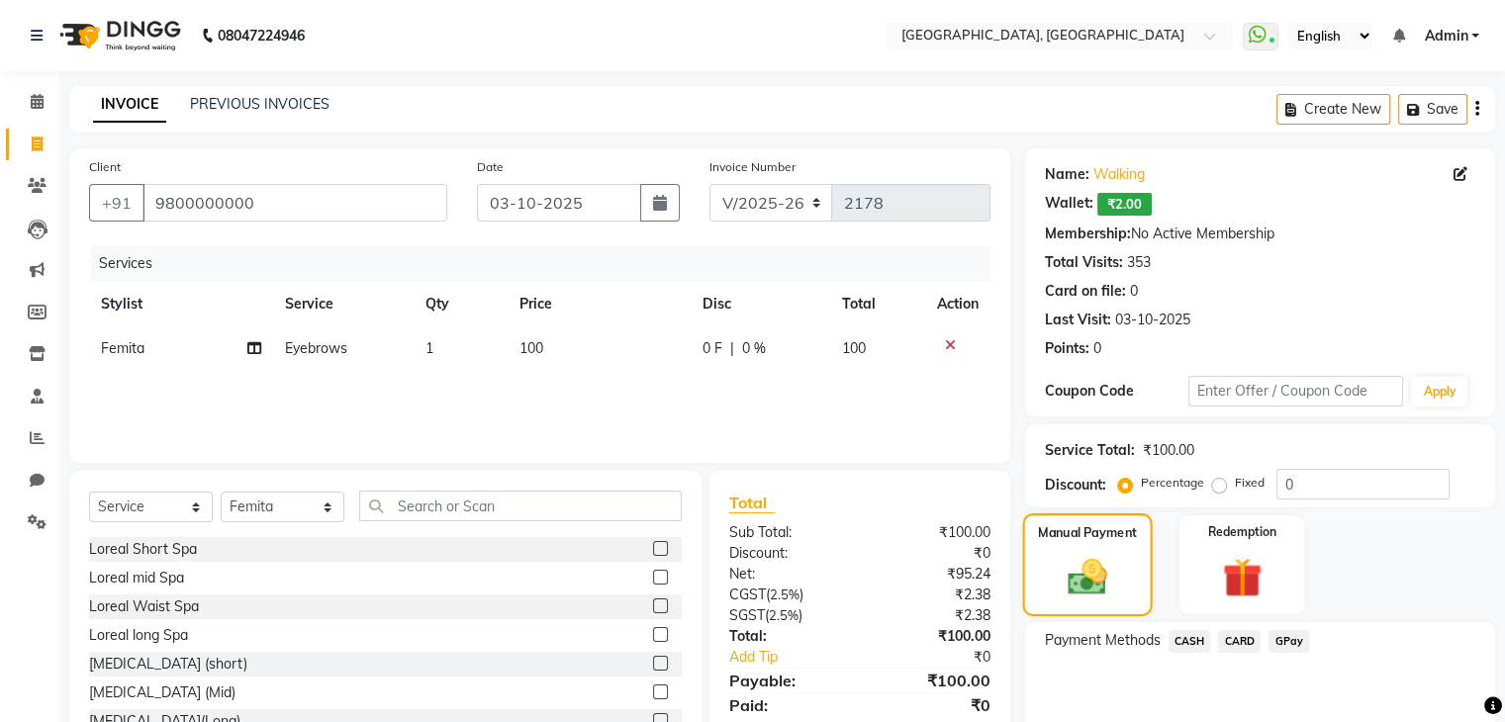
scroll to position [88, 0]
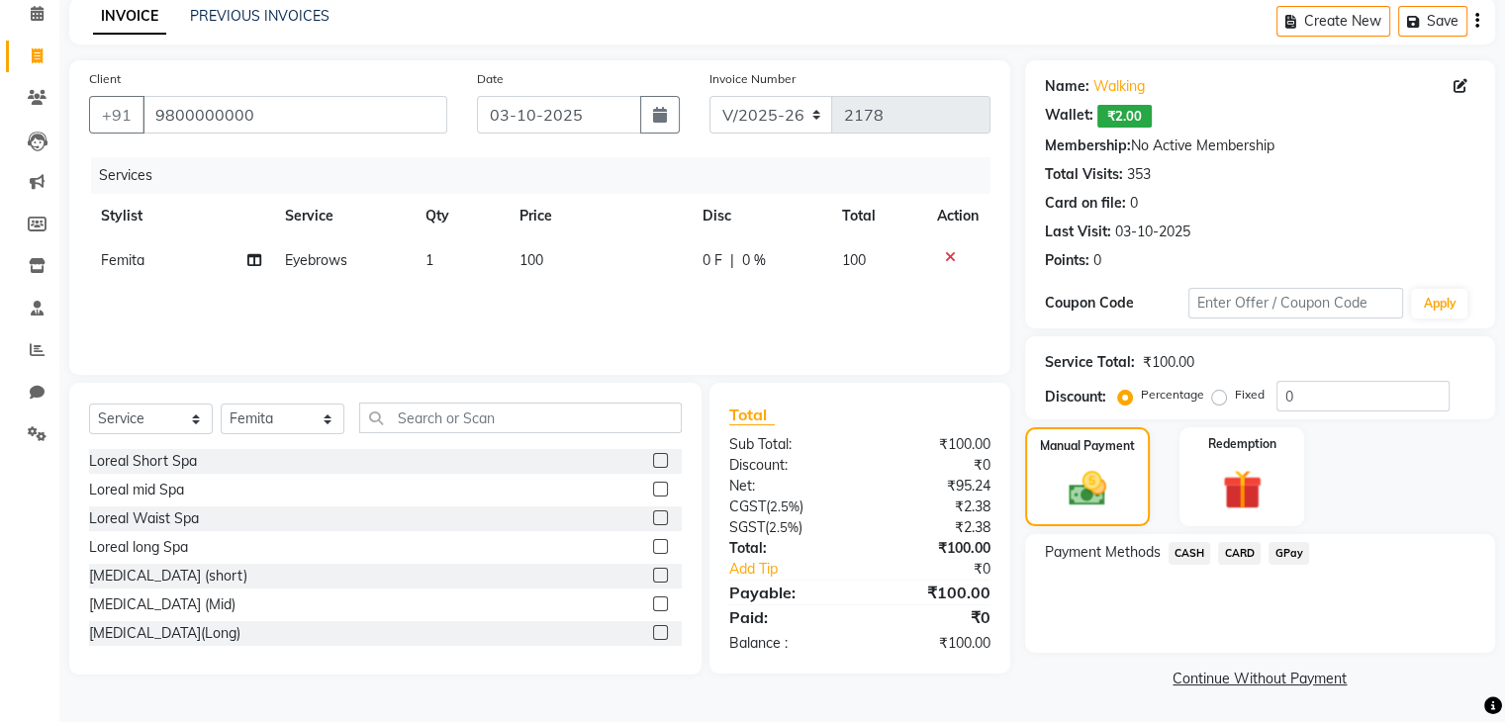
click at [1193, 555] on span "CASH" at bounding box center [1190, 553] width 43 height 23
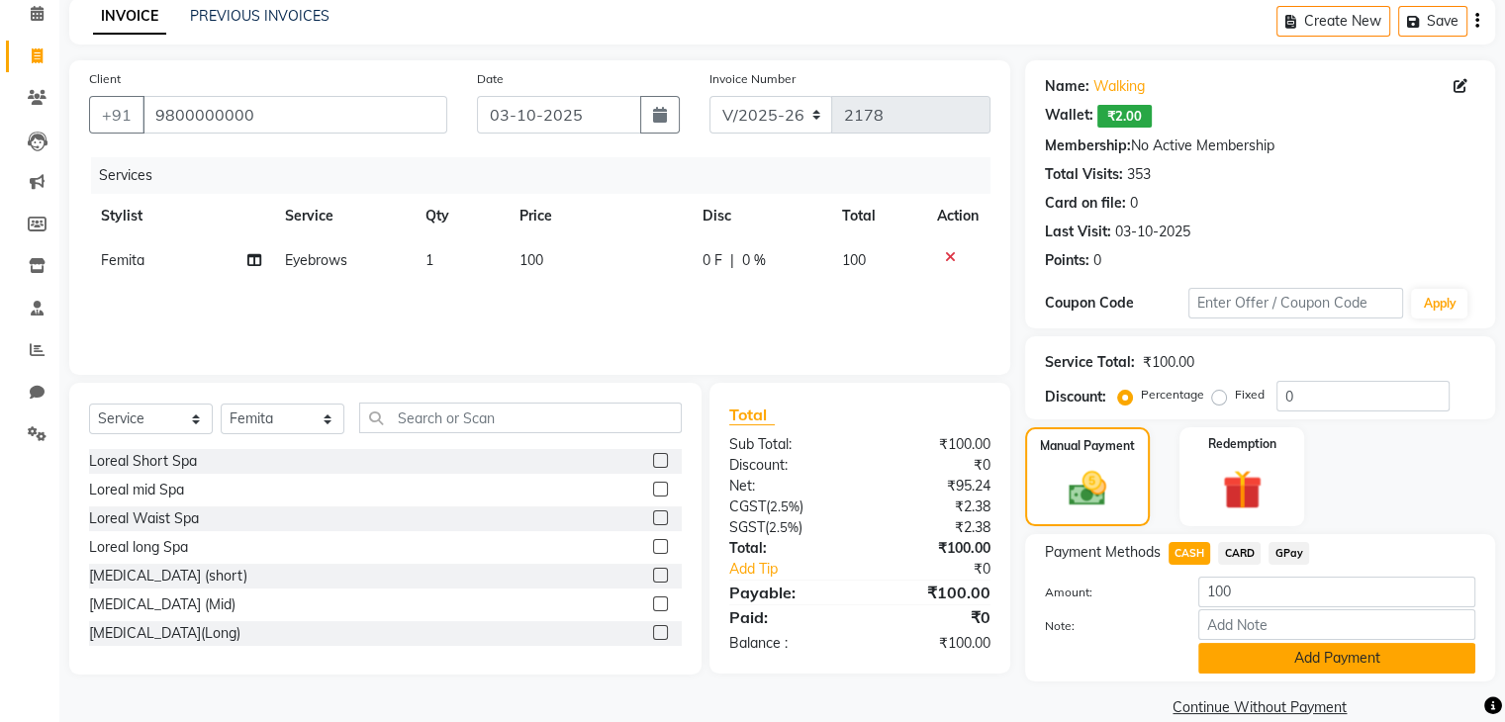
click at [1222, 654] on button "Add Payment" at bounding box center [1336, 658] width 277 height 31
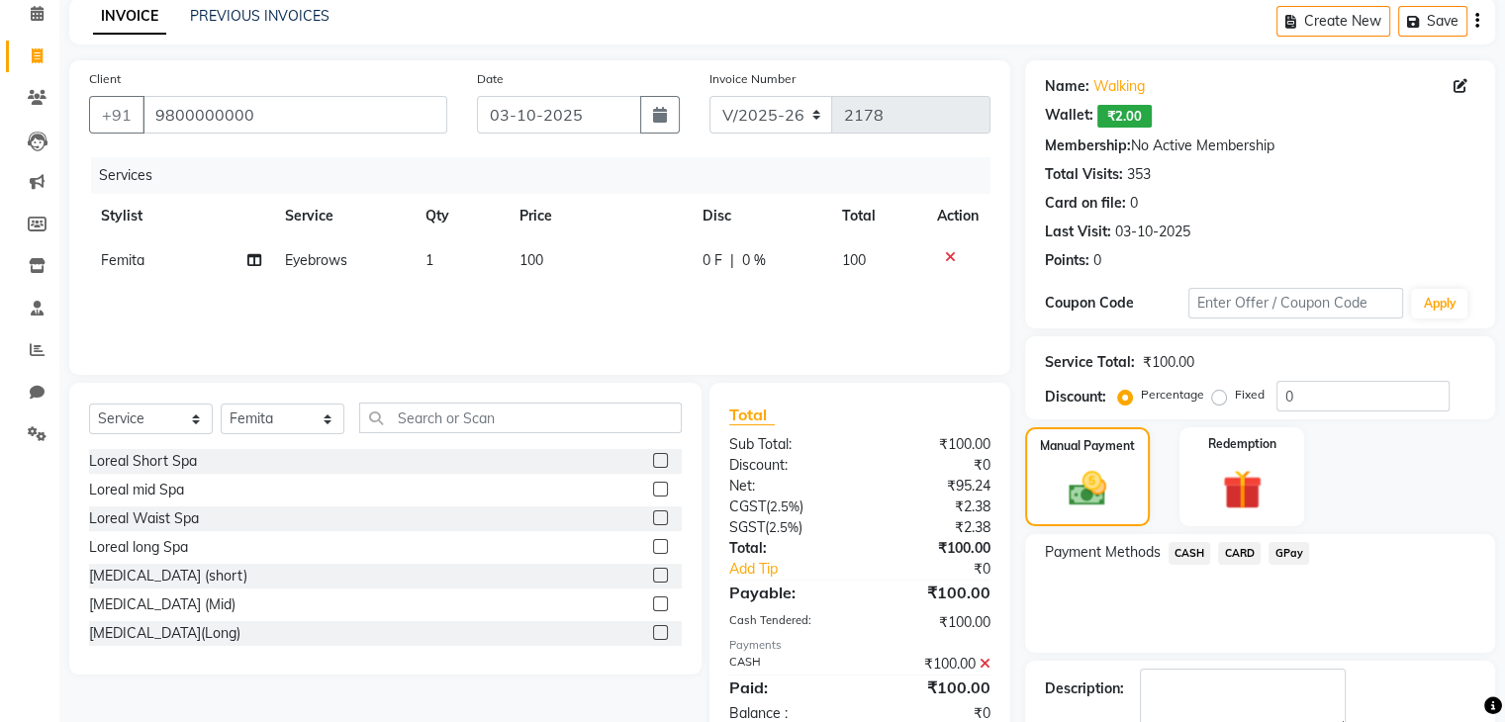
scroll to position [199, 0]
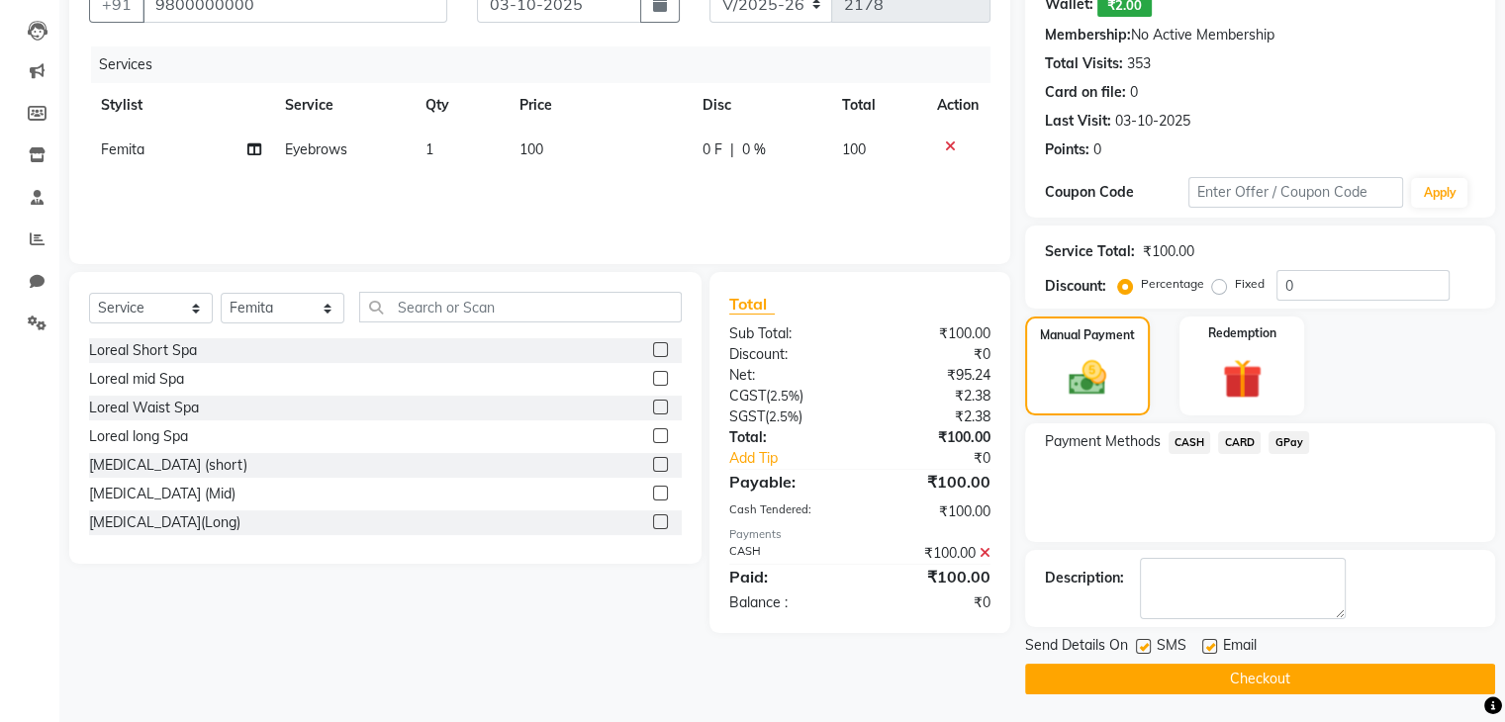
click at [1215, 674] on button "Checkout" at bounding box center [1260, 679] width 470 height 31
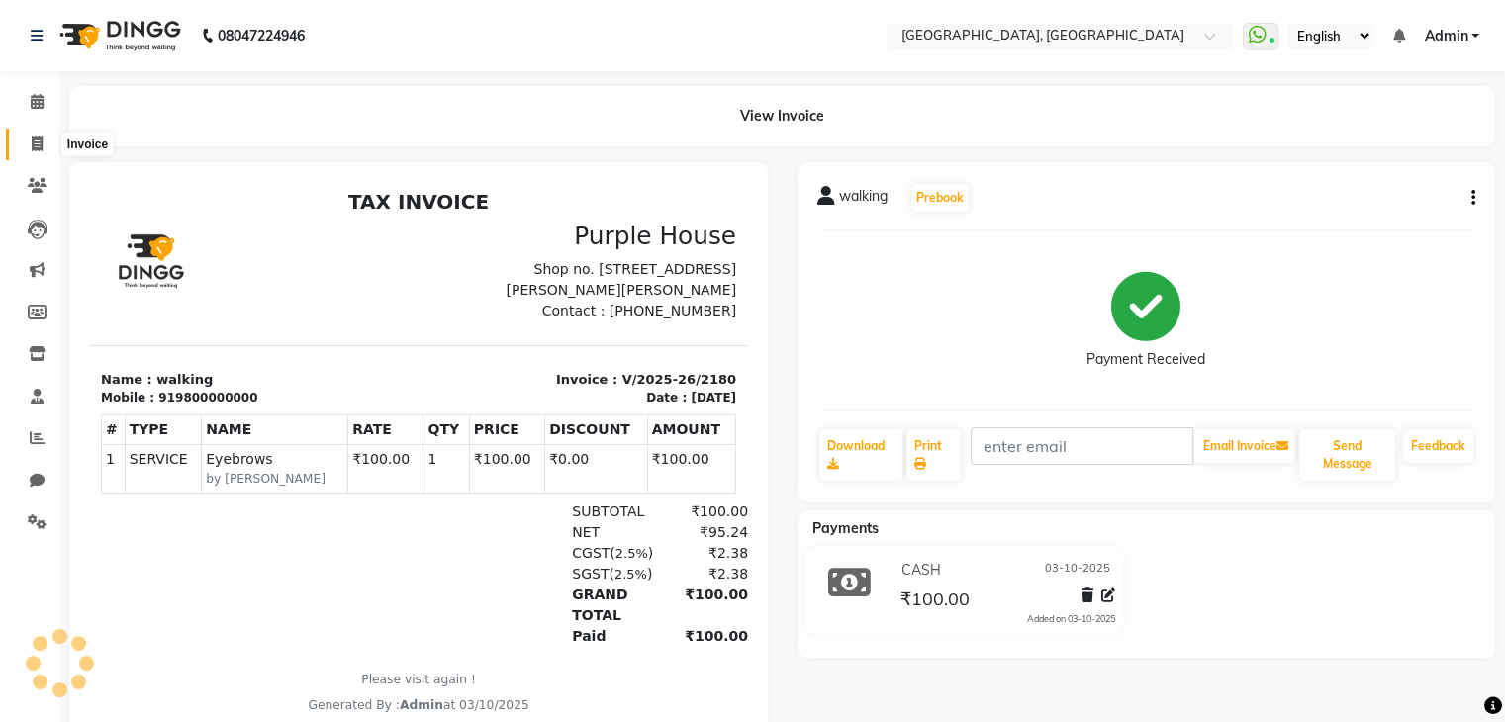
click at [32, 153] on span at bounding box center [37, 145] width 35 height 23
select select "service"
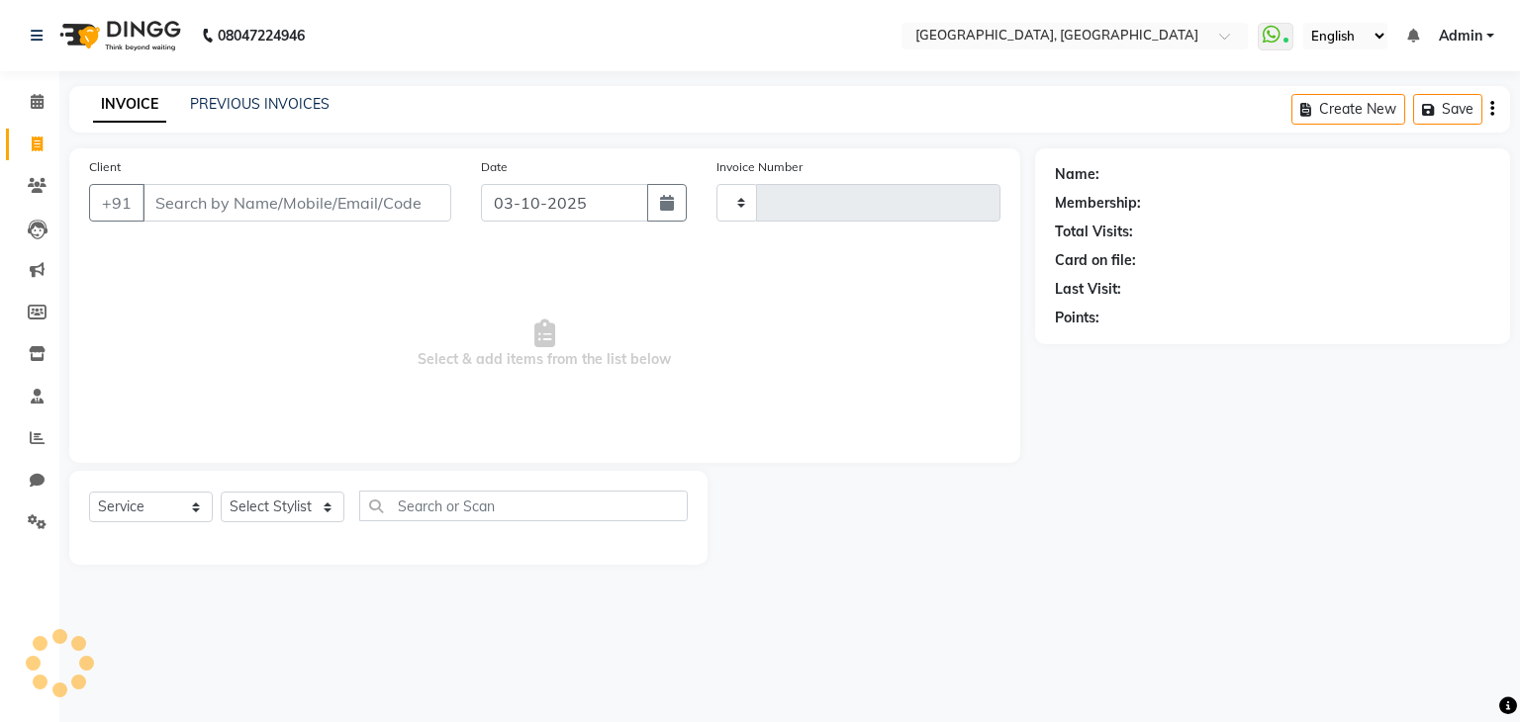
type input "2181"
select select "6682"
click at [33, 115] on link "Calendar" at bounding box center [30, 102] width 48 height 33
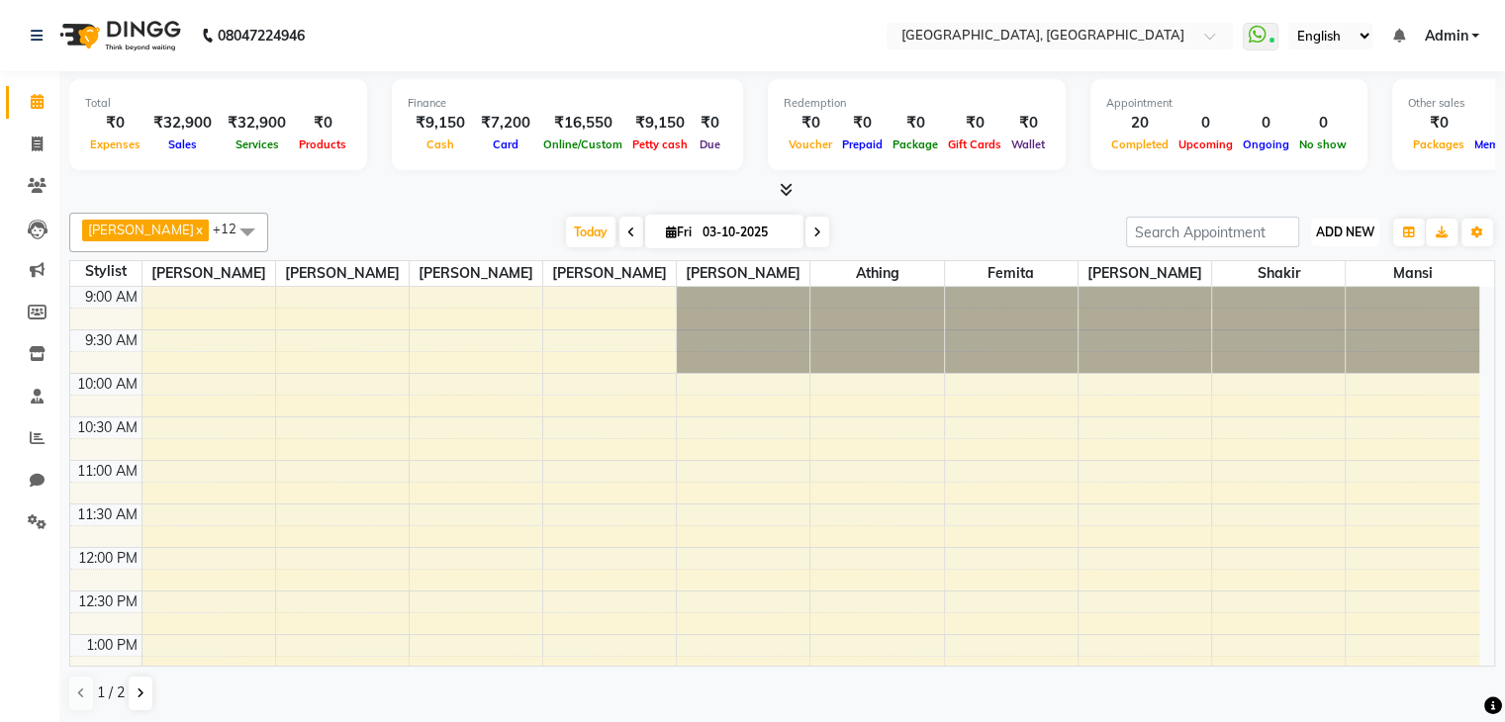
click at [1347, 227] on span "ADD NEW" at bounding box center [1345, 232] width 58 height 15
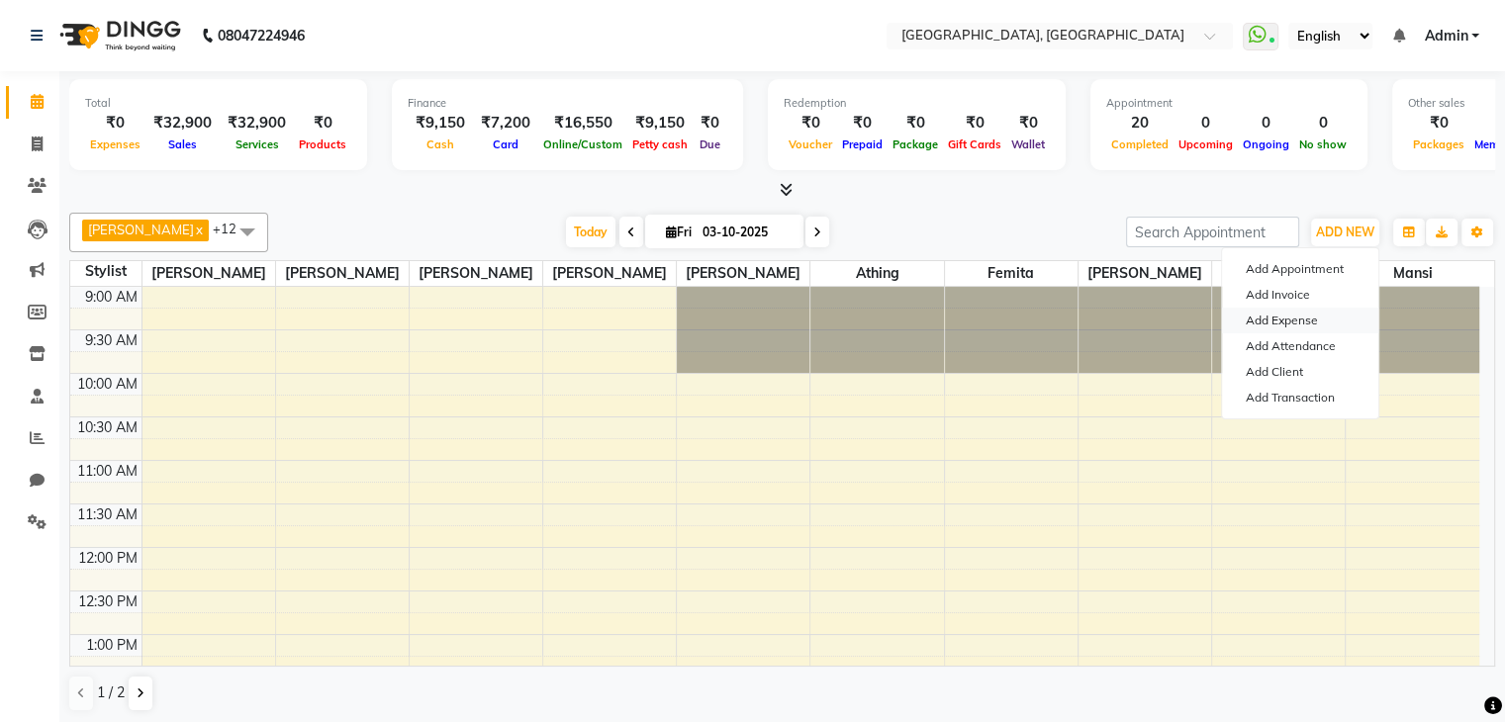
click at [1306, 318] on link "Add Expense" at bounding box center [1300, 321] width 156 height 26
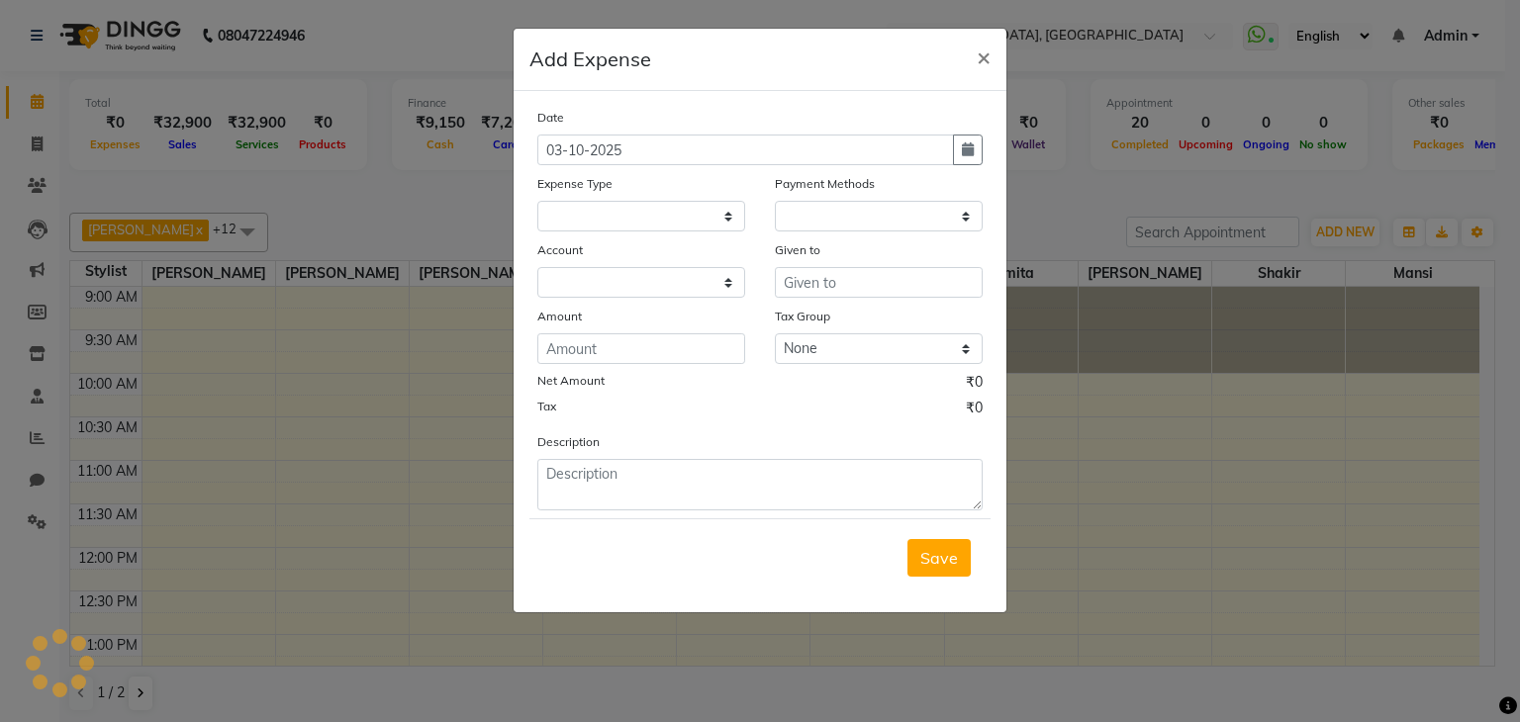
select select "1"
select select "5717"
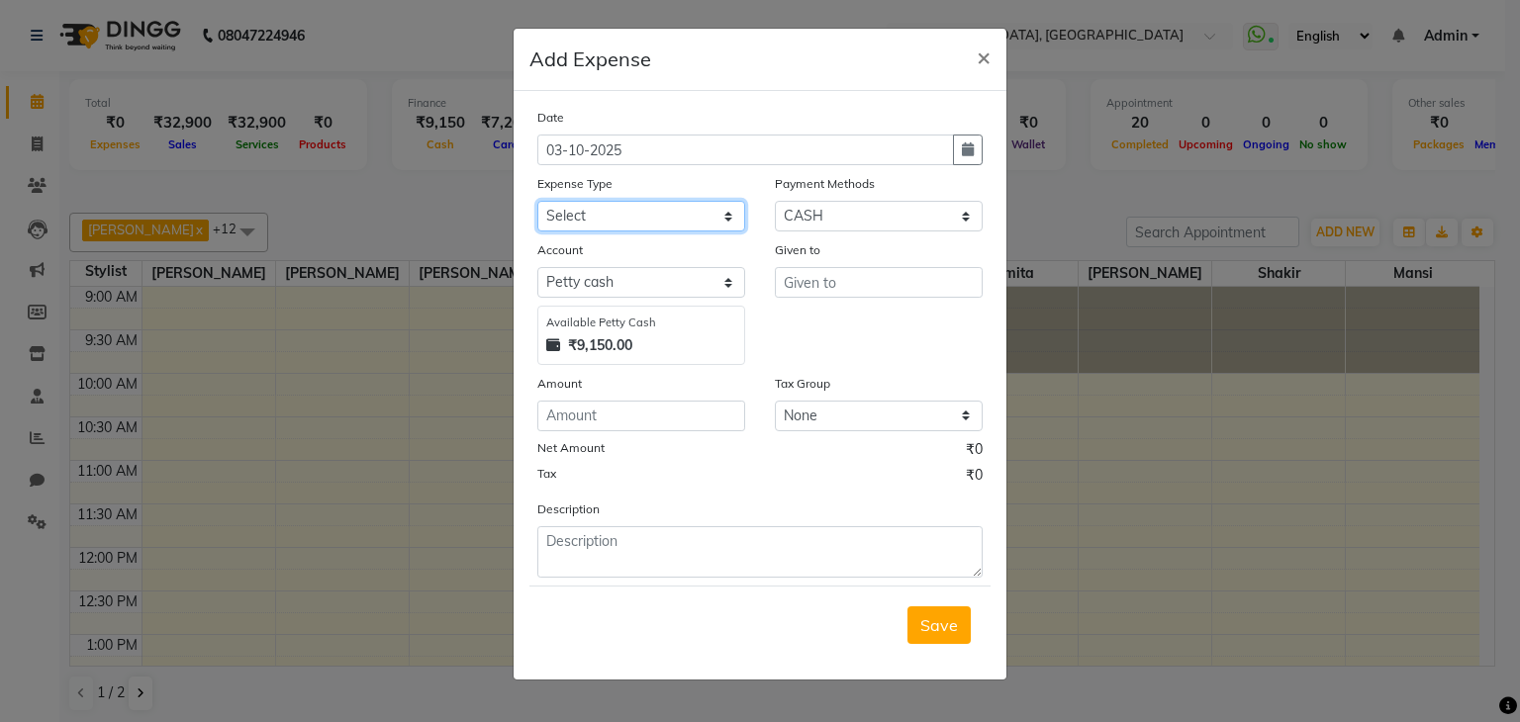
click at [660, 230] on select "Select Advance Salary Bank charges Car maintenance Cash transfer to bank Cash t…" at bounding box center [641, 216] width 208 height 31
select select "9"
click at [537, 203] on select "Select Advance Salary Bank charges Car maintenance Cash transfer to bank Cash t…" at bounding box center [641, 216] width 208 height 31
click at [650, 424] on input "number" at bounding box center [641, 416] width 208 height 31
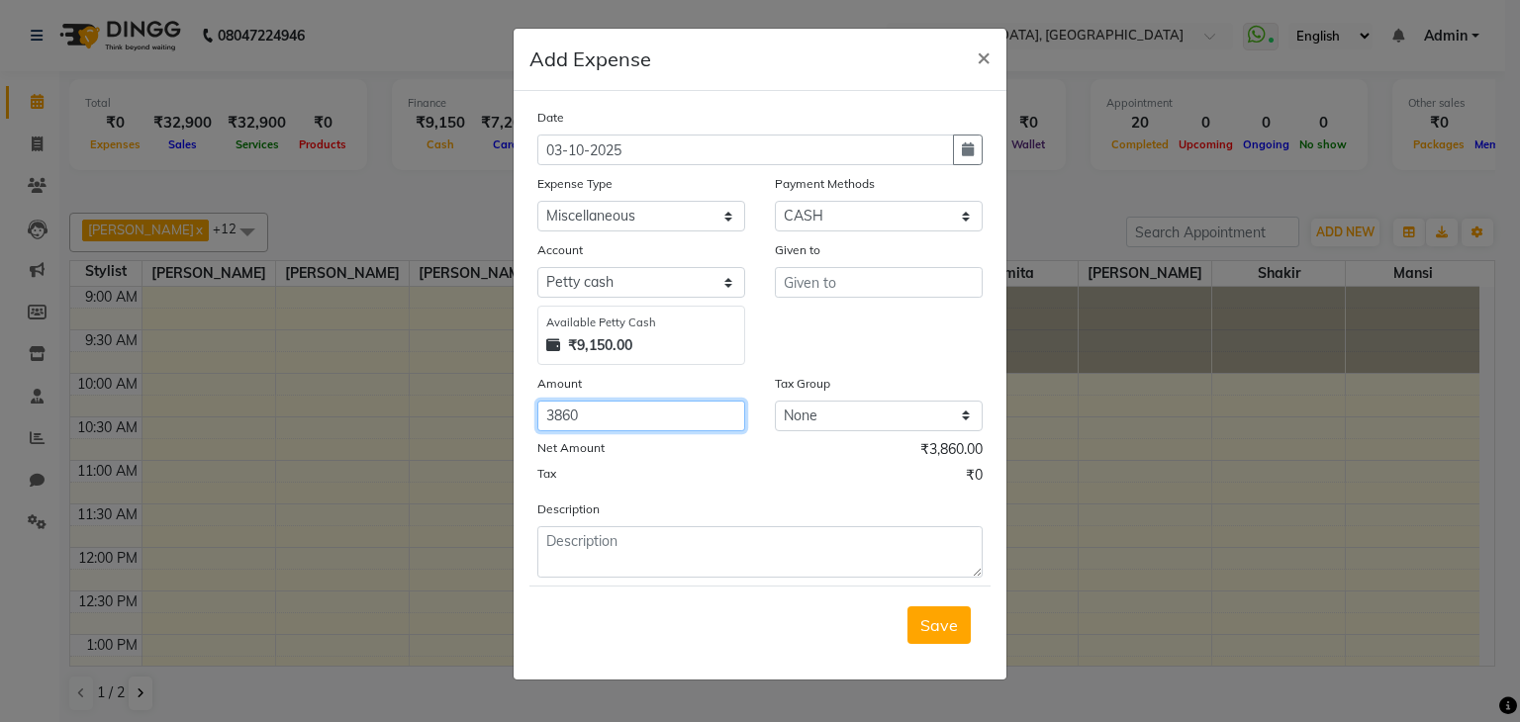
type input "3860"
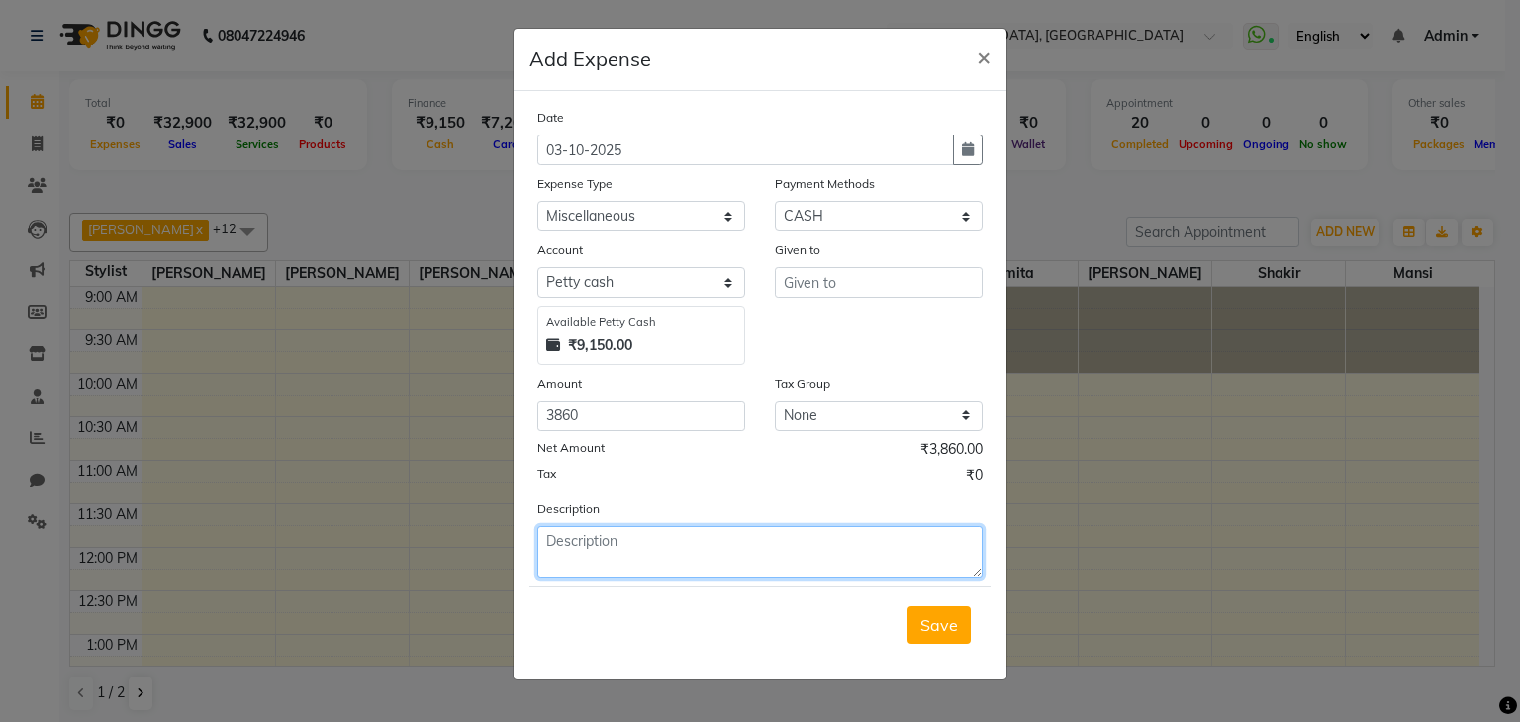
click at [685, 545] on textarea at bounding box center [759, 551] width 445 height 51
type textarea "exp"
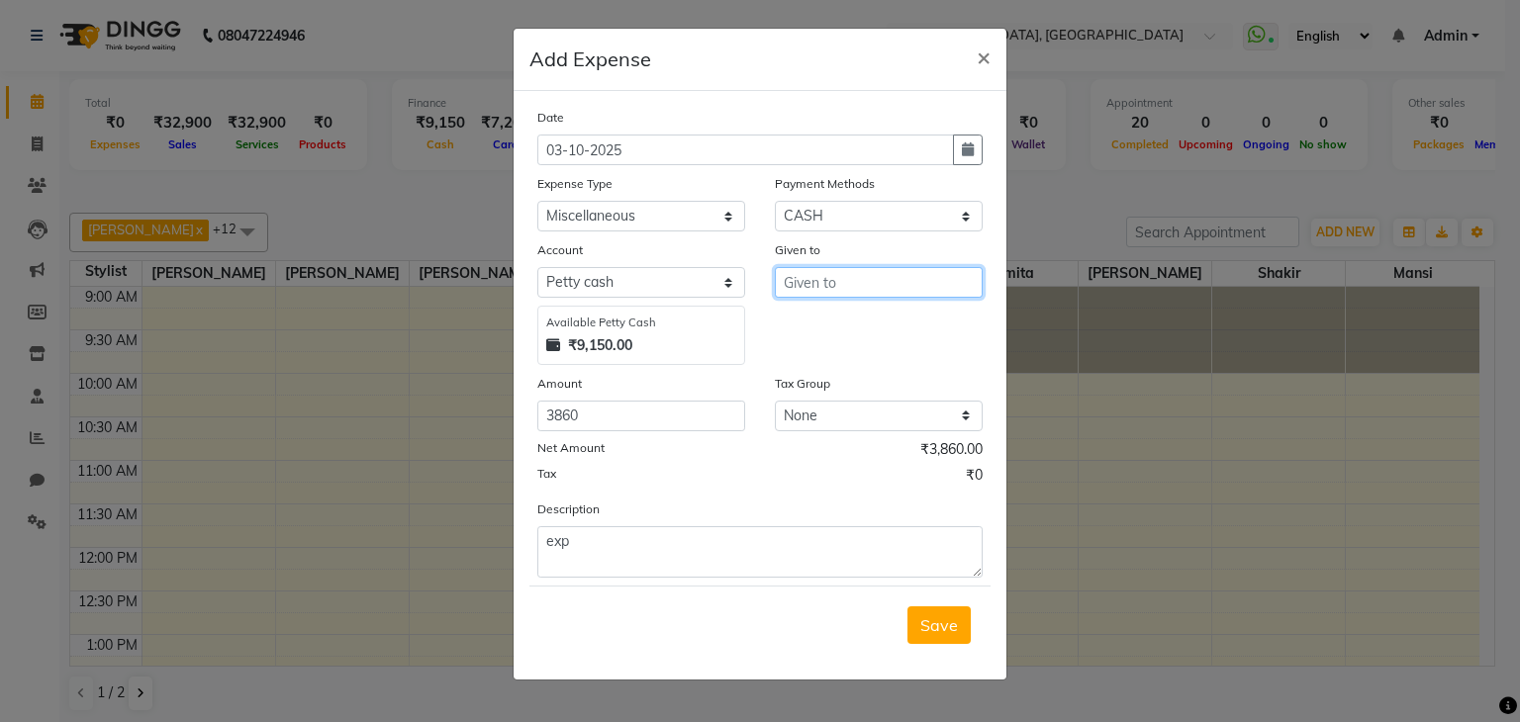
click at [882, 293] on input "text" at bounding box center [879, 282] width 208 height 31
type input "kk"
click at [940, 614] on button "Save" at bounding box center [939, 626] width 63 height 38
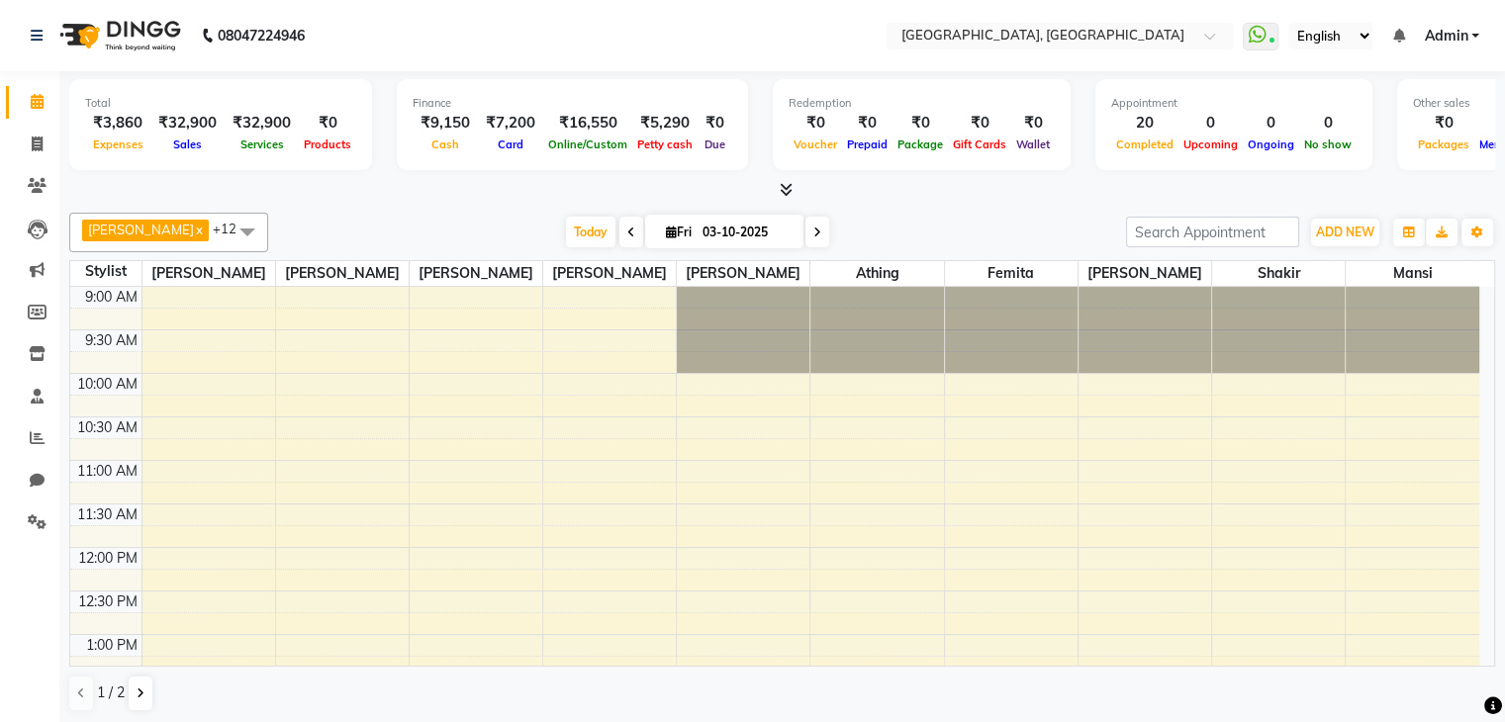
click at [32, 121] on li "Calendar" at bounding box center [29, 102] width 59 height 43
click at [28, 147] on span at bounding box center [37, 145] width 35 height 23
select select "service"
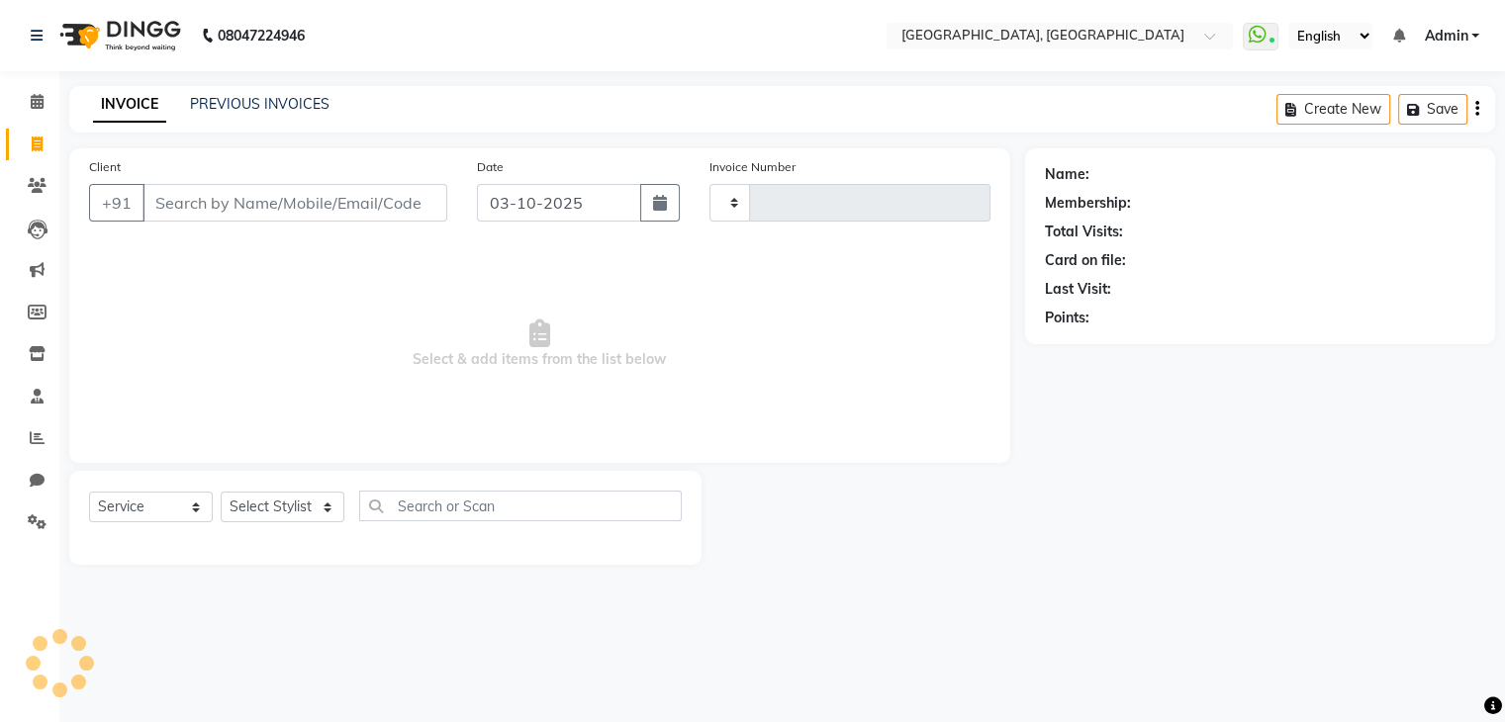
type input "2181"
select select "6682"
click at [198, 96] on link "PREVIOUS INVOICES" at bounding box center [260, 104] width 140 height 18
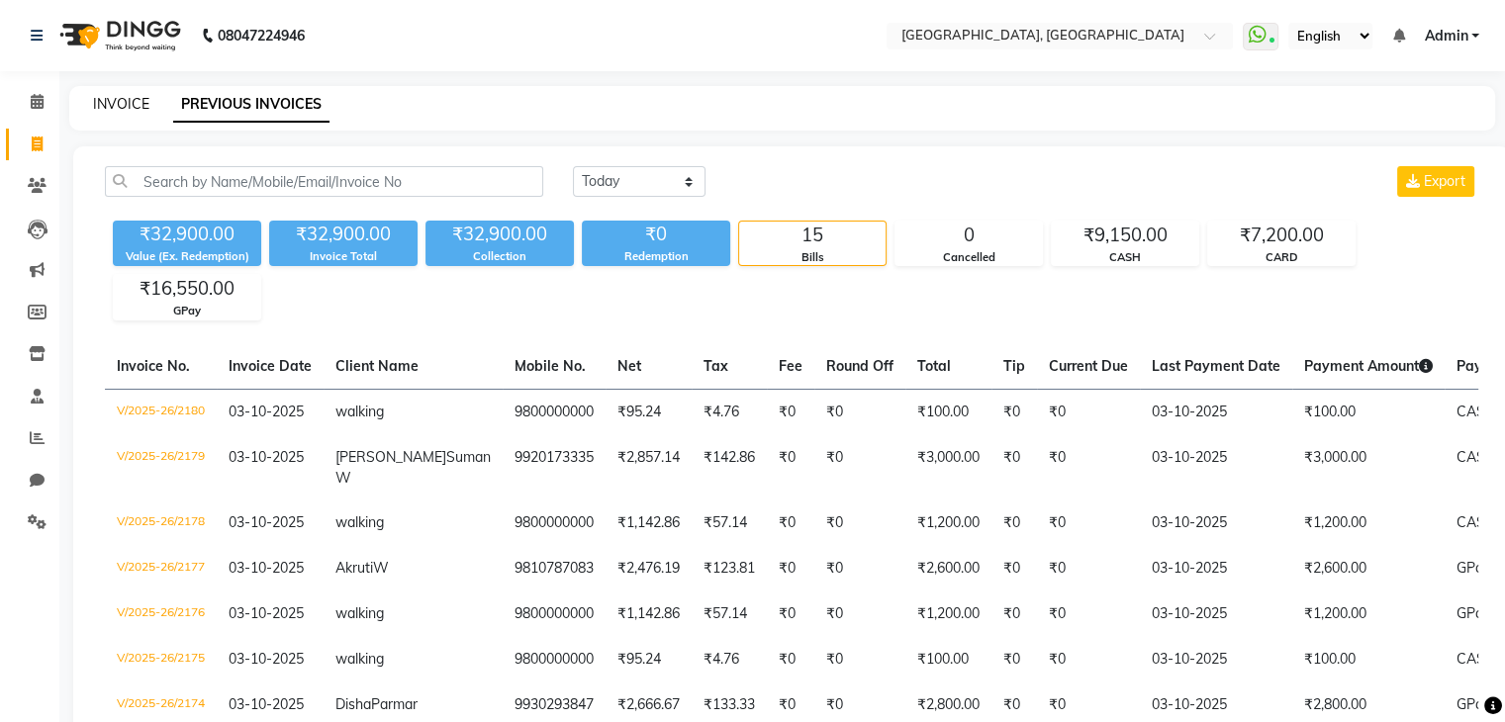
click at [119, 108] on link "INVOICE" at bounding box center [121, 104] width 56 height 18
select select "6682"
select select "service"
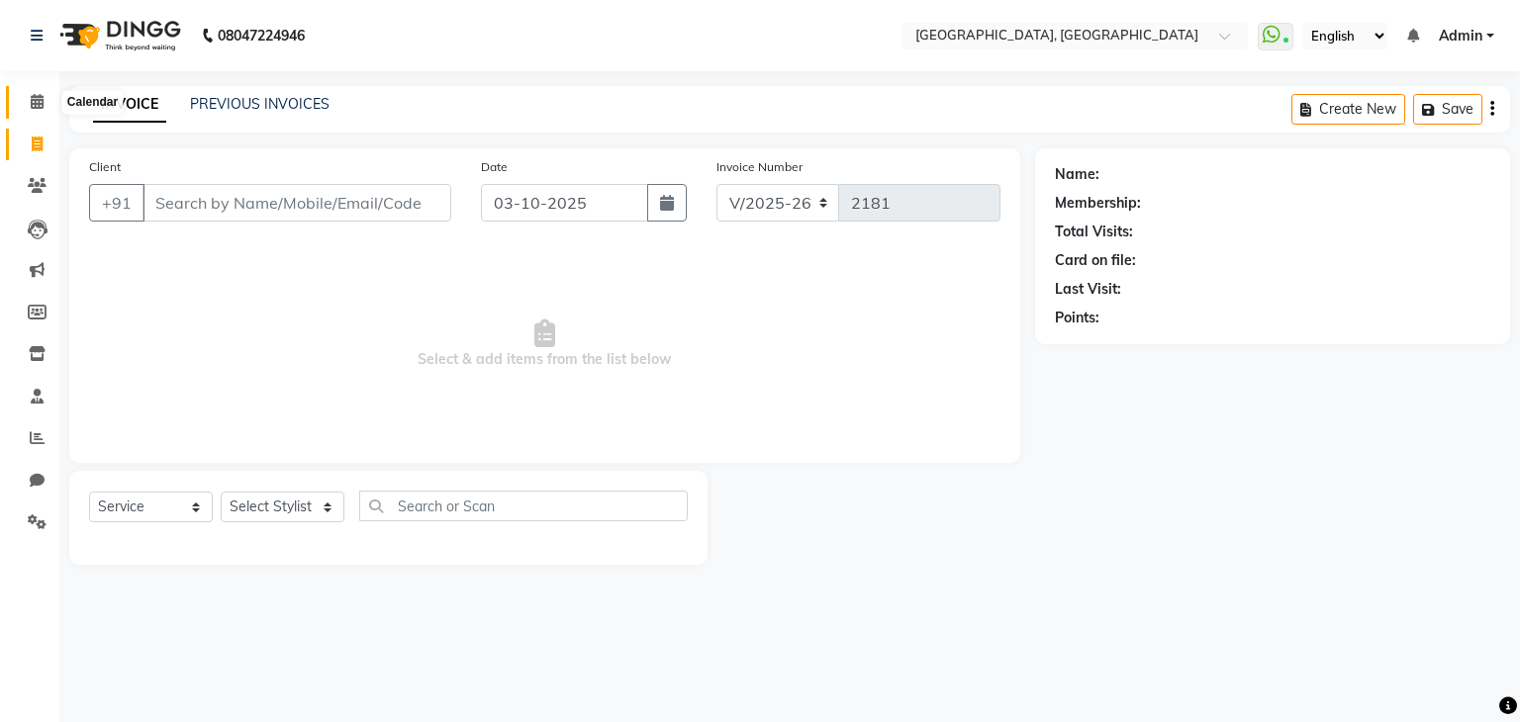
click at [40, 101] on icon at bounding box center [37, 101] width 13 height 15
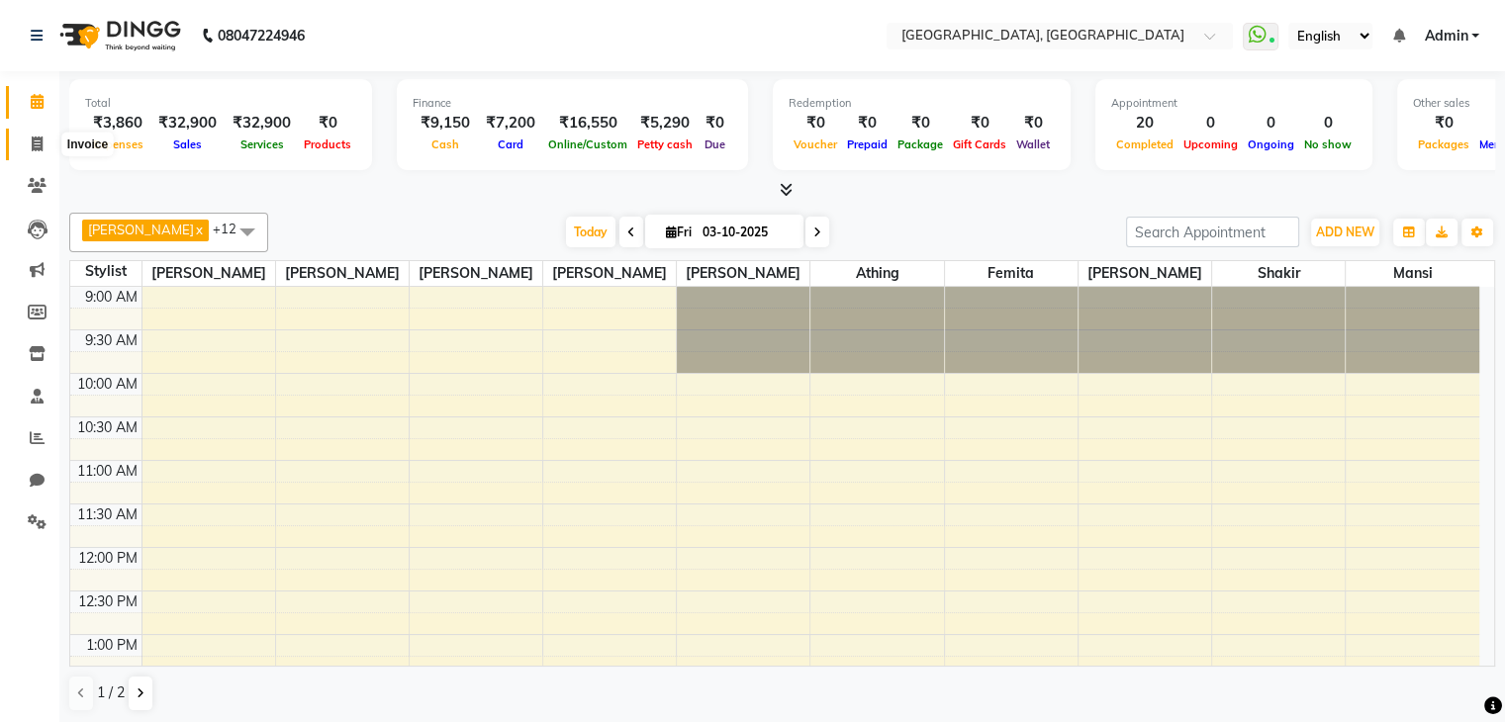
click at [32, 144] on icon at bounding box center [37, 144] width 11 height 15
select select "6682"
select select "service"
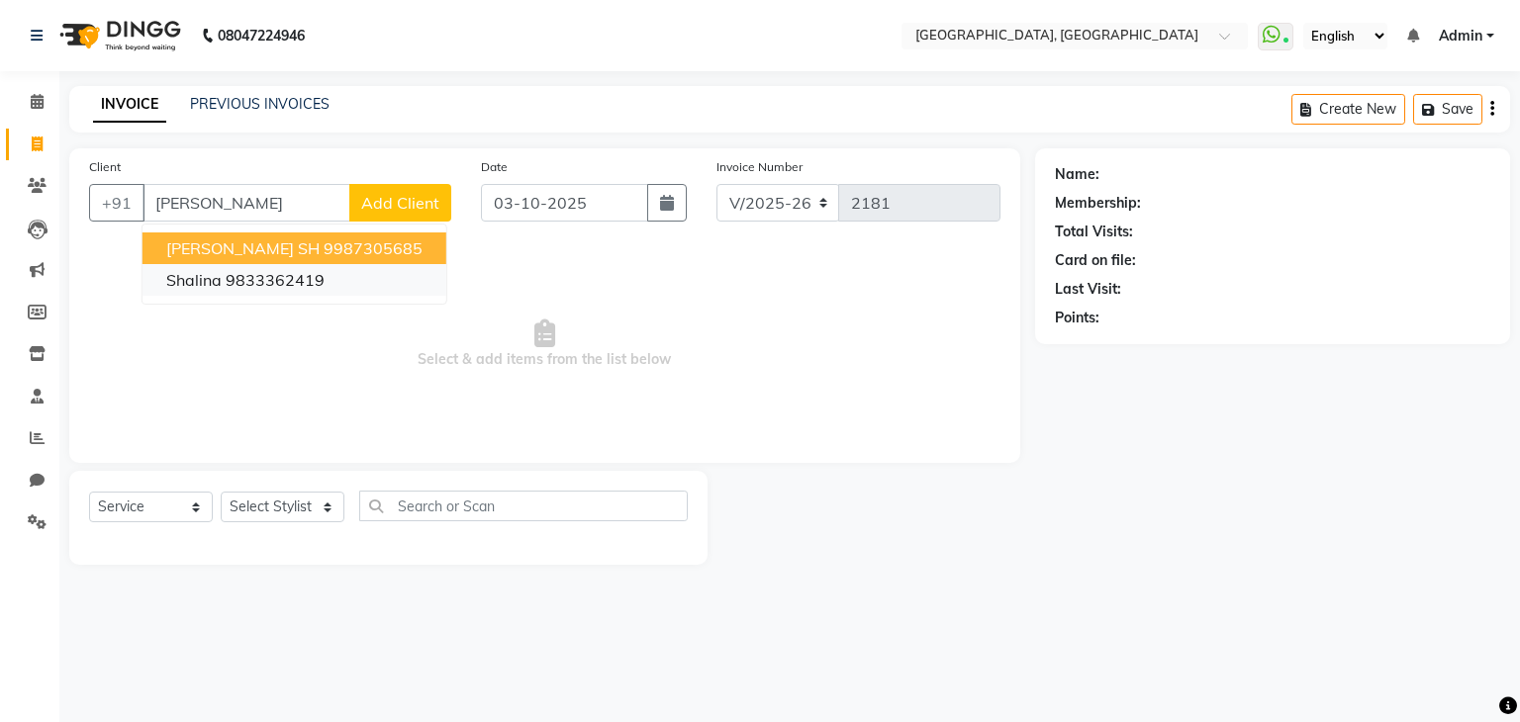
click at [276, 291] on button "Shalina 9833362419" at bounding box center [295, 280] width 304 height 32
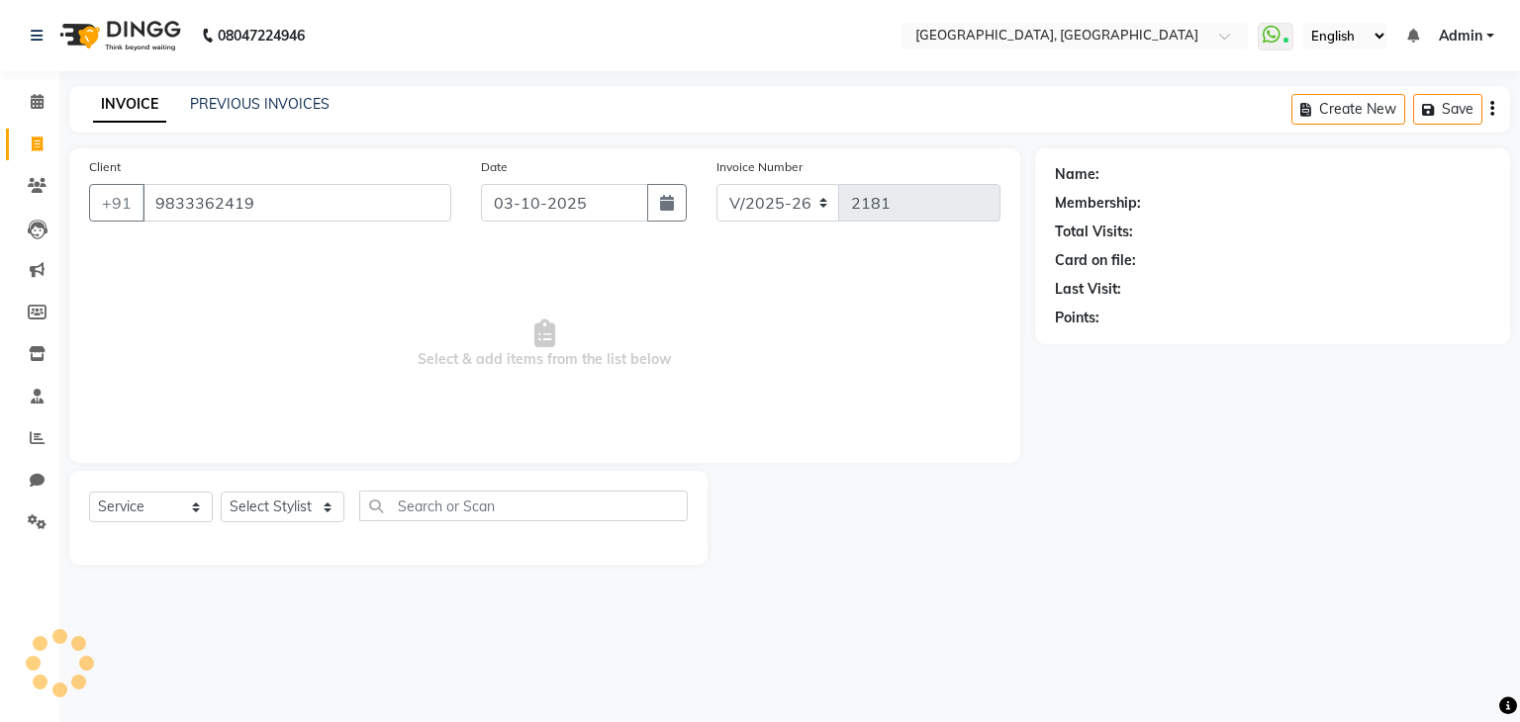
type input "9833362419"
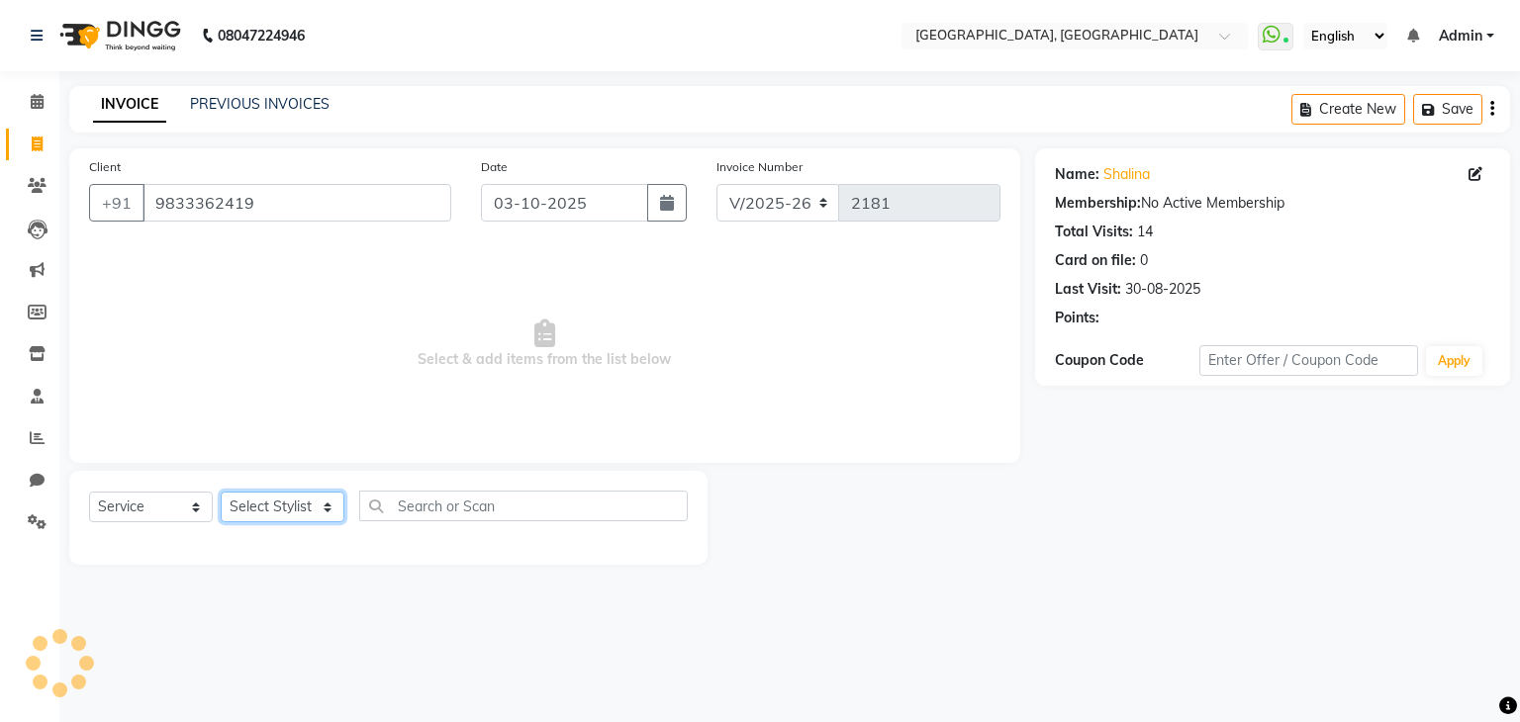
click at [332, 514] on select "Select Stylist Aarti paswan Ankit Arjun Athing Femita Junu Mansi Mustafa Noor k…" at bounding box center [283, 507] width 124 height 31
select select "52261"
click at [221, 493] on select "Select Stylist Aarti paswan Ankit Arjun Athing Femita Junu Mansi Mustafa Noor k…" at bounding box center [283, 507] width 124 height 31
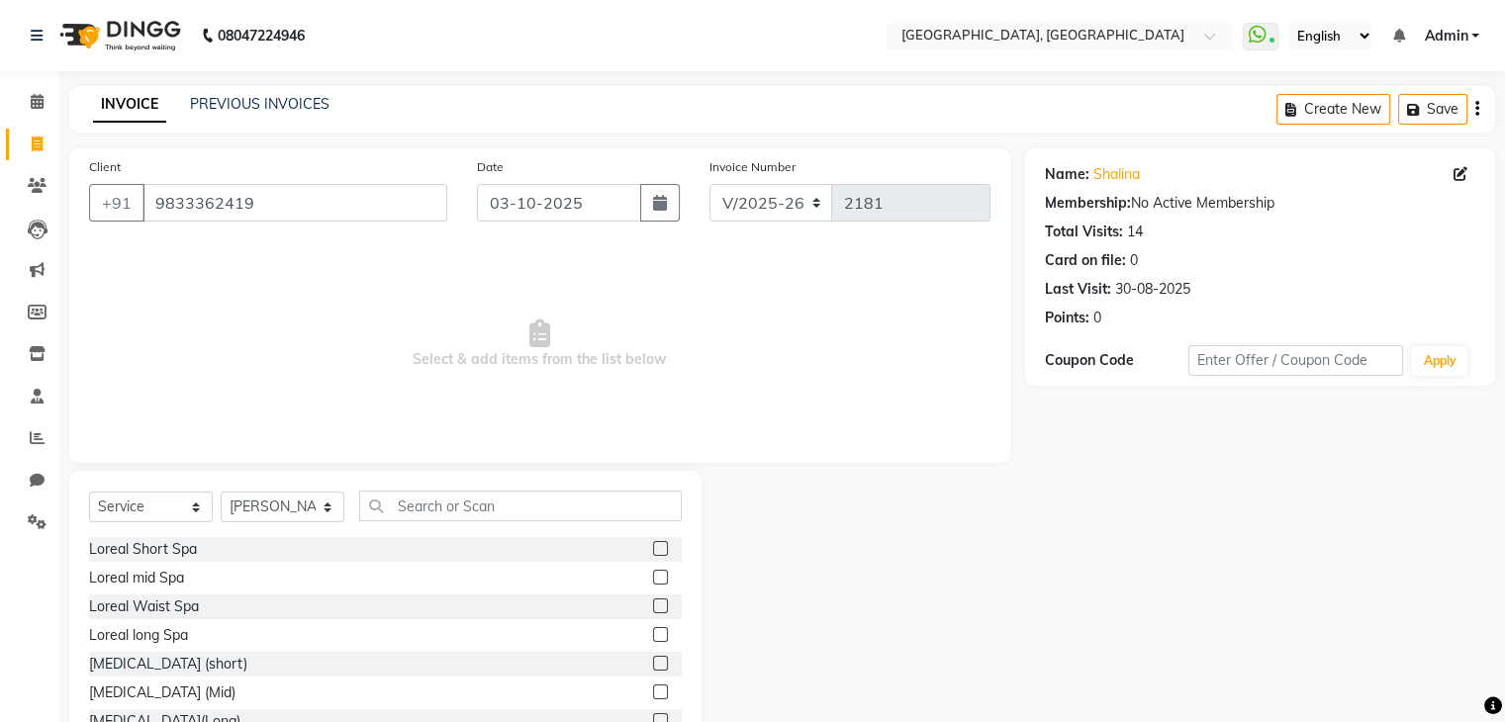
click at [473, 536] on div "Select Service Product Membership Package Voucher Prepaid Gift Card Select Styl…" at bounding box center [385, 514] width 593 height 47
click at [495, 514] on input "text" at bounding box center [520, 506] width 323 height 31
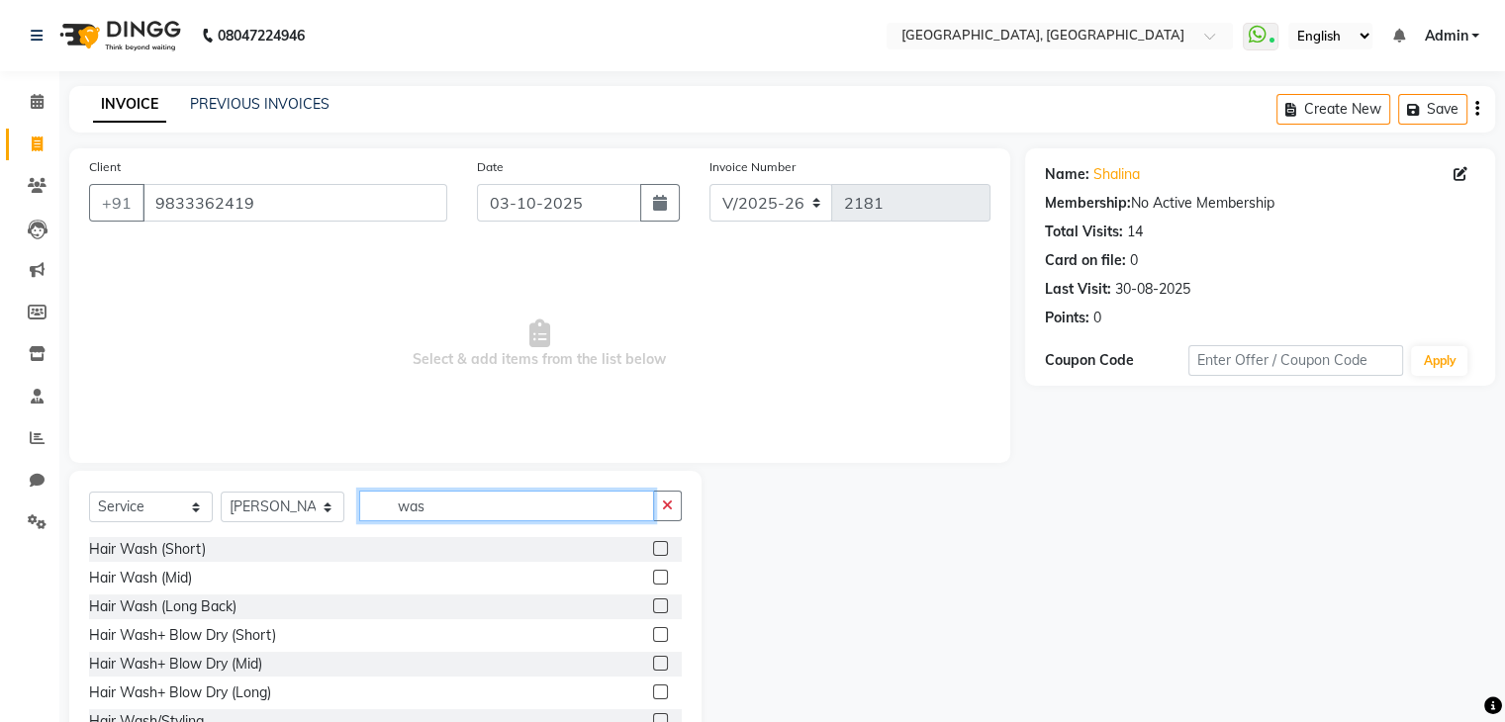
type input "was"
click at [653, 543] on label at bounding box center [660, 548] width 15 height 15
click at [653, 543] on input "checkbox" at bounding box center [659, 549] width 13 height 13
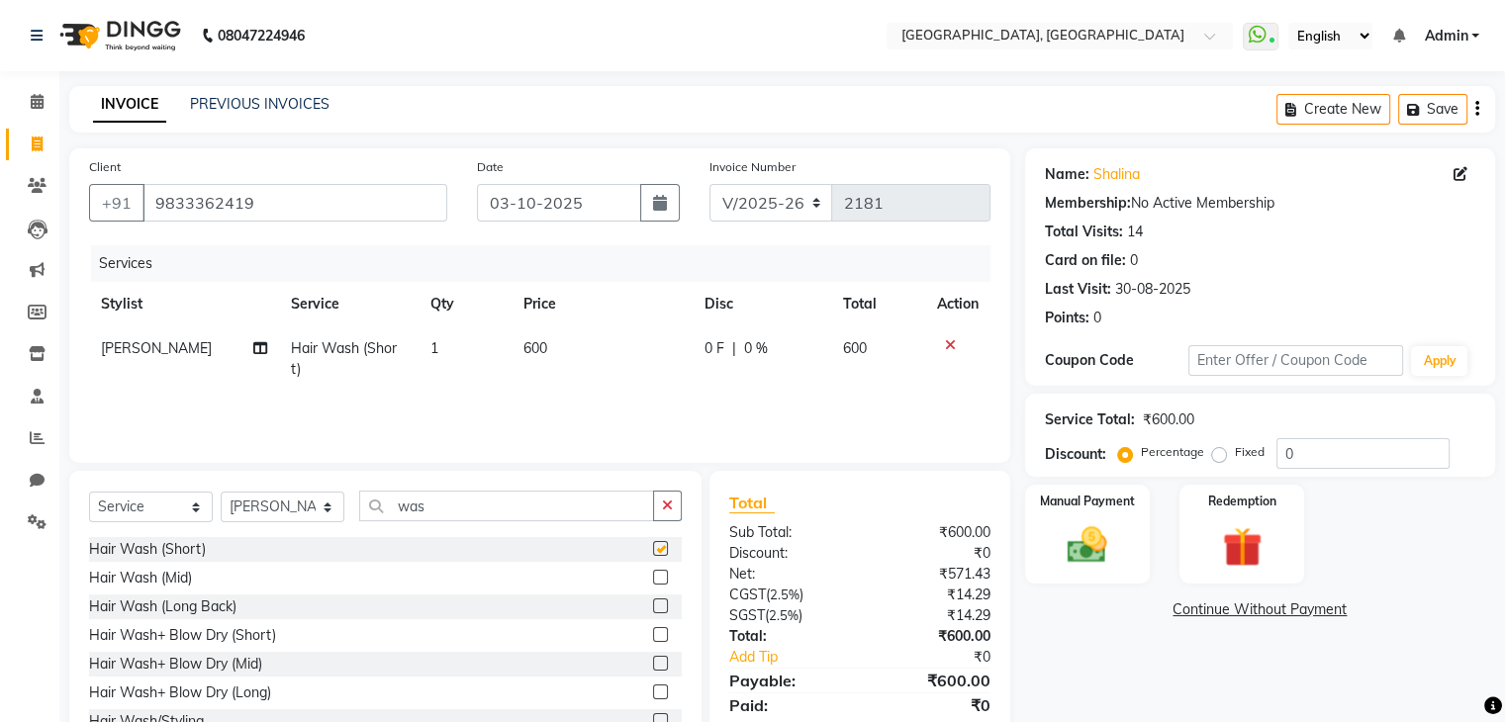
click at [606, 371] on td "600" at bounding box center [602, 359] width 181 height 65
checkbox input "false"
select select "52261"
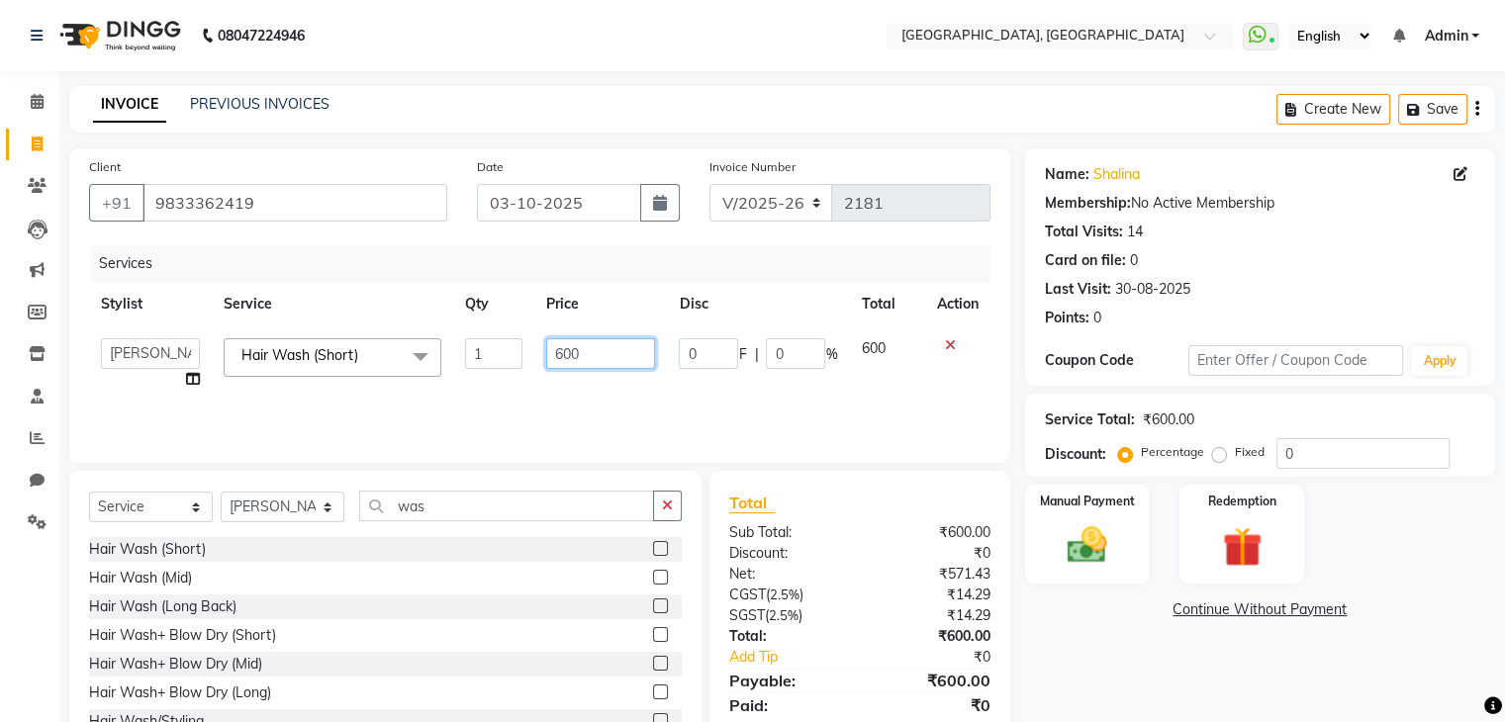
click at [598, 348] on input "600" at bounding box center [600, 353] width 109 height 31
type input "6"
type input "400"
click at [1105, 554] on img at bounding box center [1087, 547] width 66 height 48
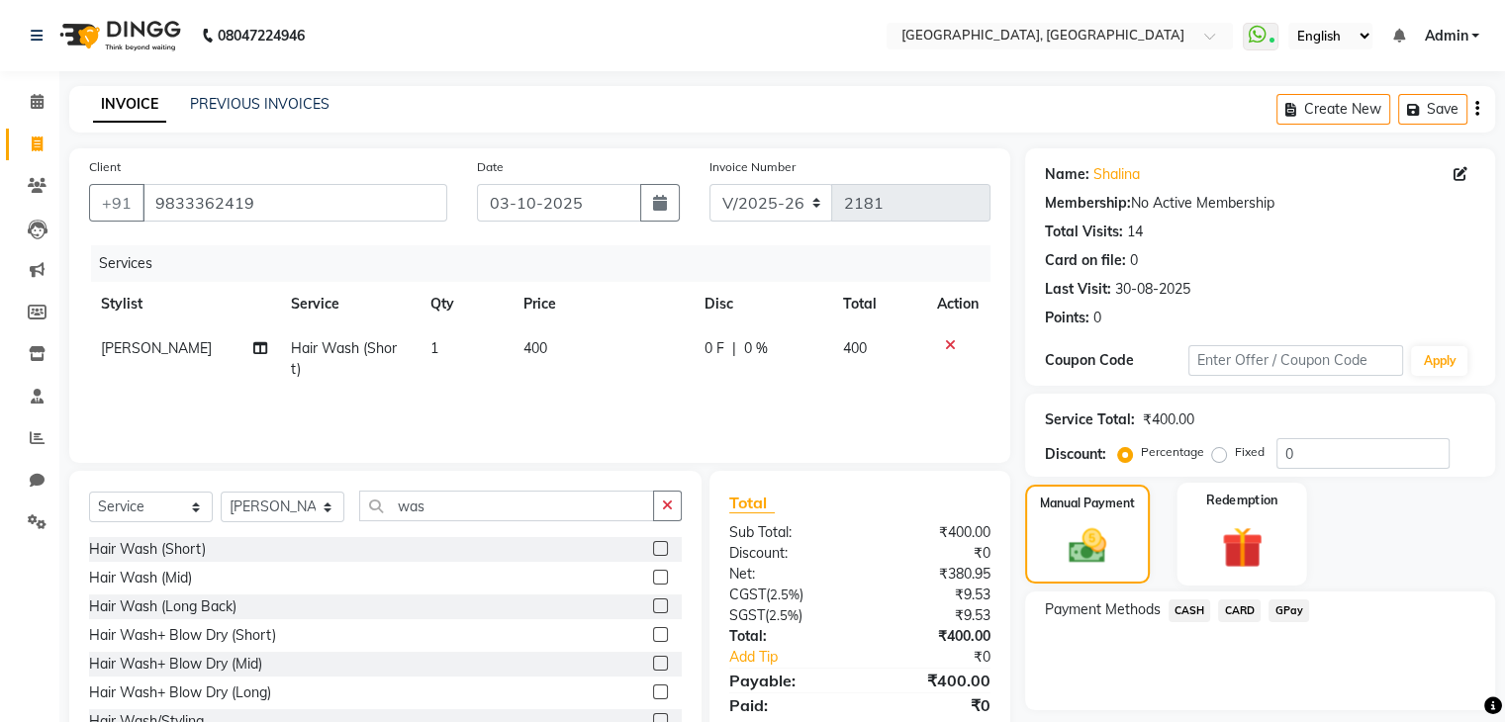
click at [1251, 576] on div "Redemption" at bounding box center [1242, 534] width 130 height 102
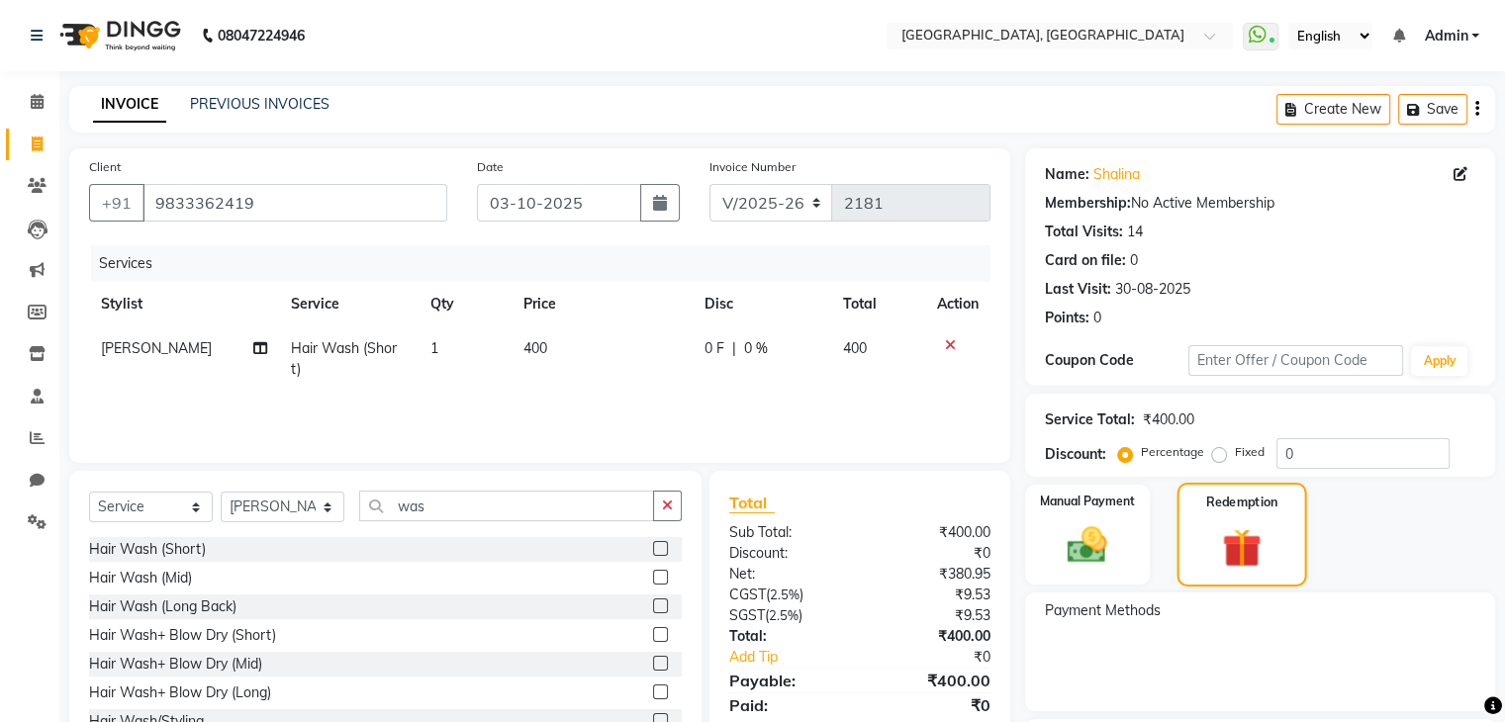
click at [1110, 562] on img at bounding box center [1087, 546] width 64 height 46
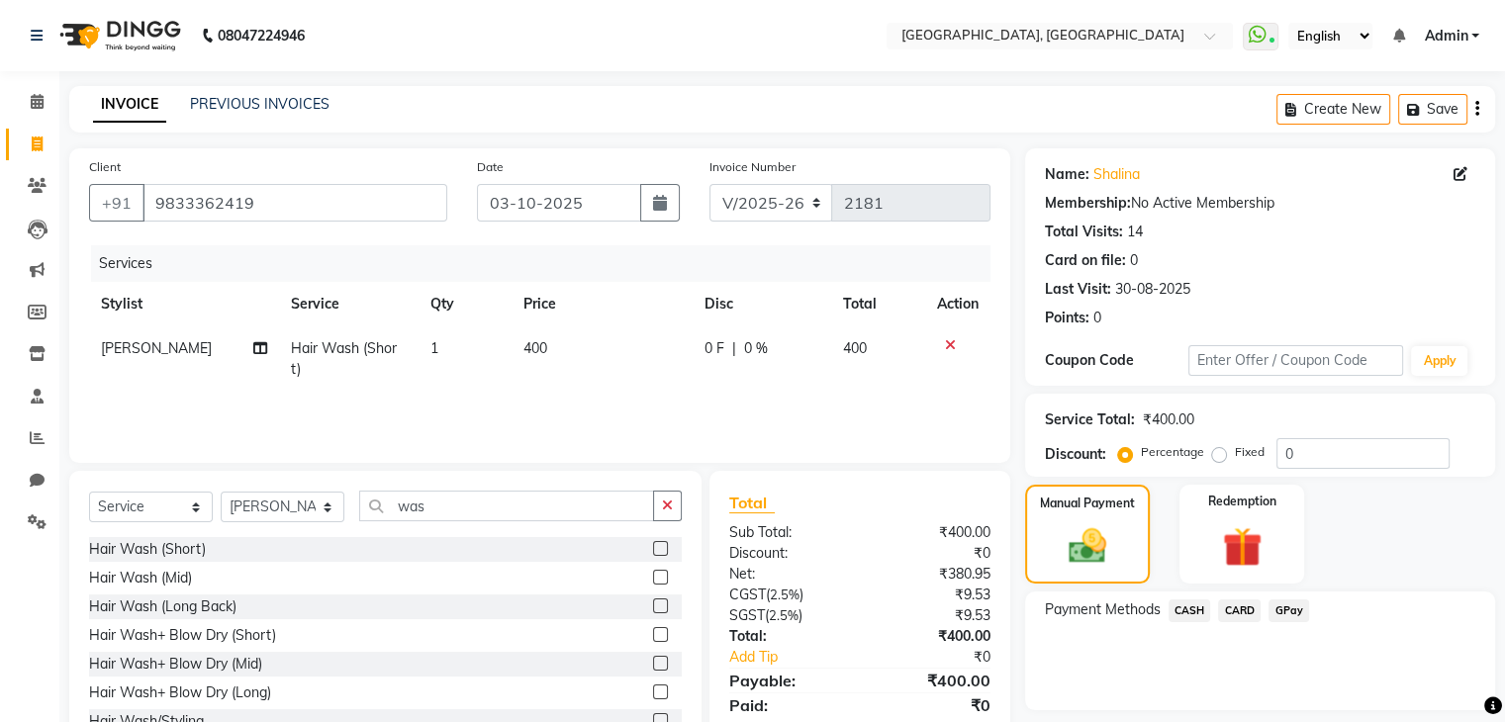
click at [1238, 602] on span "CARD" at bounding box center [1239, 611] width 43 height 23
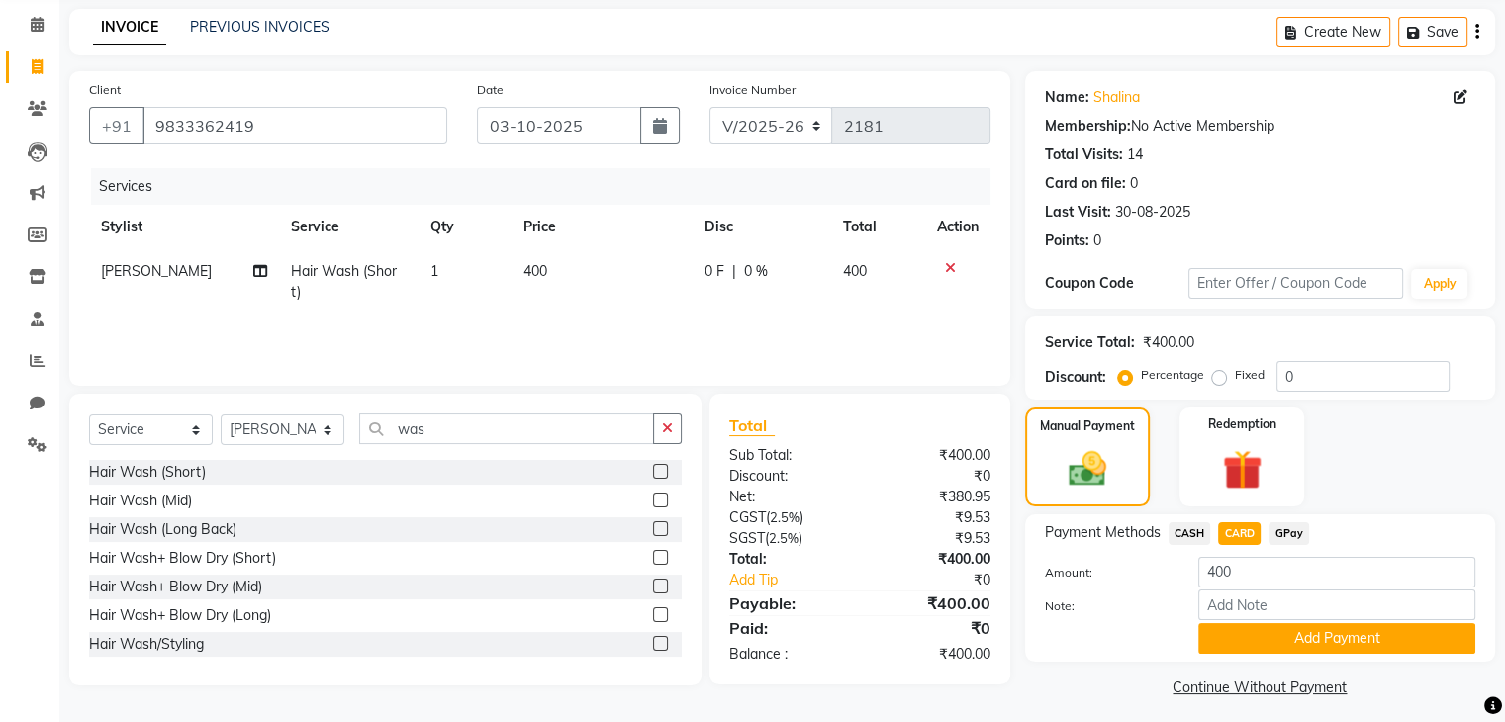
scroll to position [88, 0]
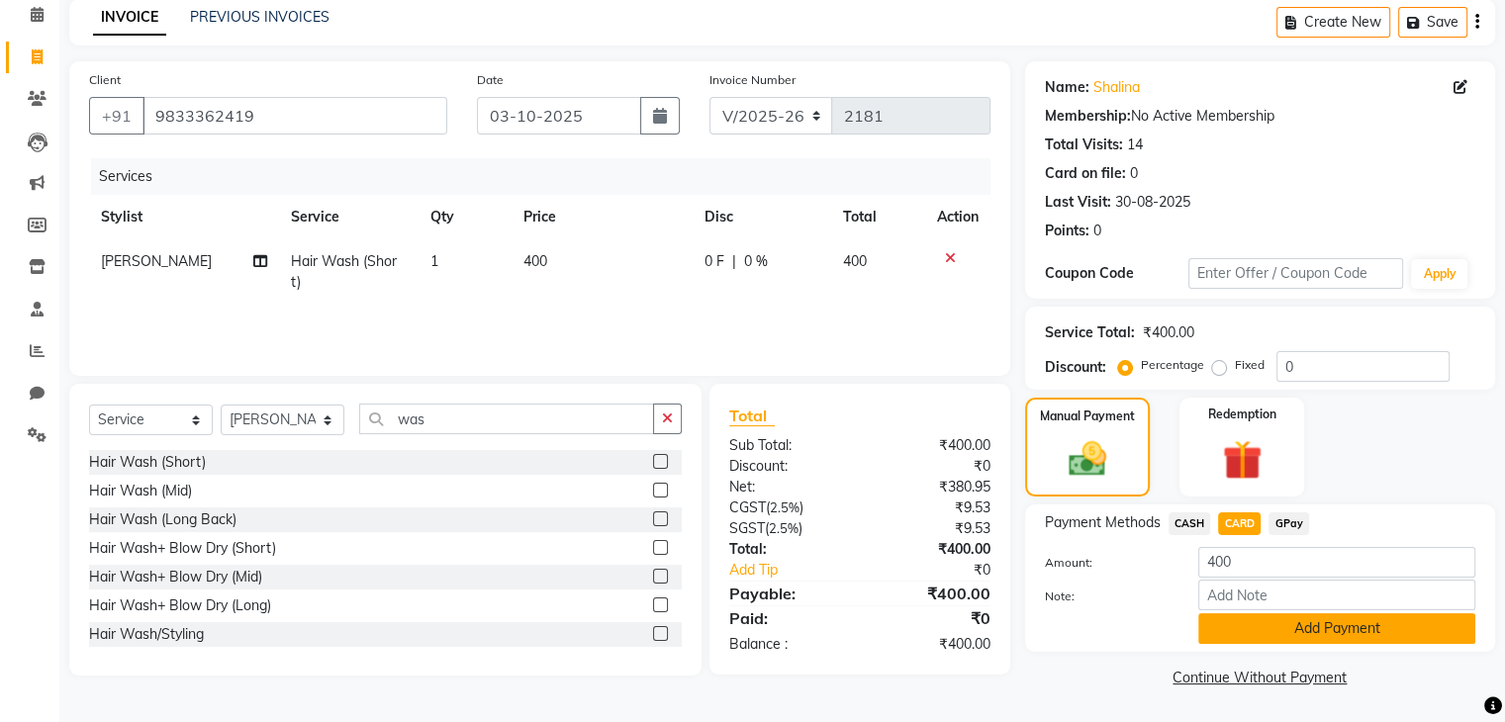
click at [1283, 639] on button "Add Payment" at bounding box center [1336, 629] width 277 height 31
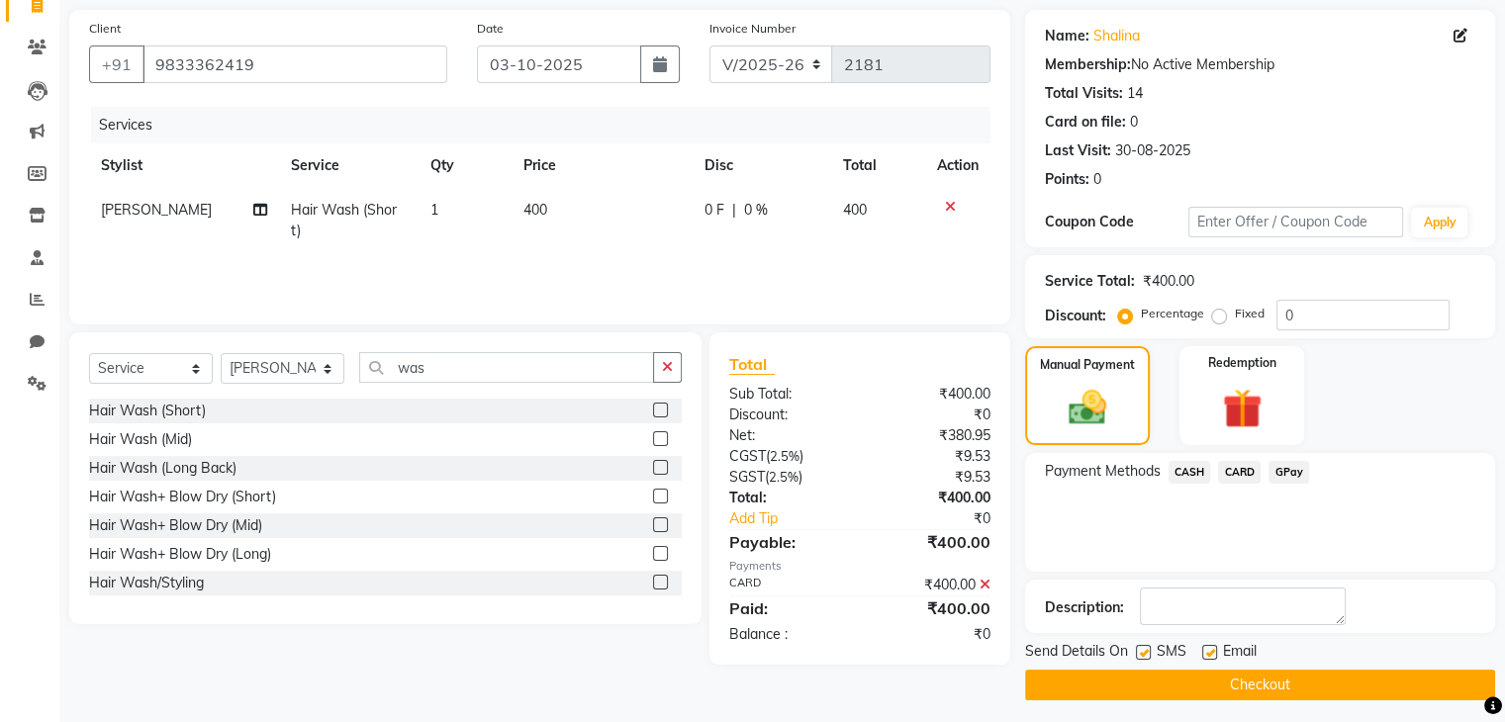
scroll to position [145, 0]
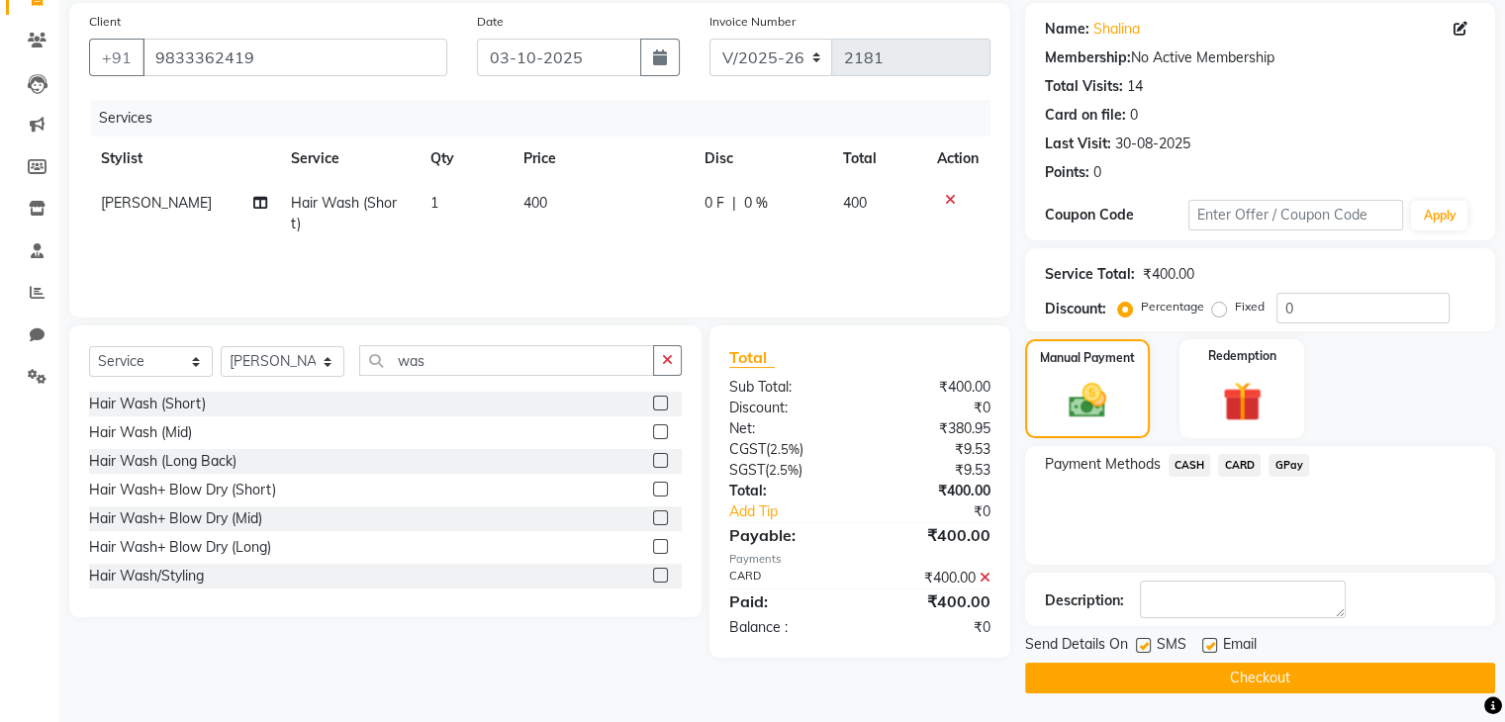
click at [1317, 673] on button "Checkout" at bounding box center [1260, 678] width 470 height 31
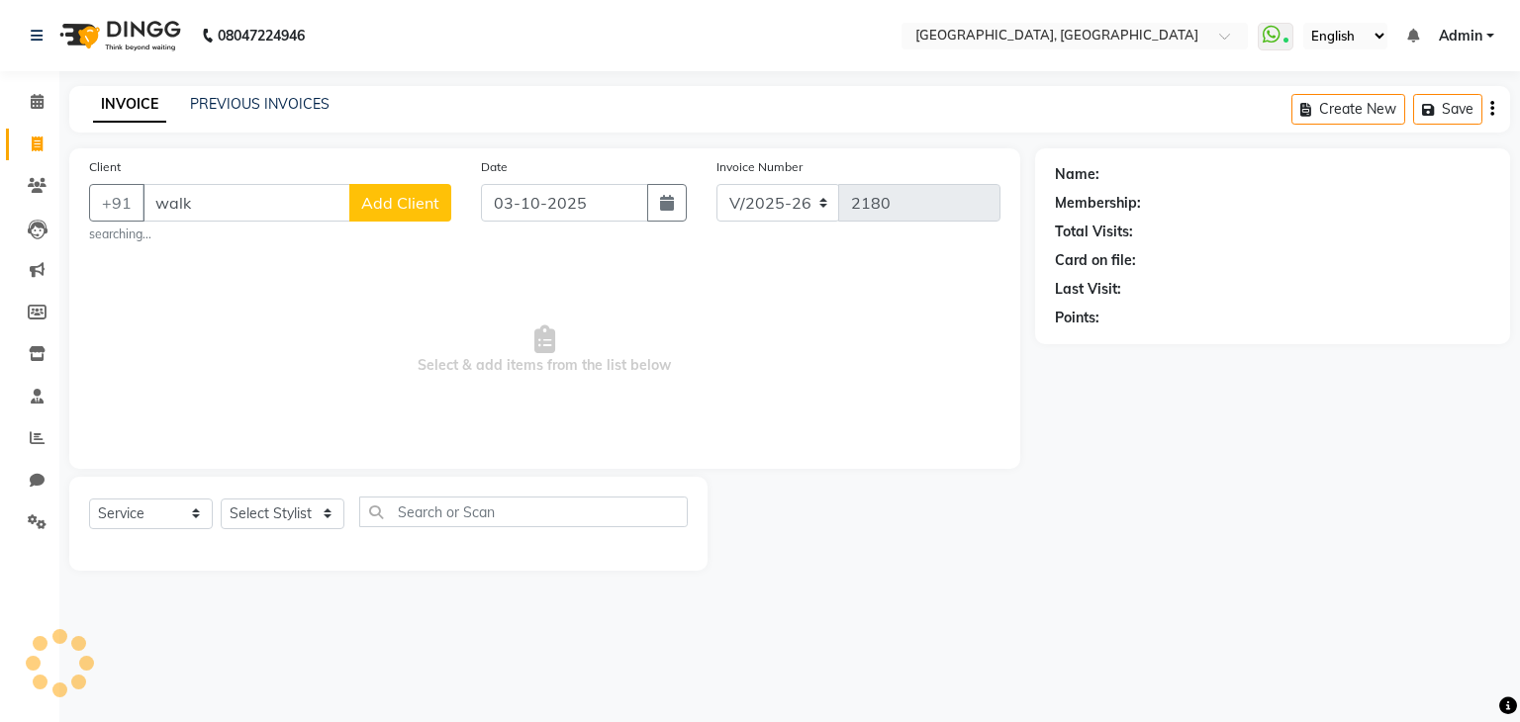
select select "6682"
select select "service"
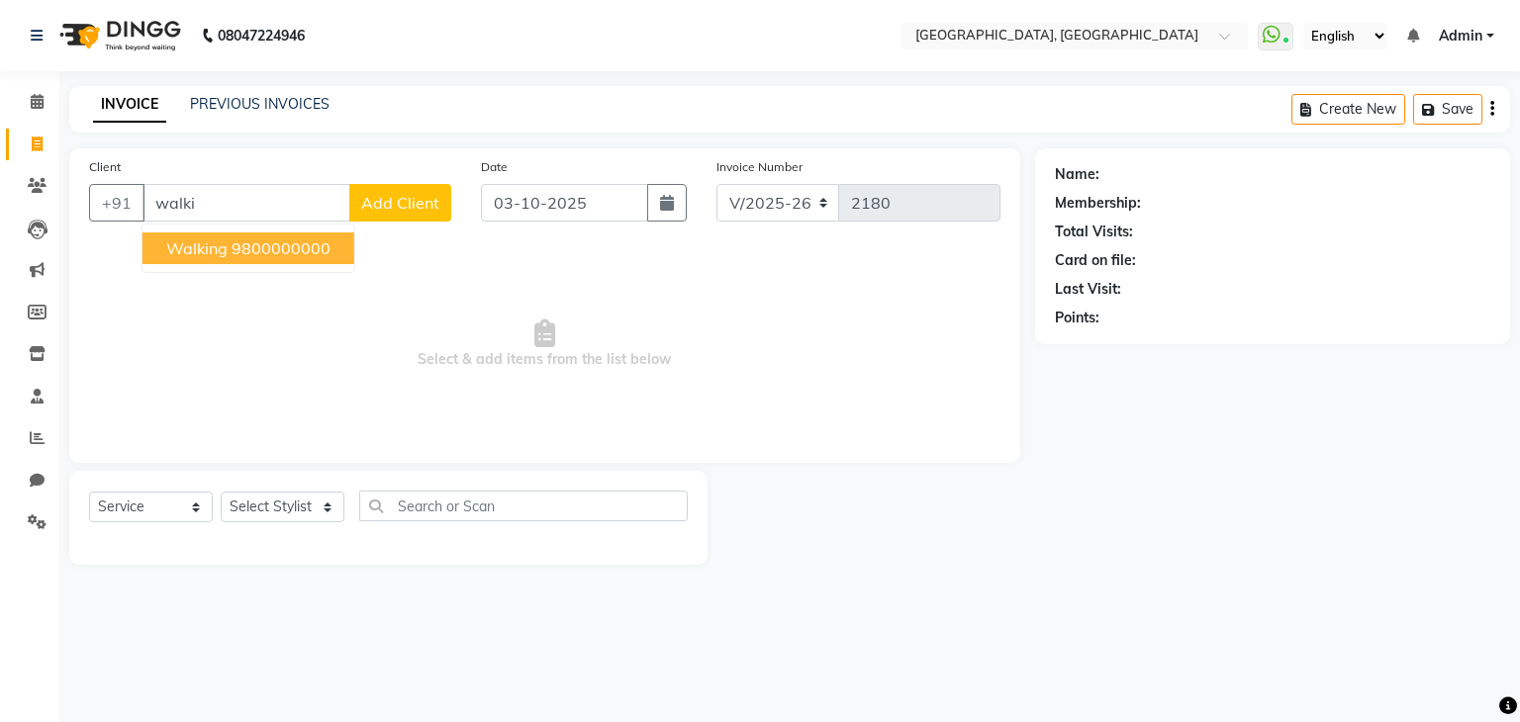
click at [308, 245] on ngb-highlight "9800000000" at bounding box center [281, 249] width 99 height 20
type input "9800000000"
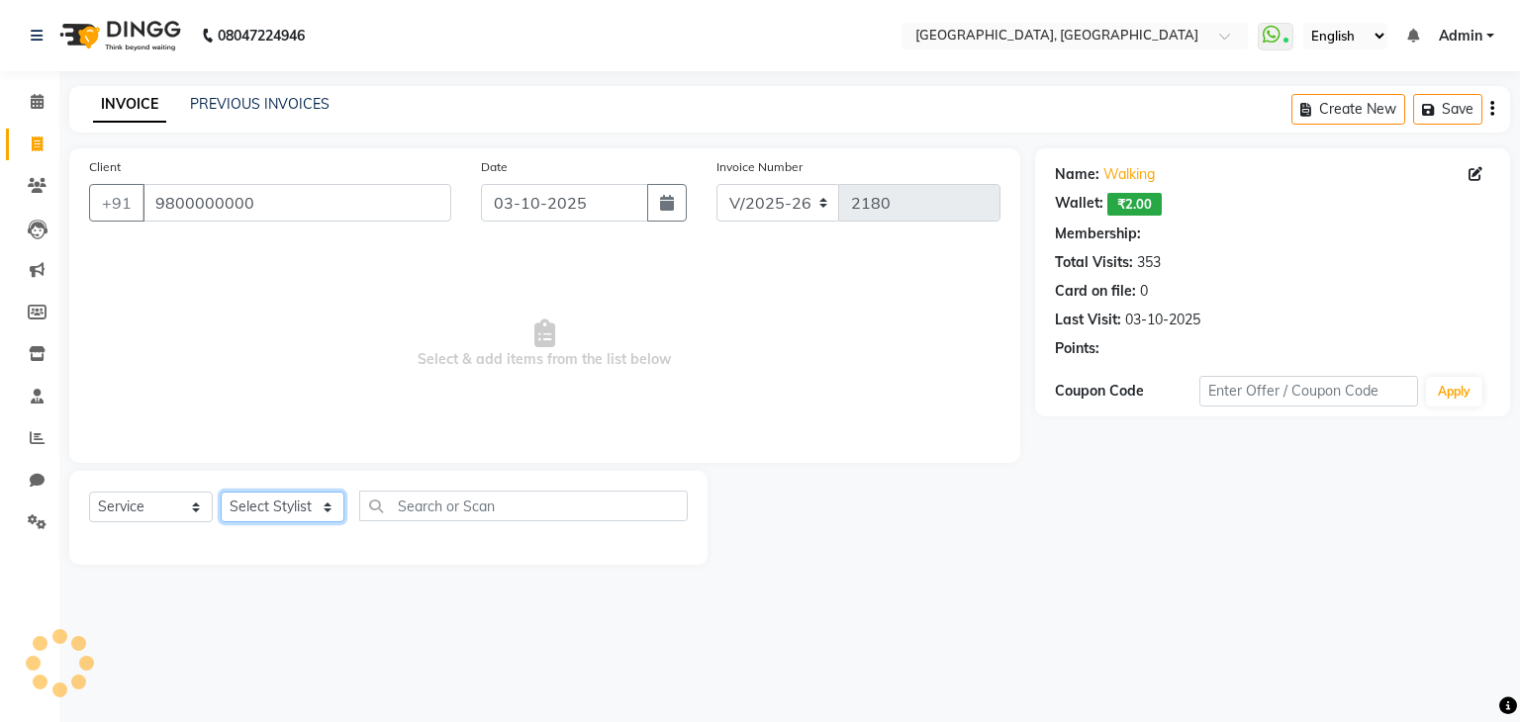
click at [318, 515] on select "Select Stylist Aarti paswan Ankit Arjun Athing Femita [PERSON_NAME] [PERSON_NAM…" at bounding box center [283, 507] width 124 height 31
select select "88735"
click at [221, 493] on select "Select Stylist Aarti paswan Ankit Arjun Athing Femita [PERSON_NAME] [PERSON_NAM…" at bounding box center [283, 507] width 124 height 31
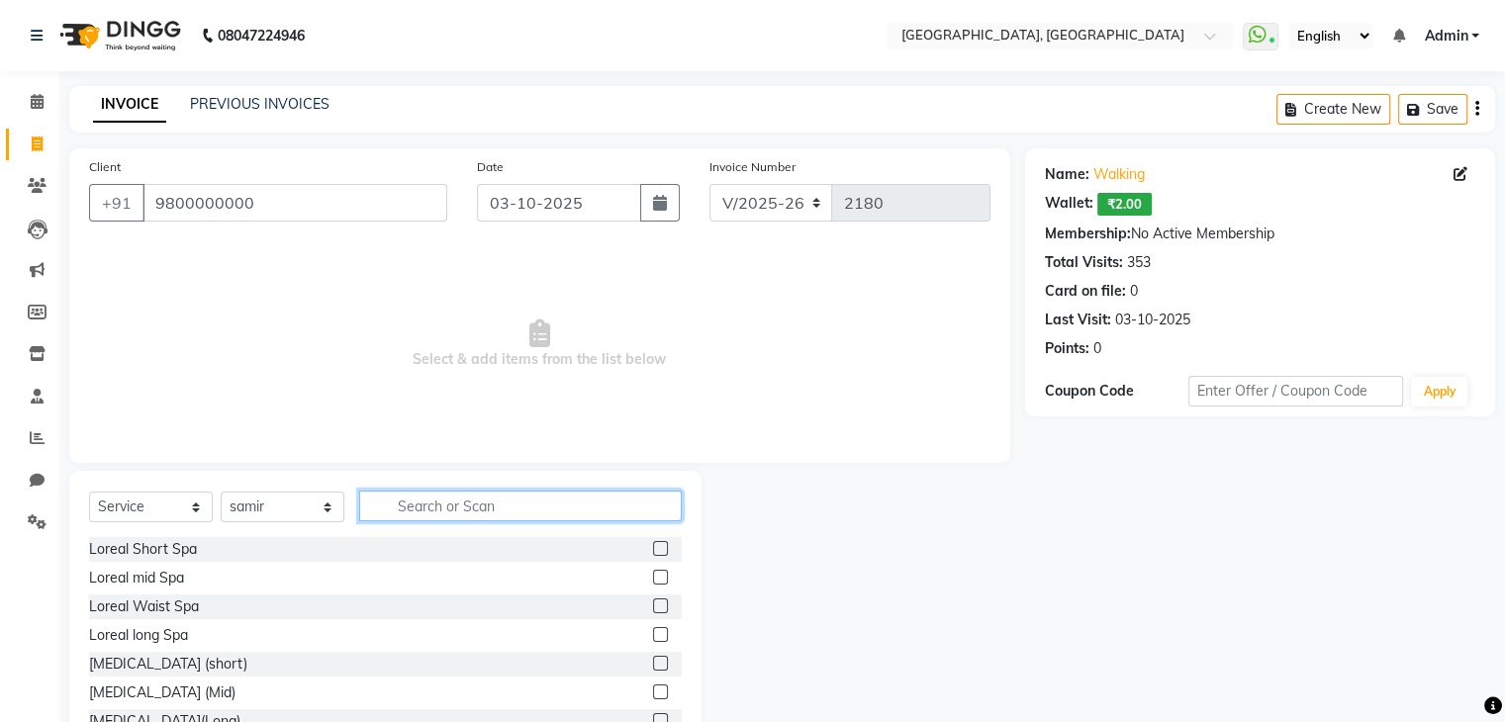
click at [440, 499] on input "text" at bounding box center [520, 506] width 323 height 31
type input "cut"
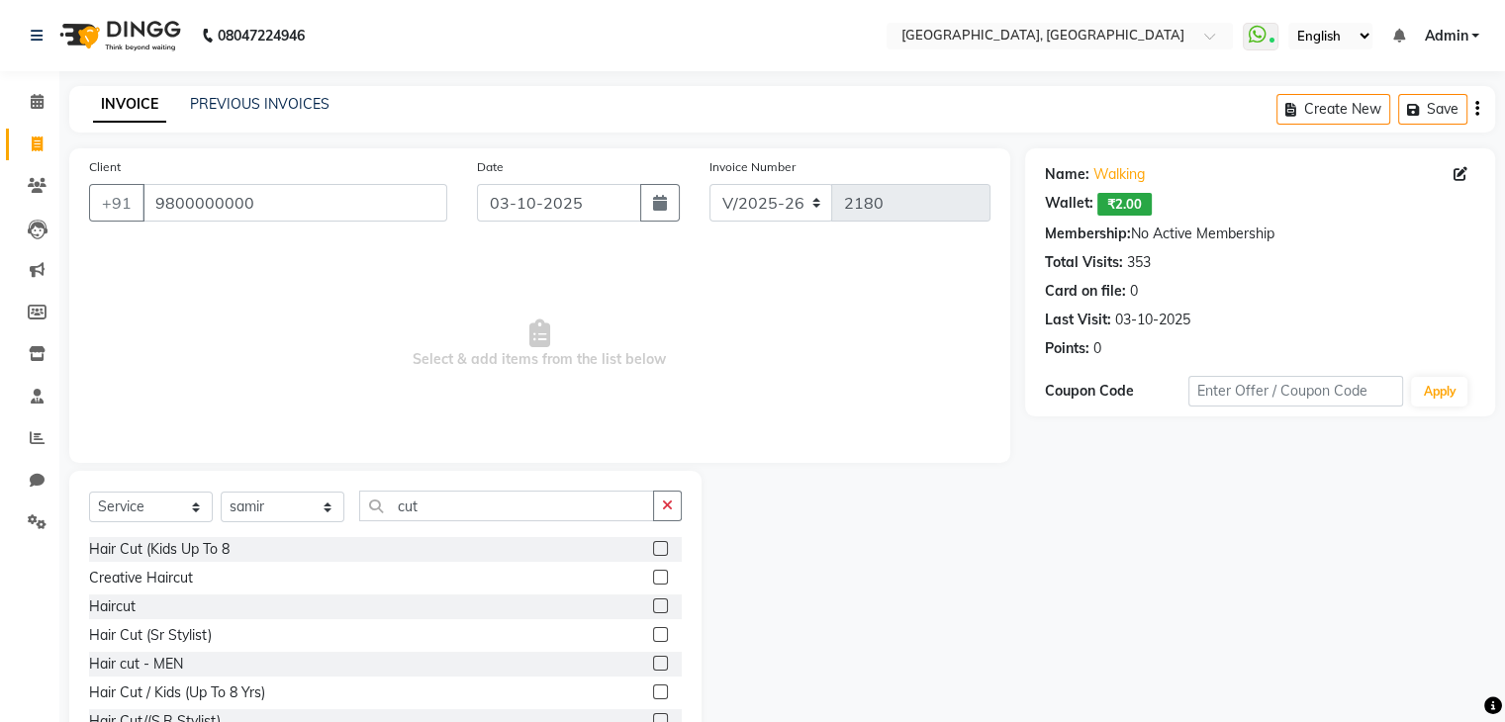
click at [653, 582] on label at bounding box center [660, 577] width 15 height 15
click at [653, 582] on input "checkbox" at bounding box center [659, 578] width 13 height 13
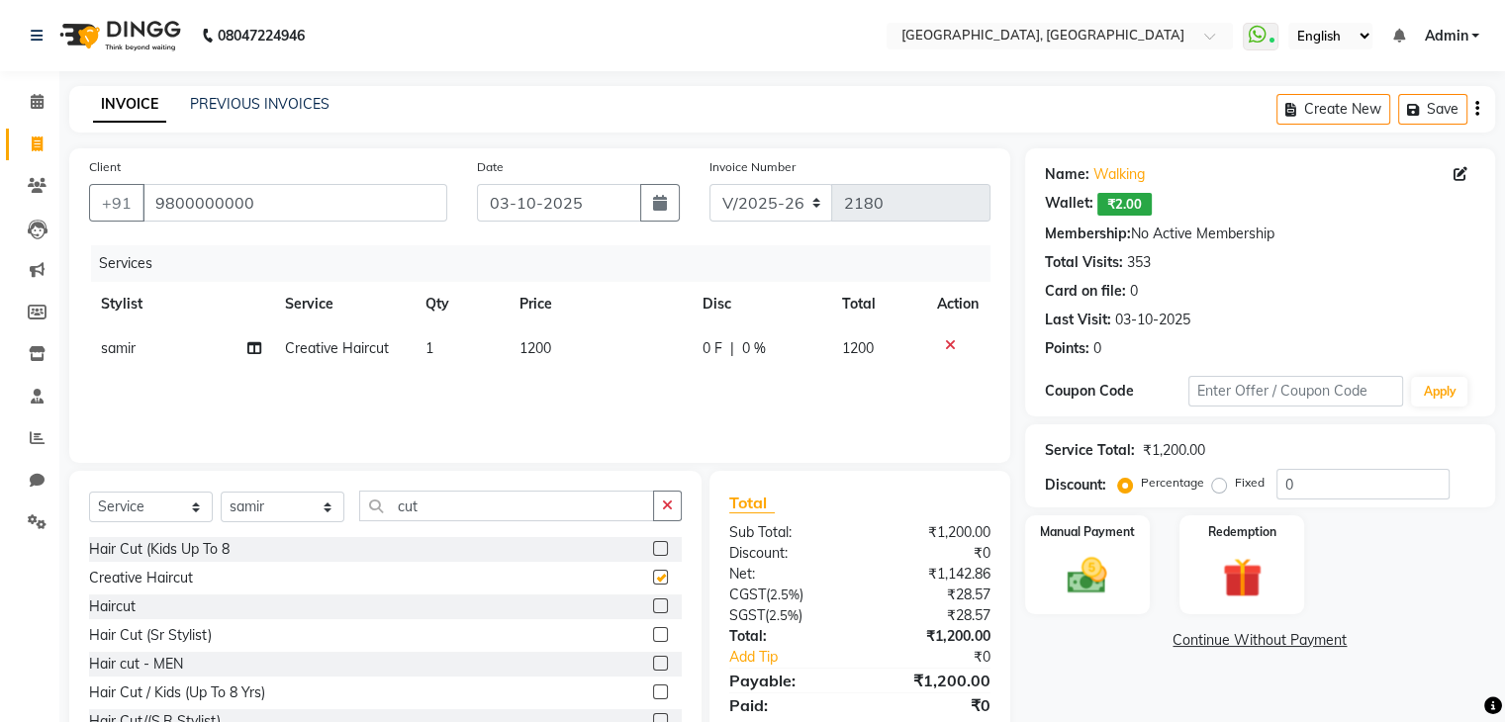
checkbox input "false"
click at [508, 296] on th "Price" at bounding box center [599, 304] width 183 height 45
click at [538, 364] on td "1200" at bounding box center [599, 349] width 183 height 45
select select "88735"
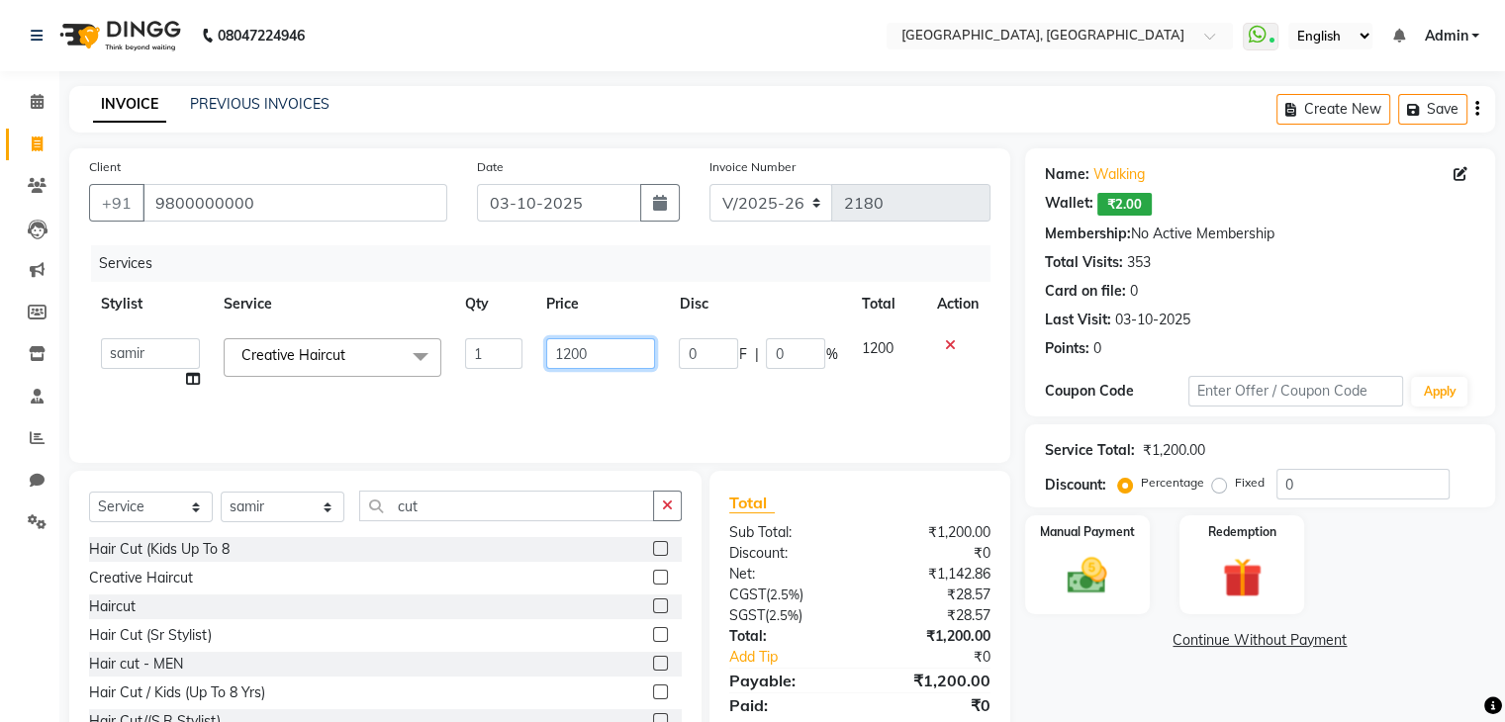
click at [574, 356] on input "1200" at bounding box center [600, 353] width 109 height 31
type input "1500"
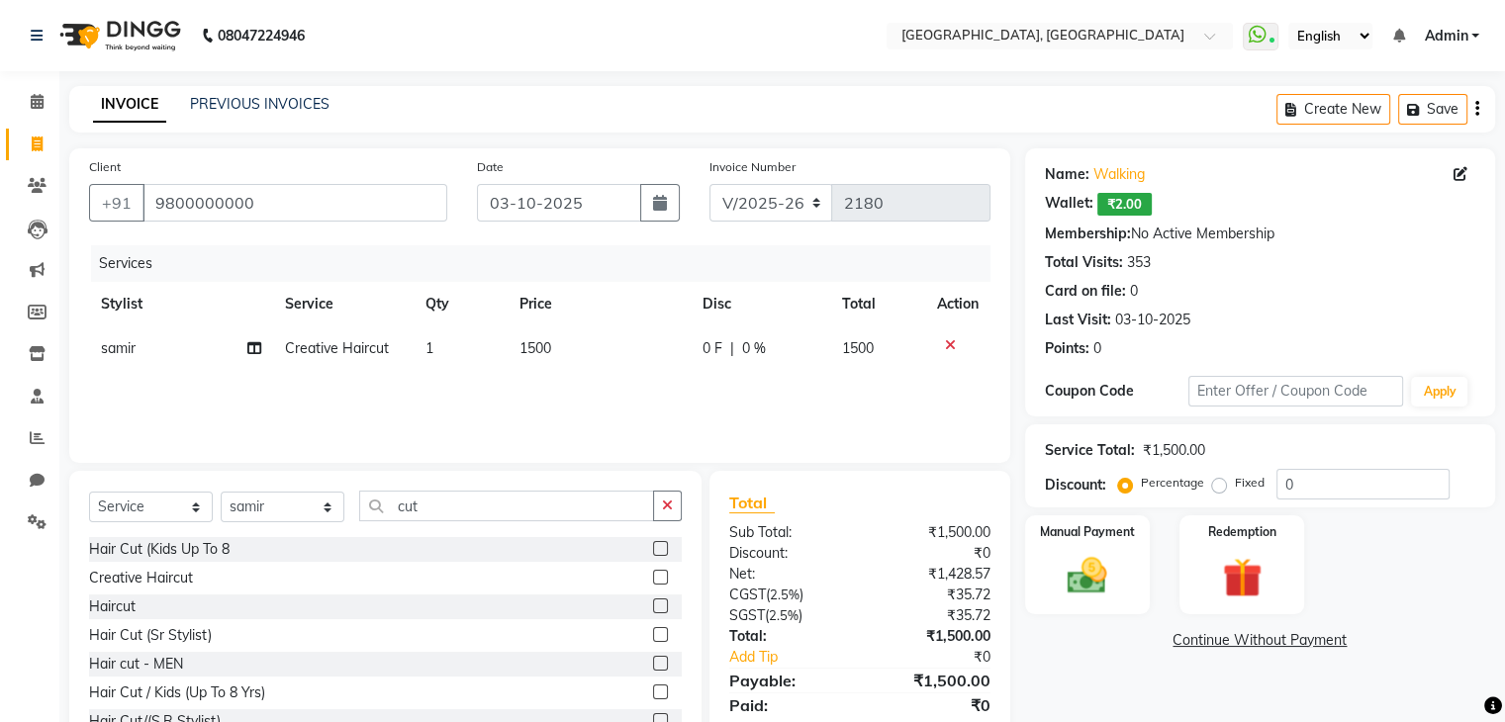
click at [581, 113] on div "INVOICE PREVIOUS INVOICES Create New Save" at bounding box center [782, 109] width 1426 height 47
click at [1142, 559] on div "Manual Payment" at bounding box center [1087, 565] width 130 height 102
click at [1190, 644] on span "CASH" at bounding box center [1190, 641] width 43 height 23
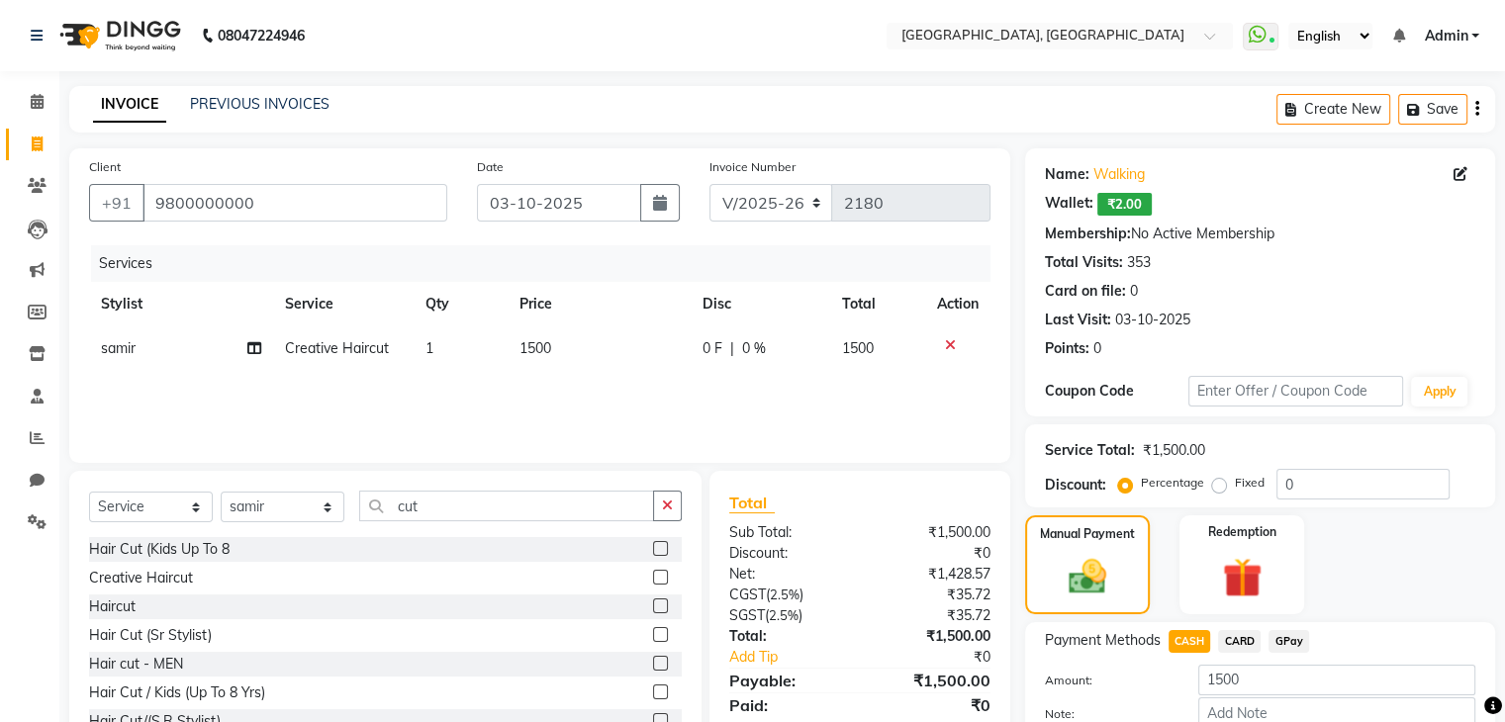
scroll to position [119, 0]
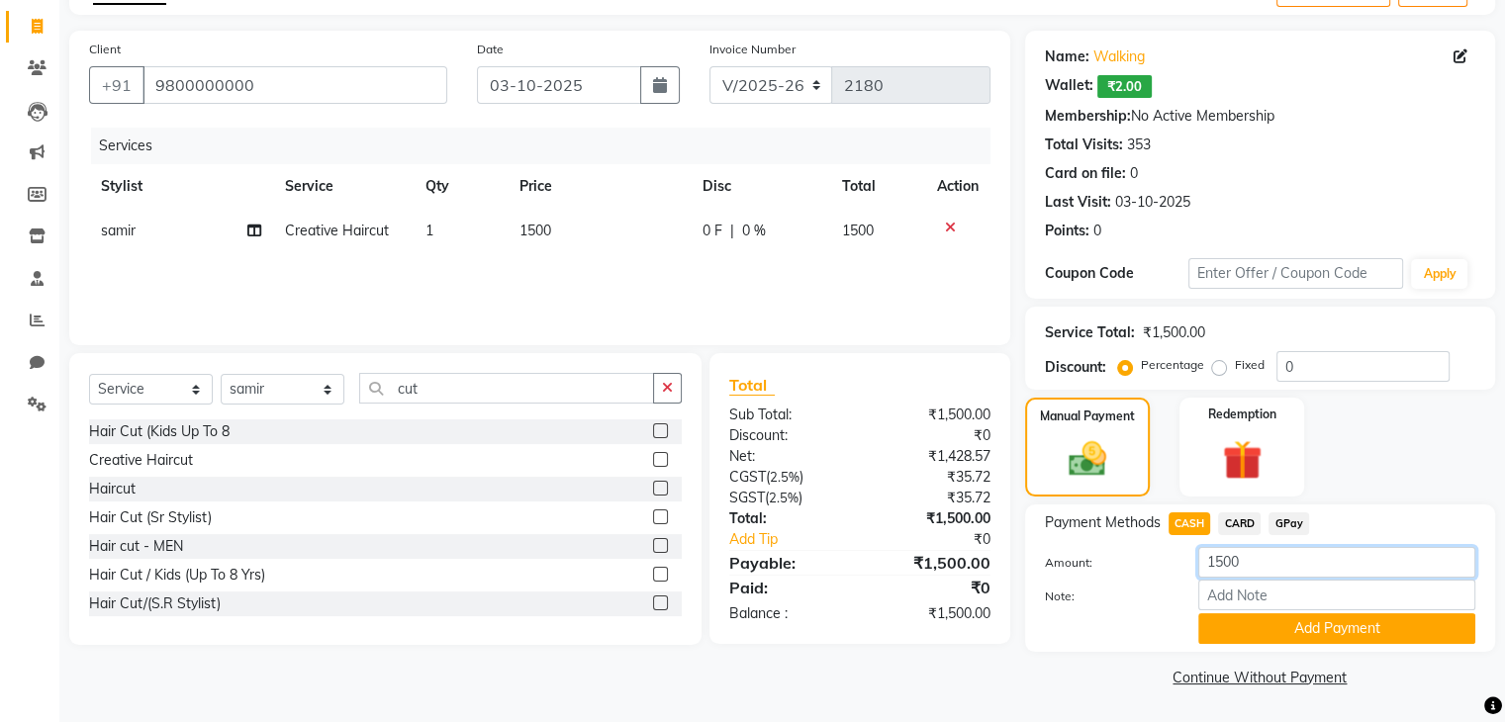
click at [1216, 569] on input "1500" at bounding box center [1336, 562] width 277 height 31
type input "500"
click at [1317, 639] on button "Add Payment" at bounding box center [1336, 629] width 277 height 31
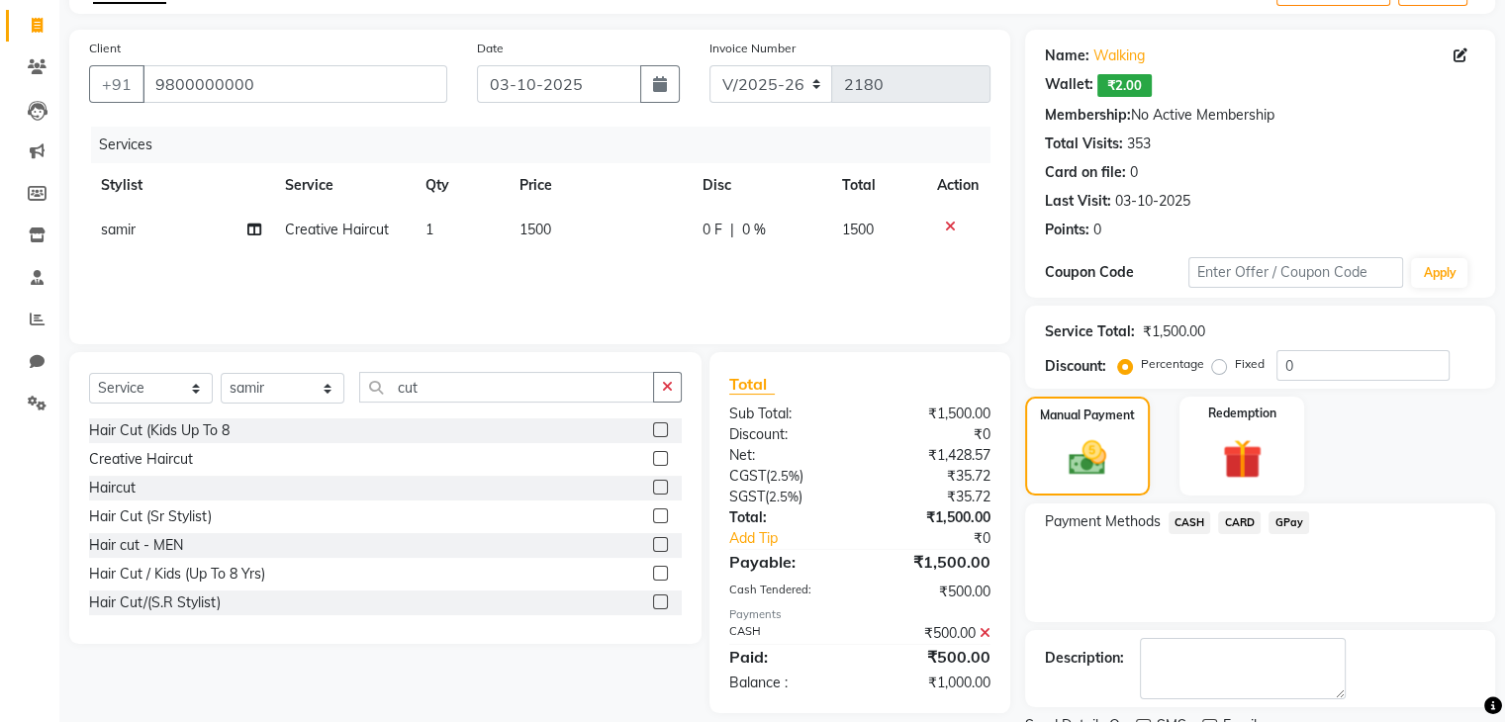
click at [1284, 525] on span "GPay" at bounding box center [1289, 523] width 41 height 23
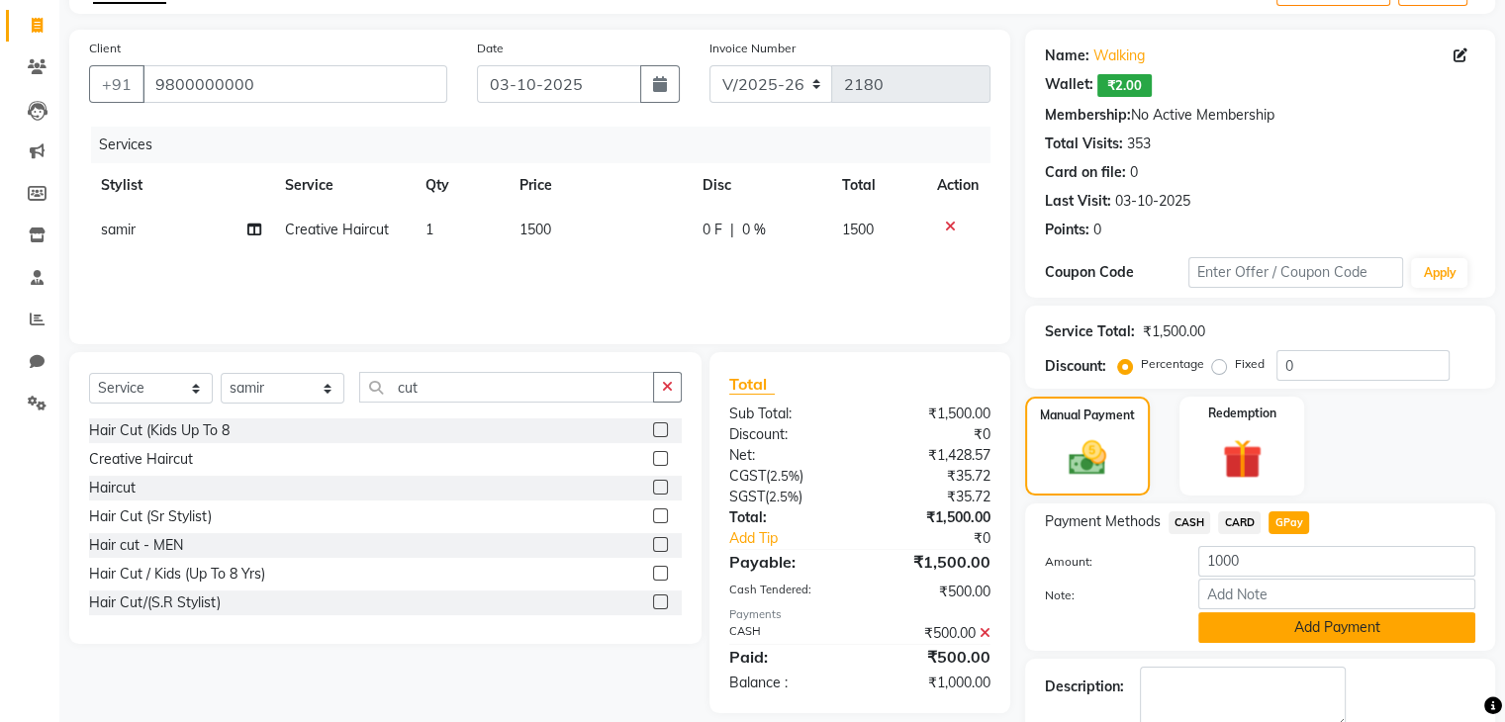
click at [1283, 617] on button "Add Payment" at bounding box center [1336, 628] width 277 height 31
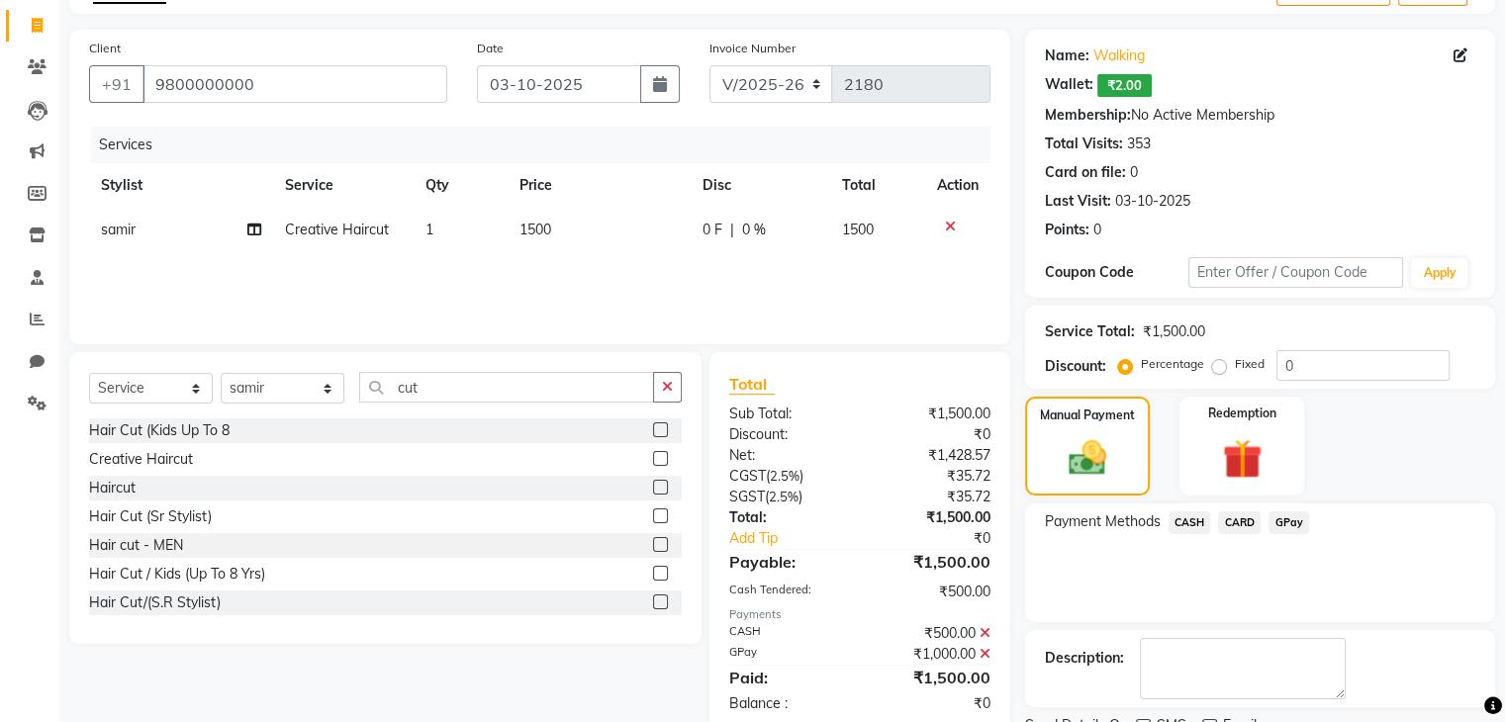
scroll to position [199, 0]
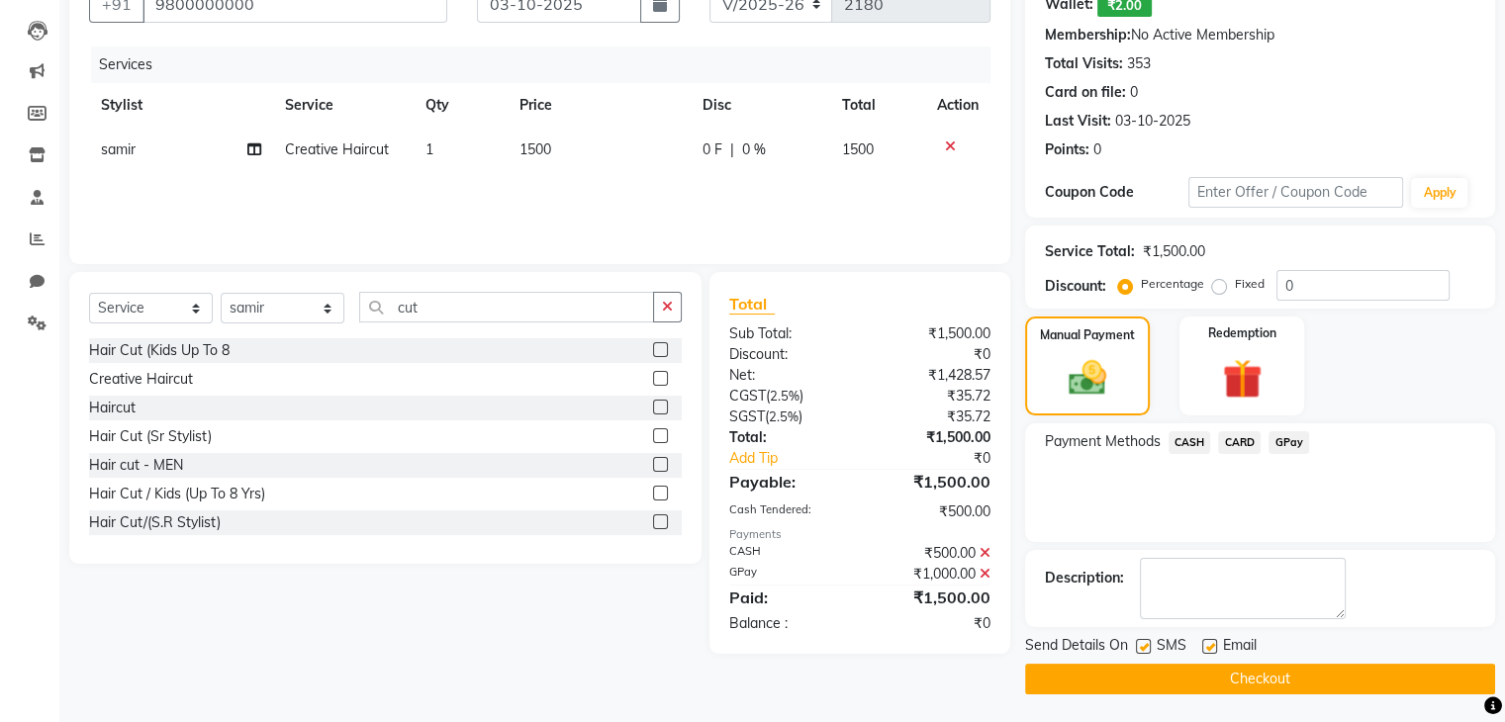
click at [1246, 689] on button "Checkout" at bounding box center [1260, 679] width 470 height 31
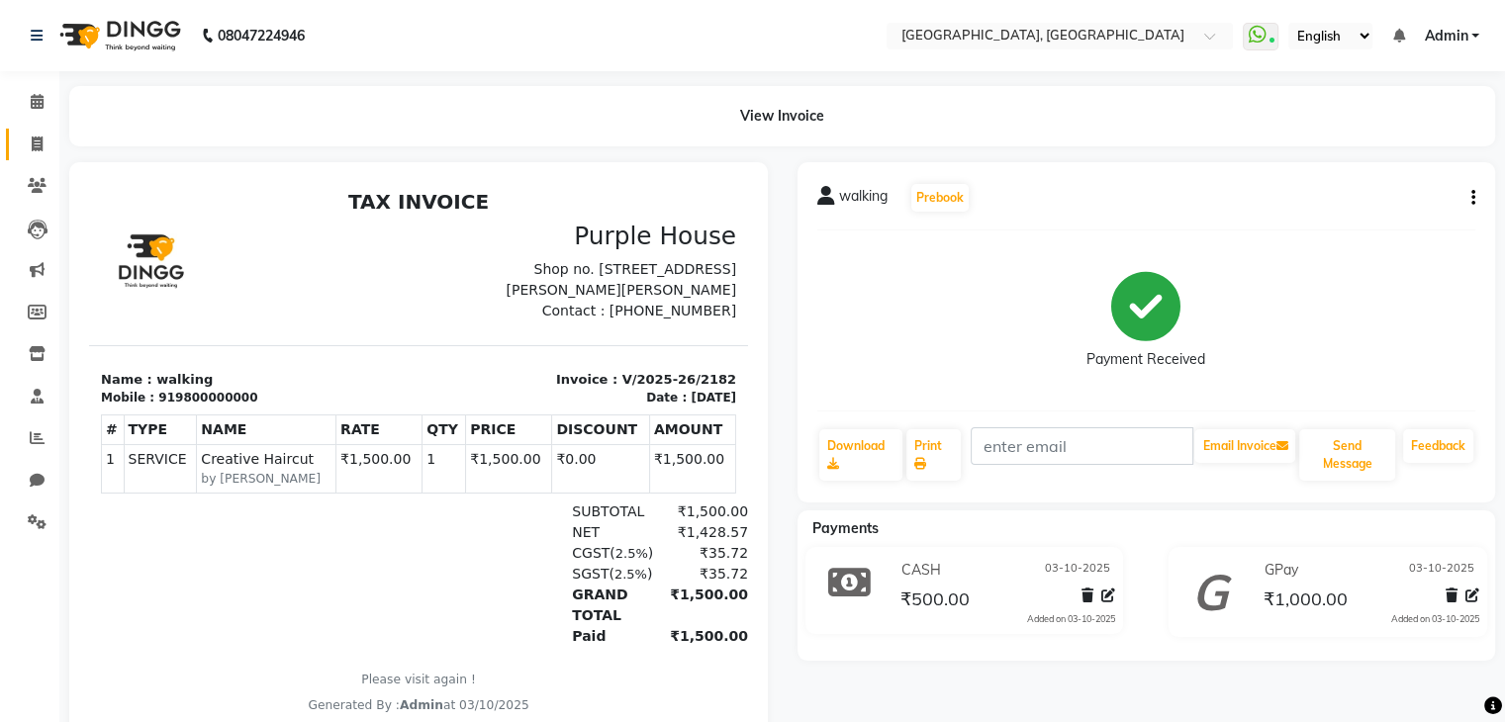
click at [45, 146] on span at bounding box center [37, 145] width 35 height 23
select select "service"
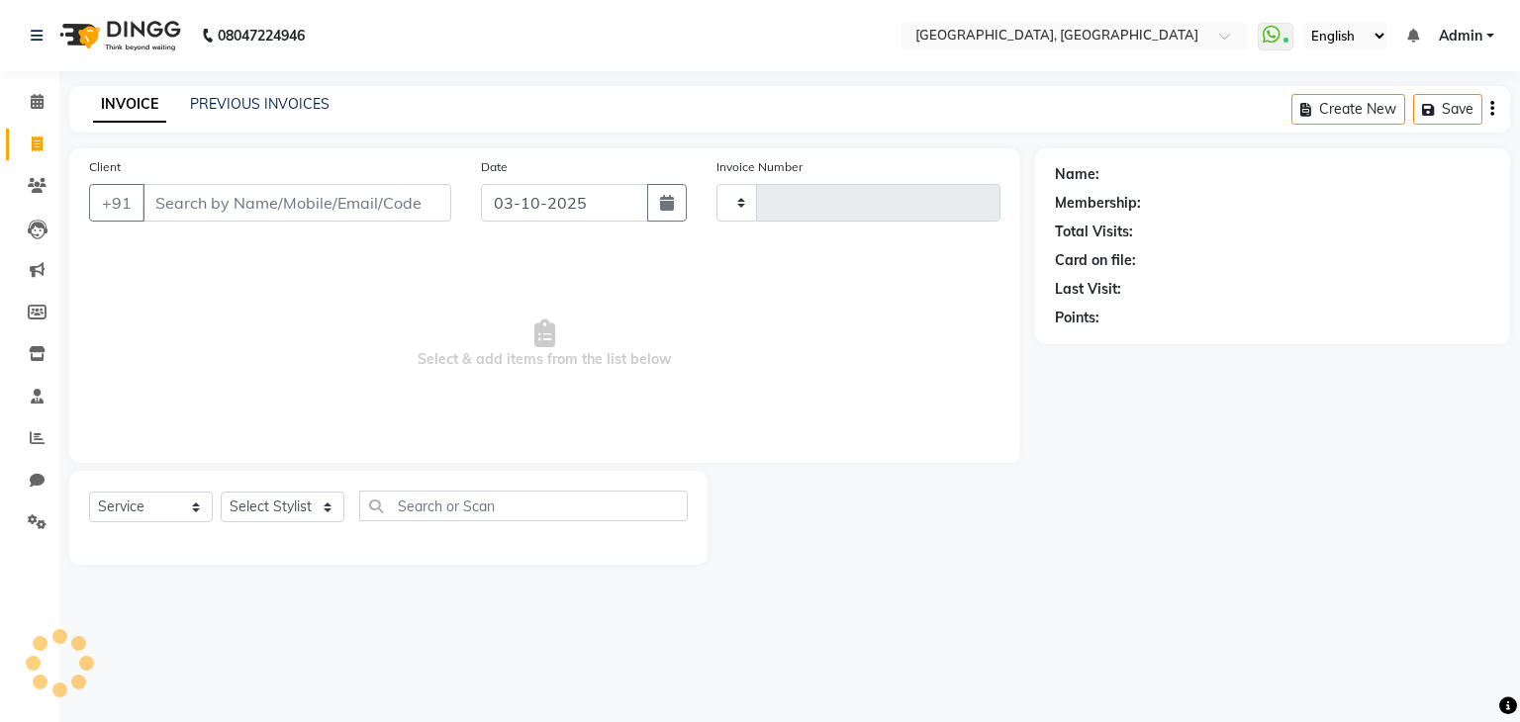
type input "2183"
select select "6682"
click at [40, 112] on span at bounding box center [37, 102] width 35 height 23
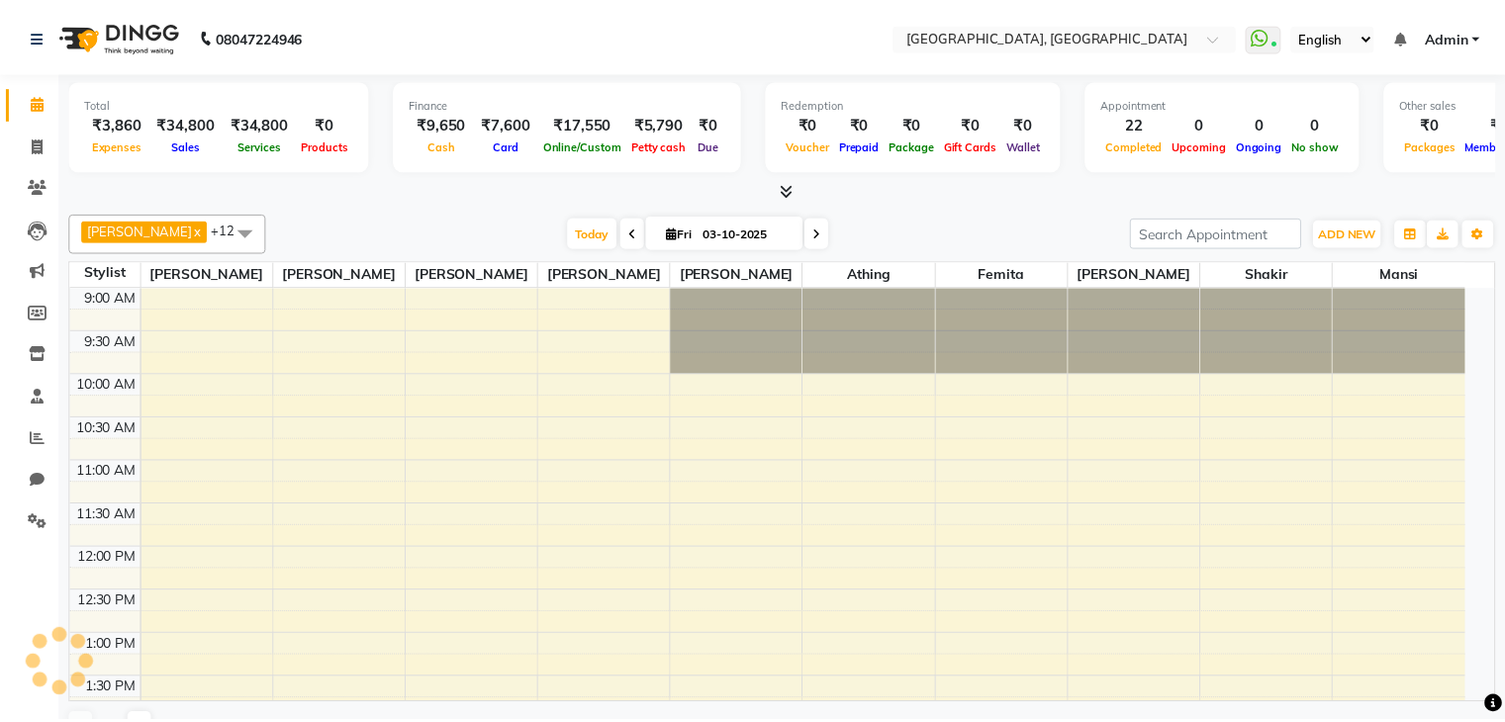
scroll to position [790, 0]
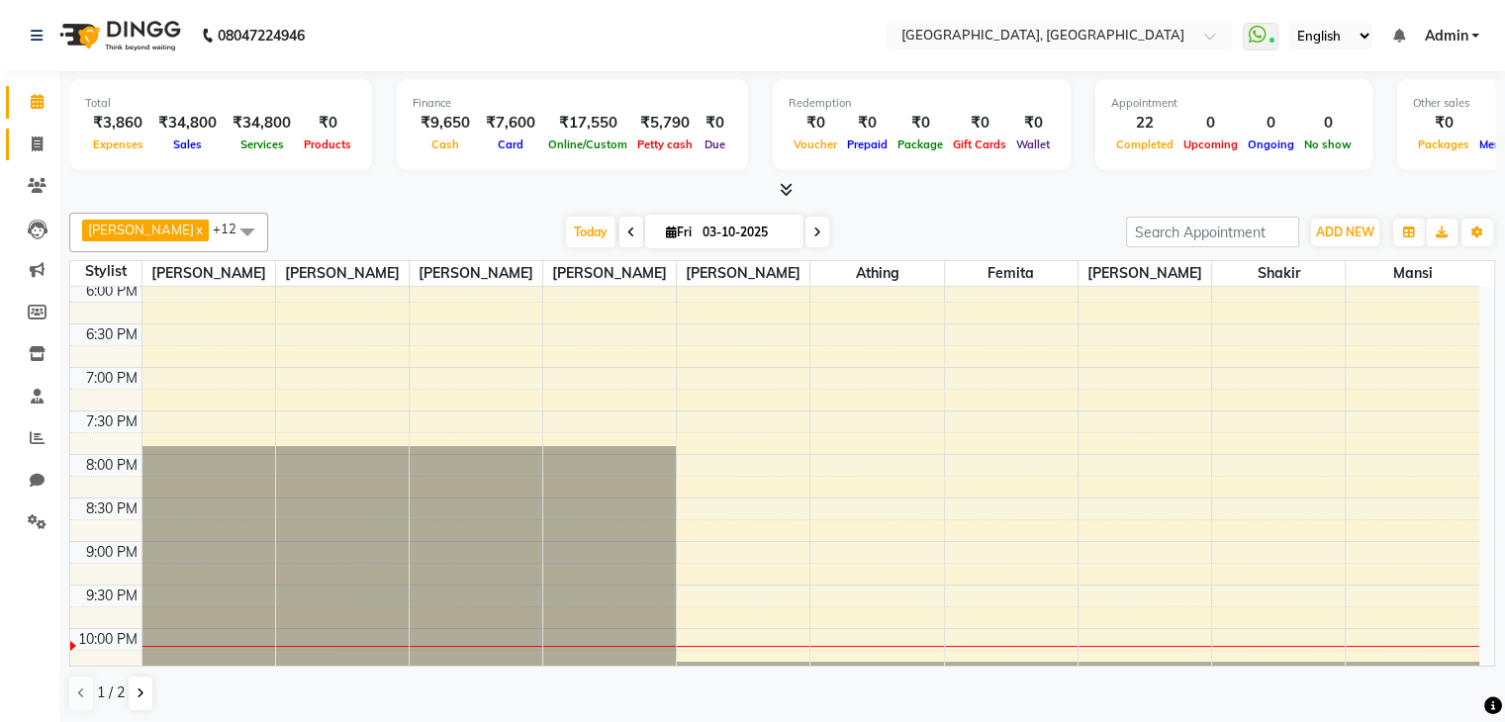
click at [36, 154] on span at bounding box center [37, 145] width 35 height 23
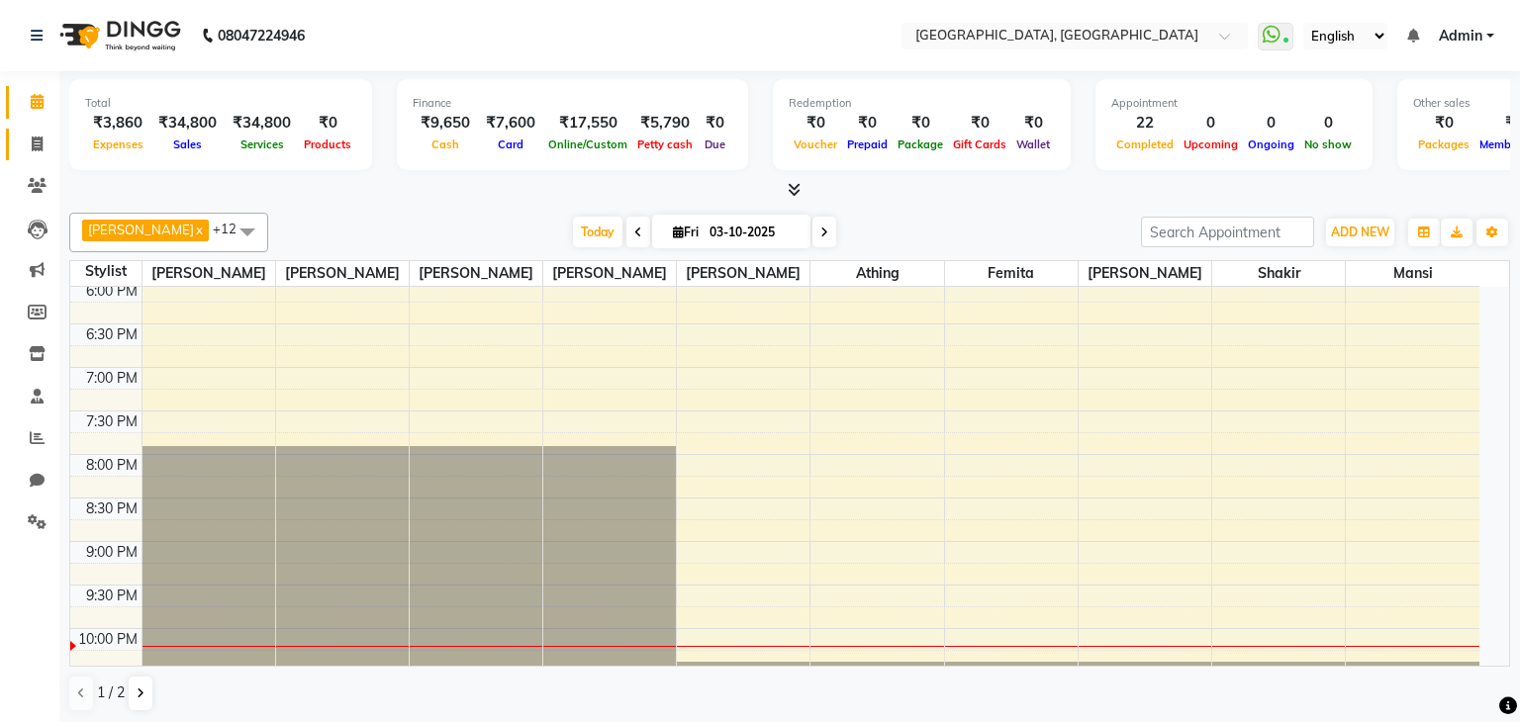
select select "6682"
select select "service"
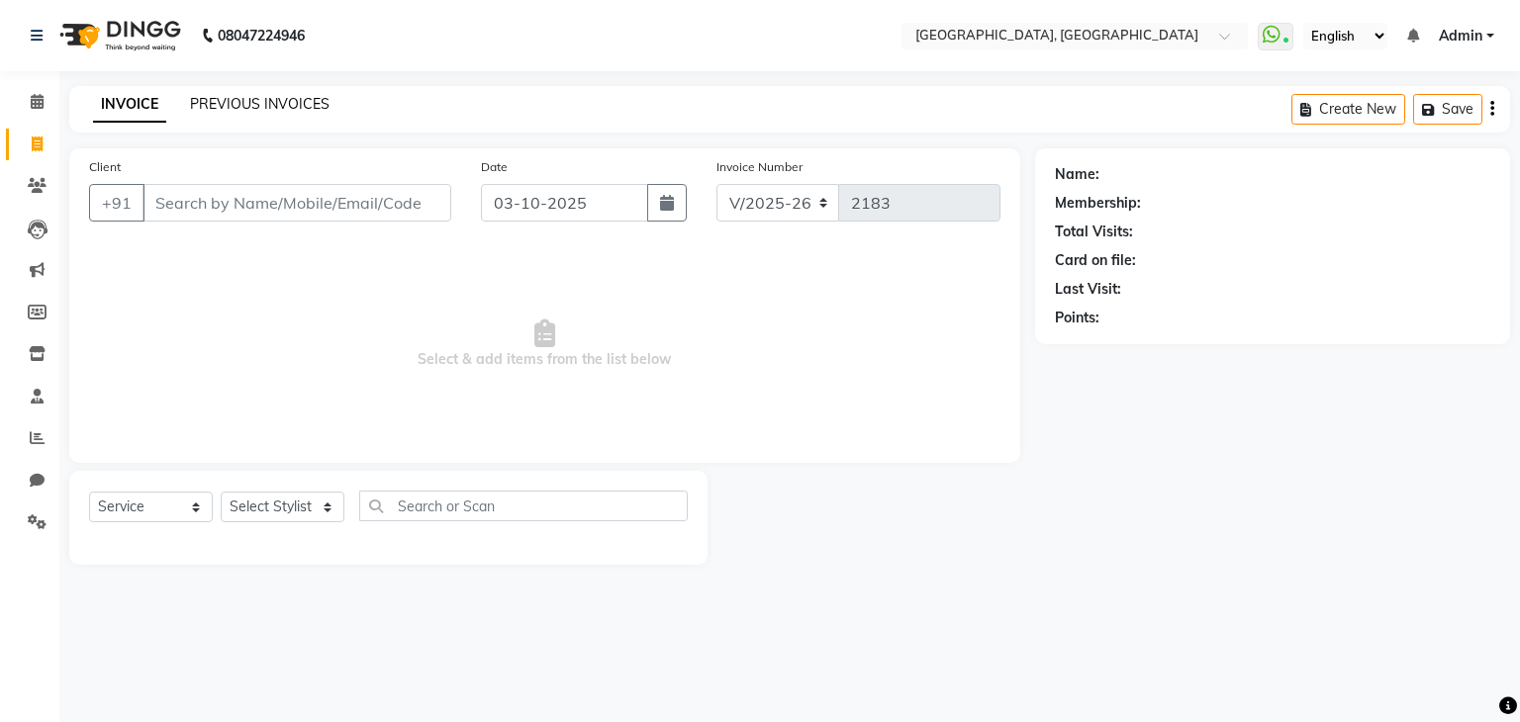
click at [217, 95] on link "PREVIOUS INVOICES" at bounding box center [260, 104] width 140 height 18
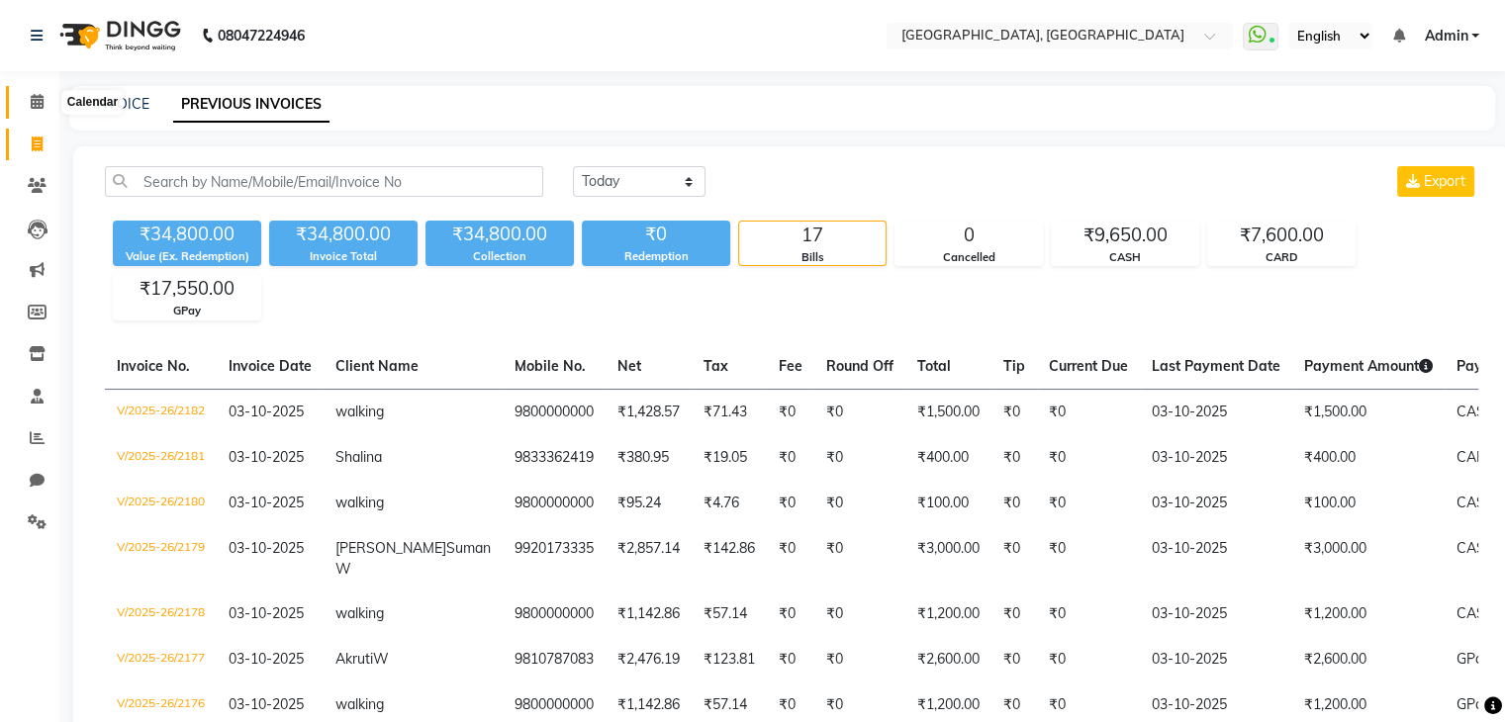
click at [25, 109] on span at bounding box center [37, 102] width 35 height 23
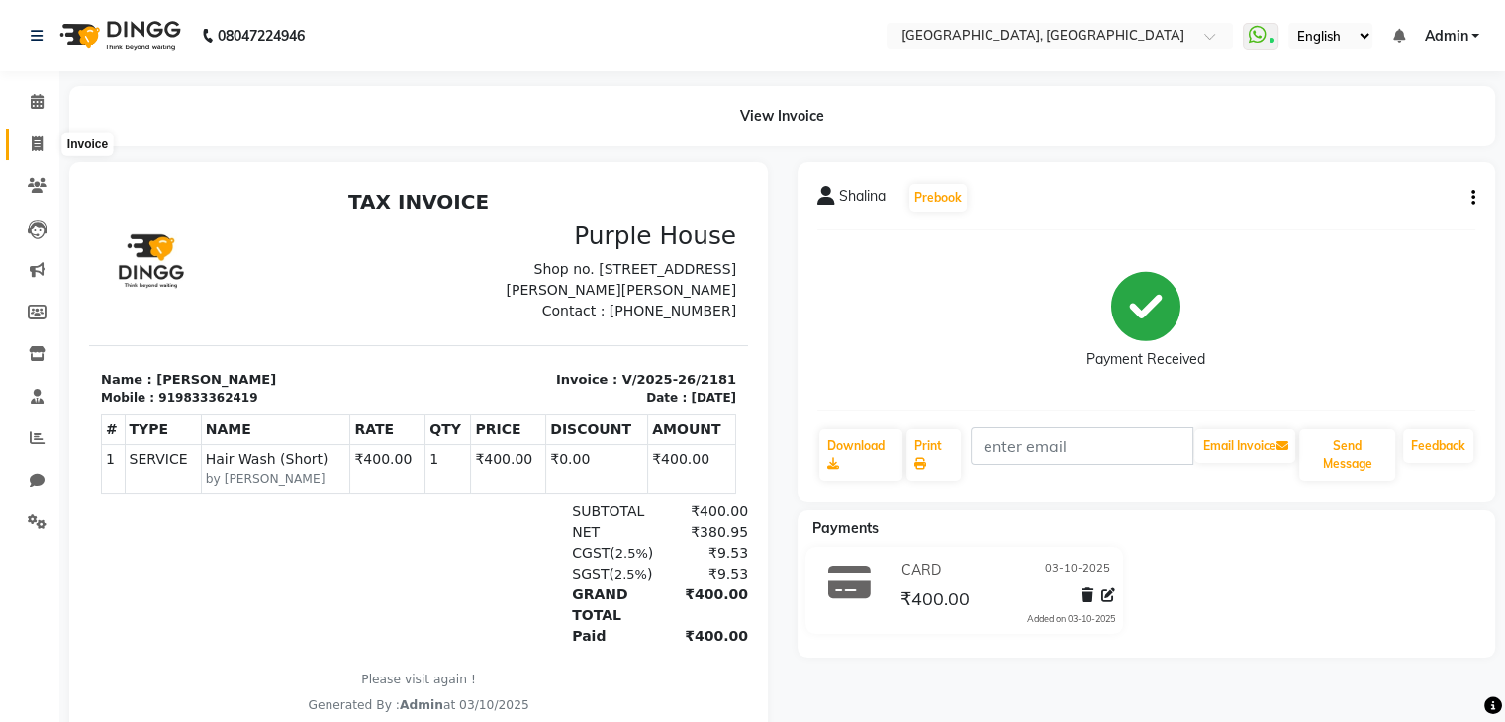
click at [38, 143] on icon at bounding box center [37, 144] width 11 height 15
select select "6682"
select select "service"
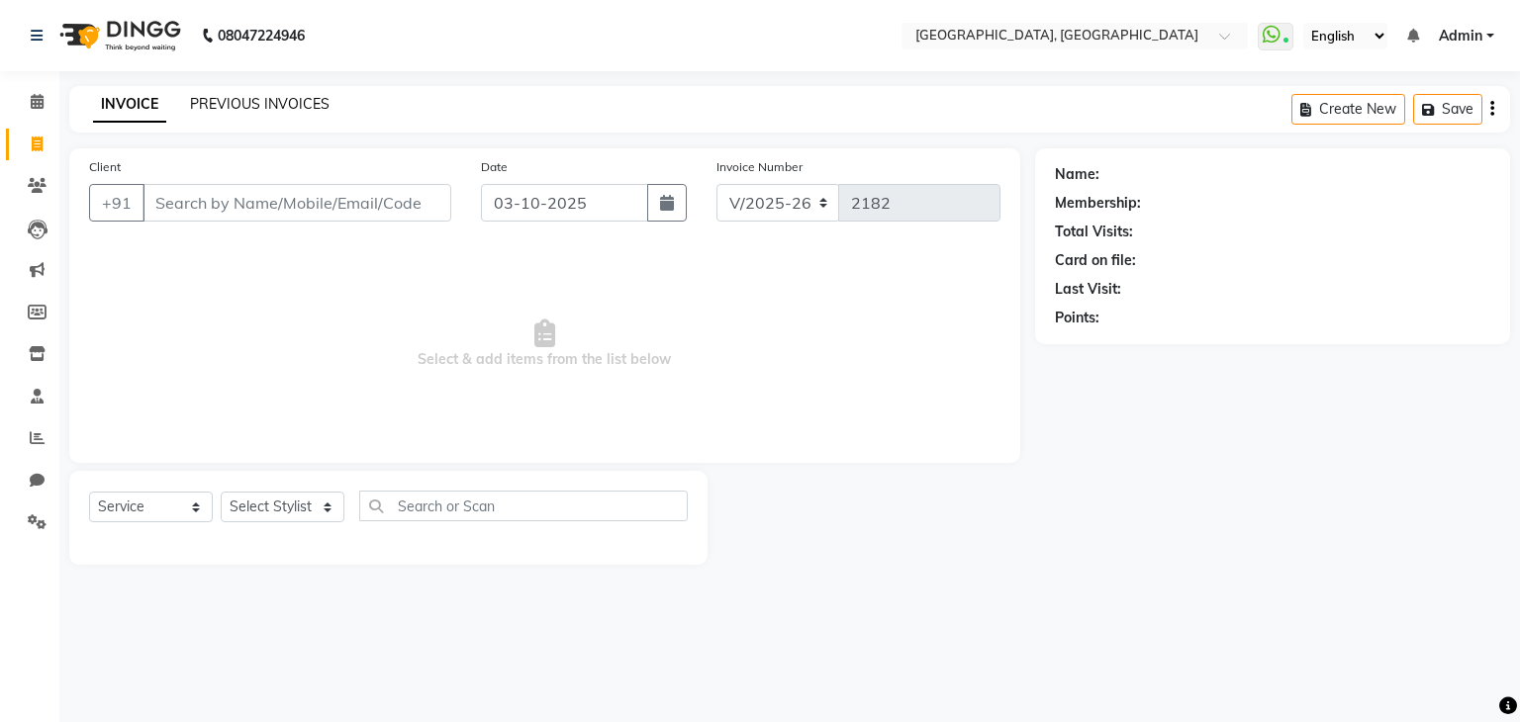
click at [222, 99] on link "PREVIOUS INVOICES" at bounding box center [260, 104] width 140 height 18
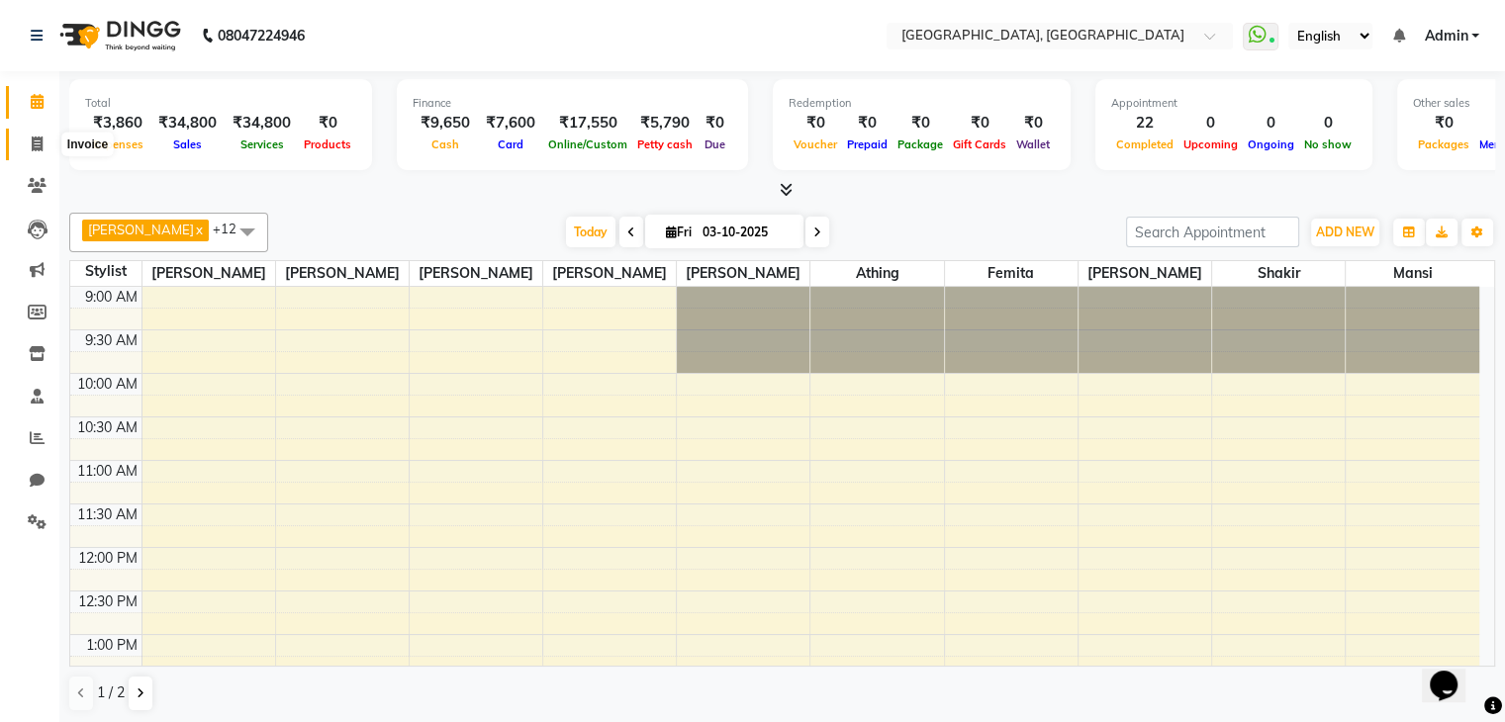
click at [35, 143] on icon at bounding box center [37, 144] width 11 height 15
select select "6682"
select select "service"
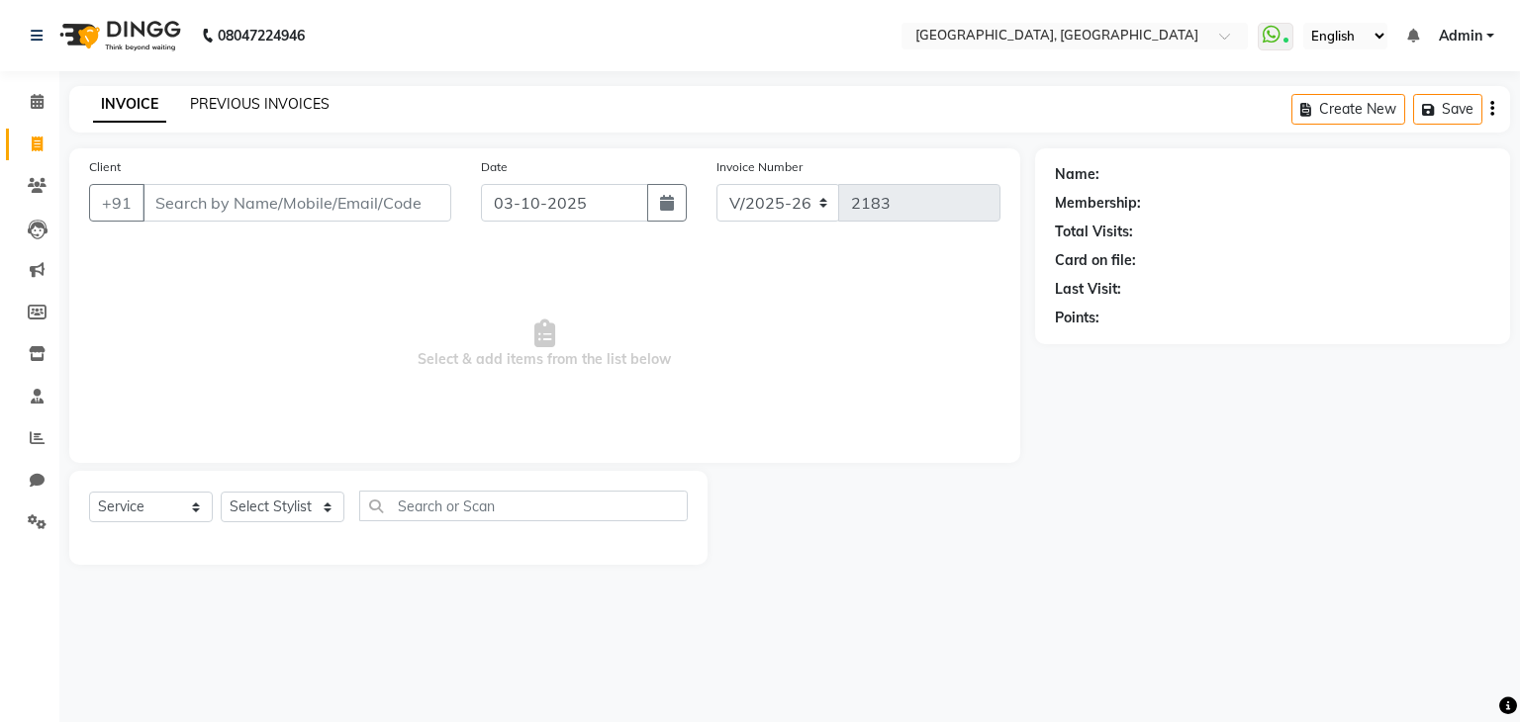
click at [238, 100] on link "PREVIOUS INVOICES" at bounding box center [260, 104] width 140 height 18
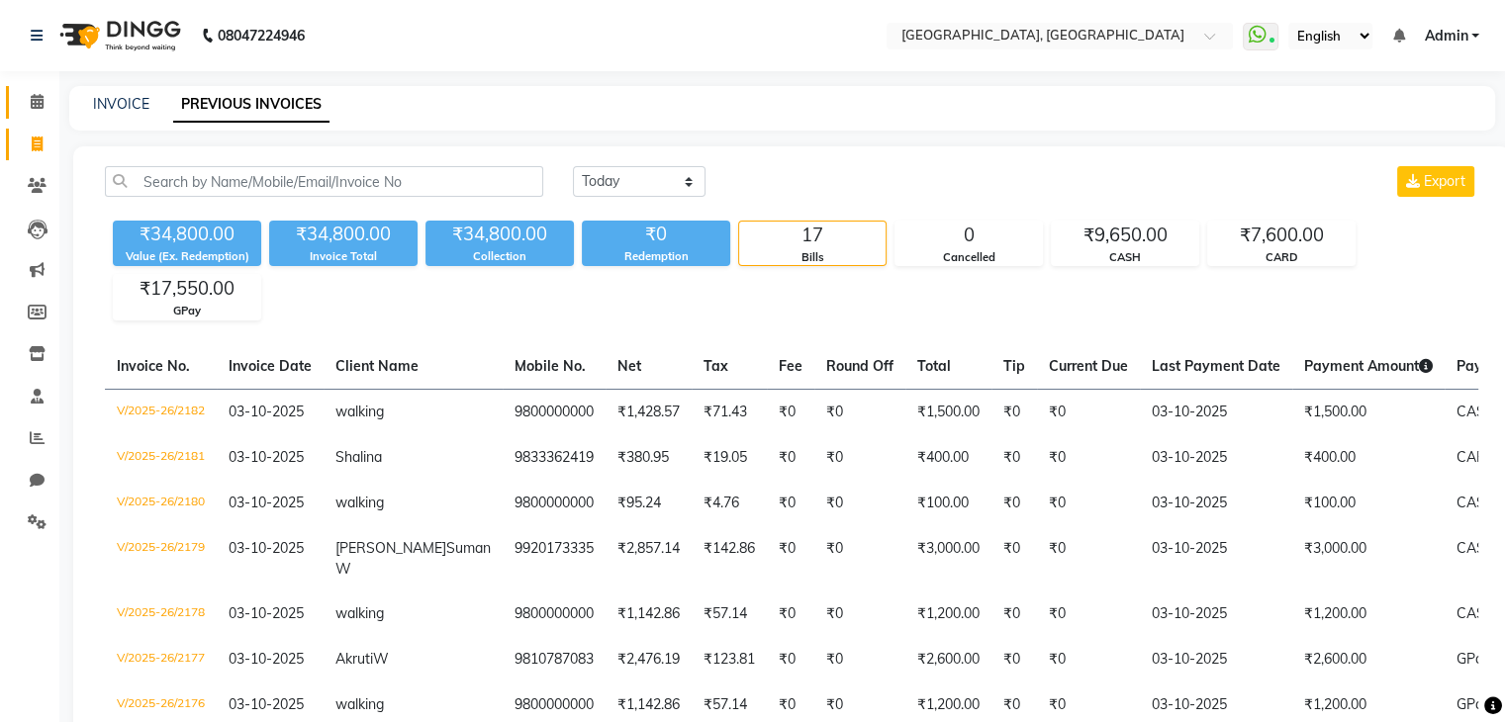
click at [41, 102] on icon at bounding box center [37, 101] width 13 height 15
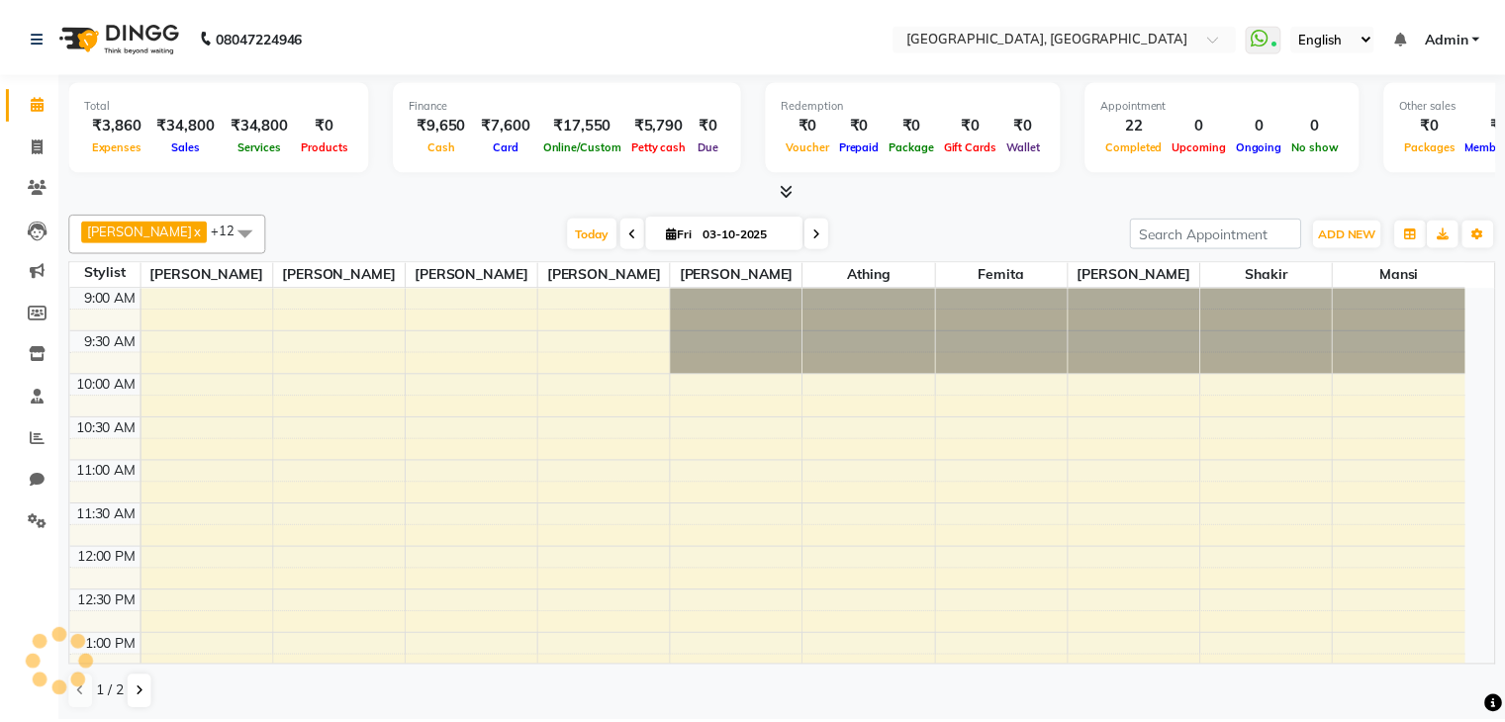
scroll to position [790, 0]
